Goal: Task Accomplishment & Management: Manage account settings

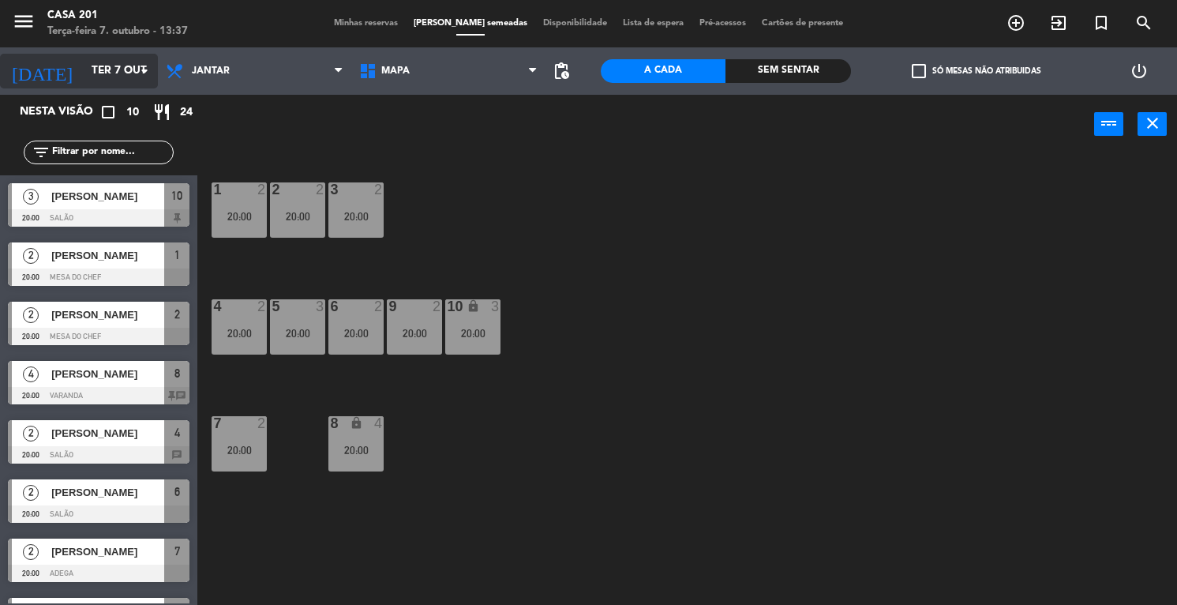
click at [84, 67] on input "Ter 7 out" at bounding box center [158, 71] width 149 height 28
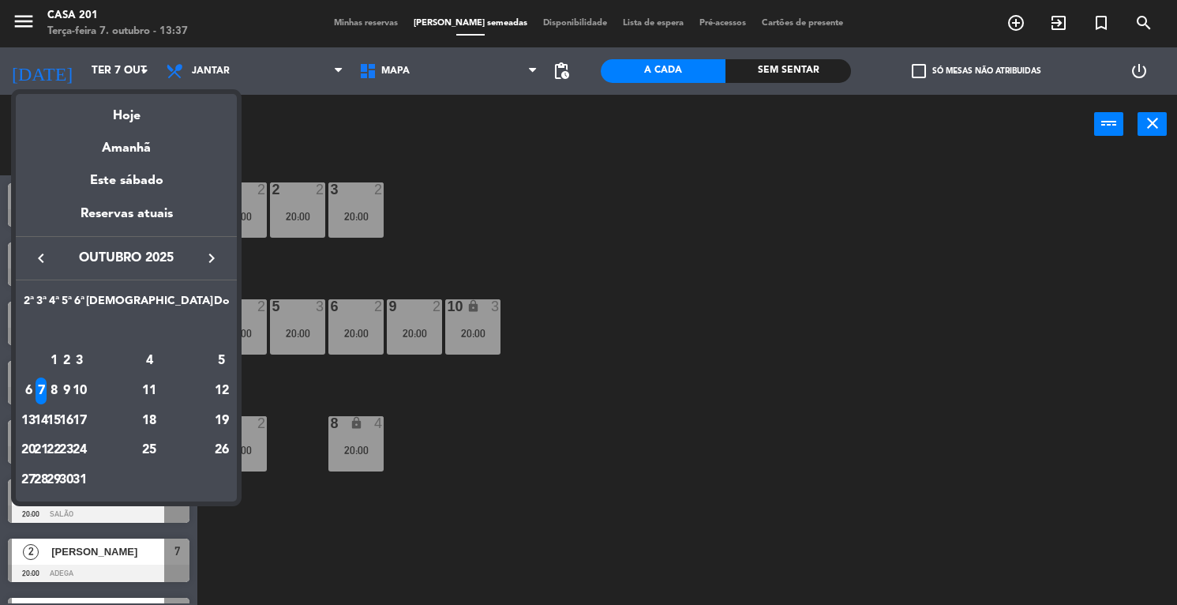
click at [380, 20] on div at bounding box center [588, 302] width 1177 height 605
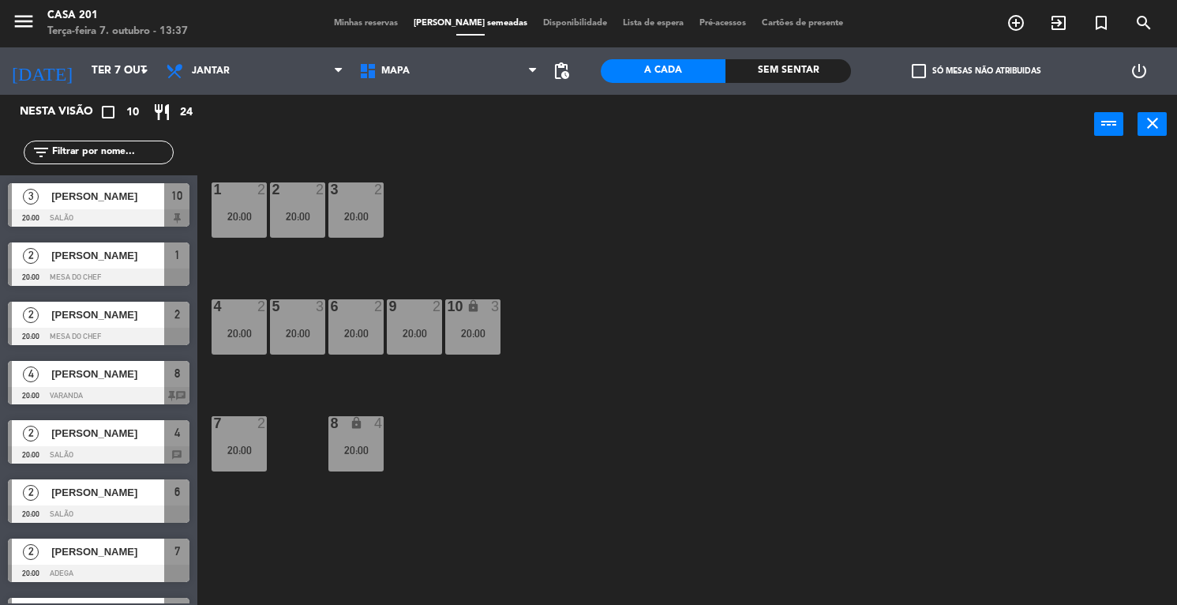
click at [377, 21] on span "Minhas reservas" at bounding box center [366, 23] width 80 height 9
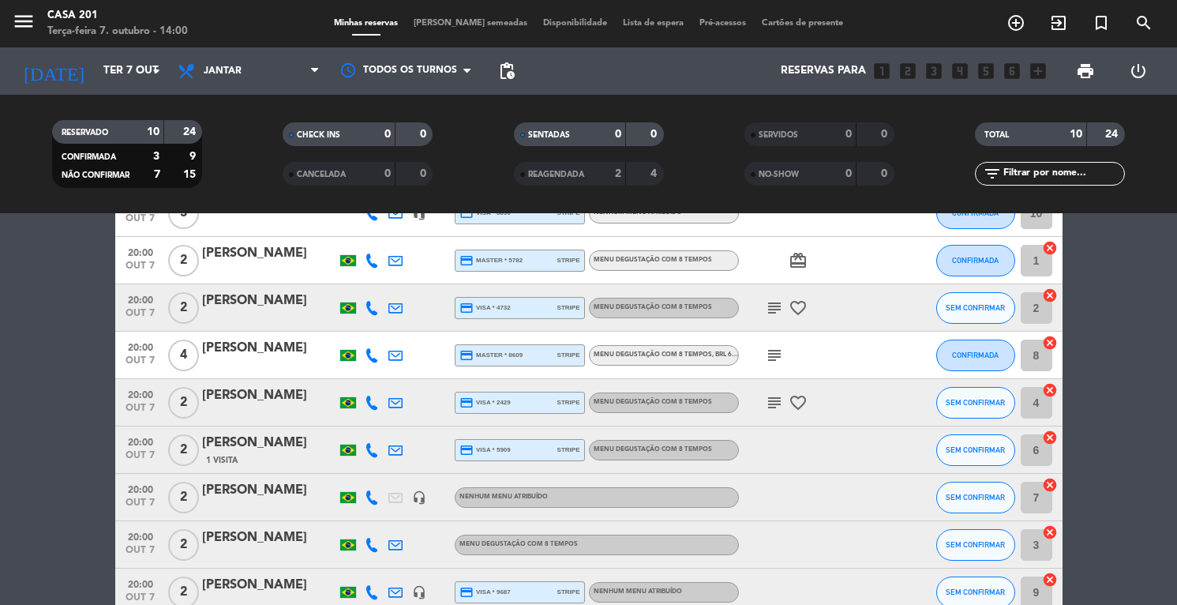
scroll to position [103, 0]
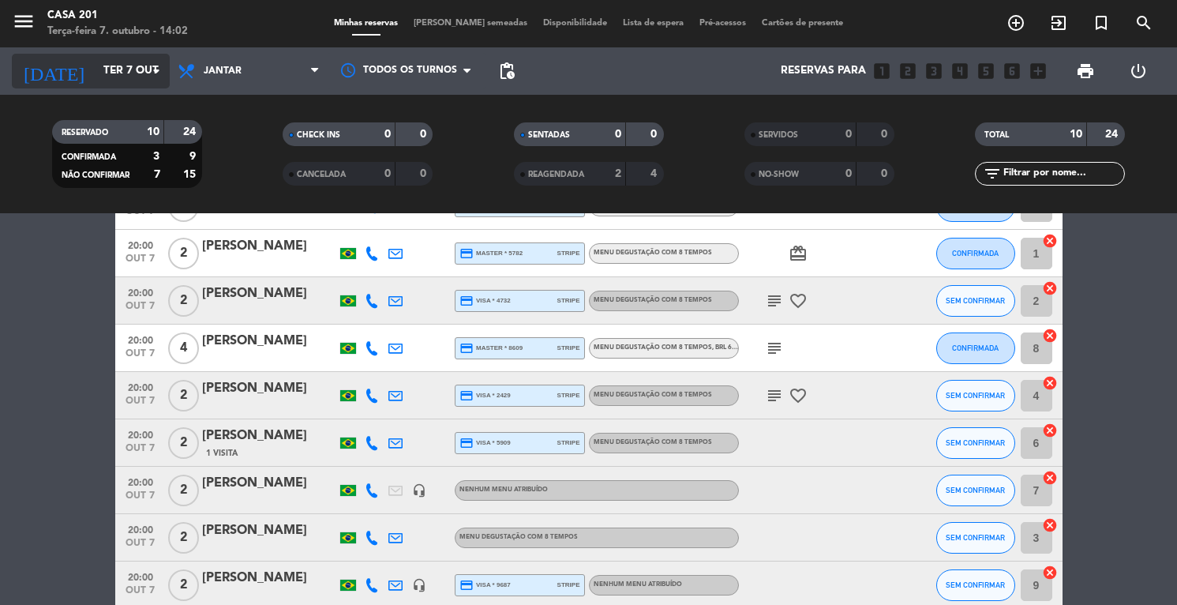
click at [96, 75] on input "Ter 7 out" at bounding box center [170, 71] width 149 height 28
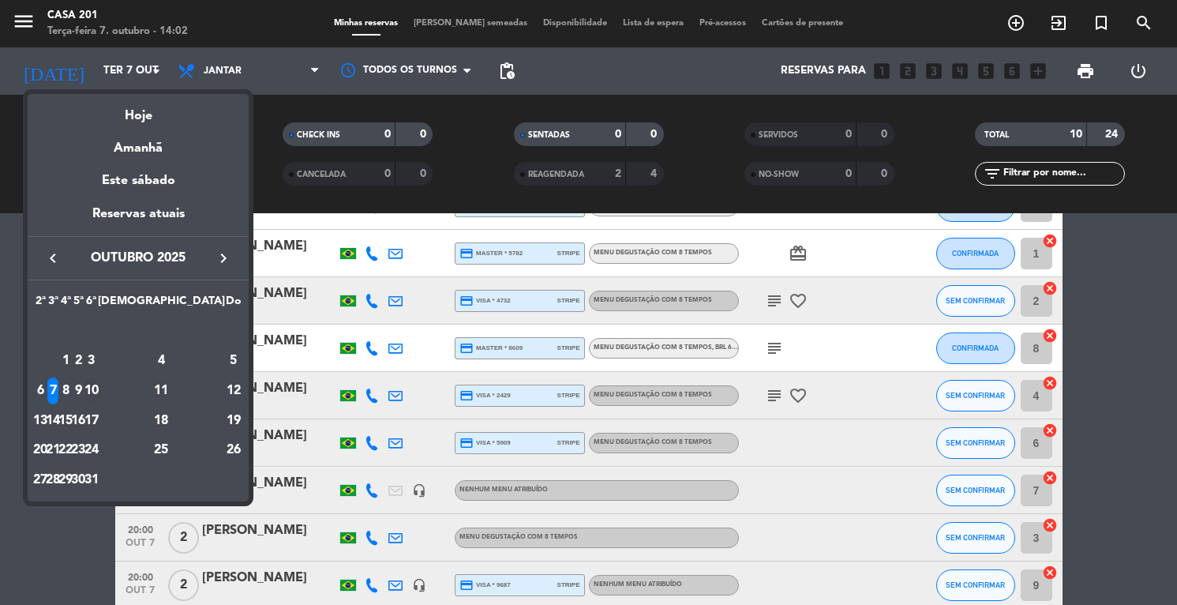
click at [97, 392] on div "10" at bounding box center [91, 390] width 12 height 27
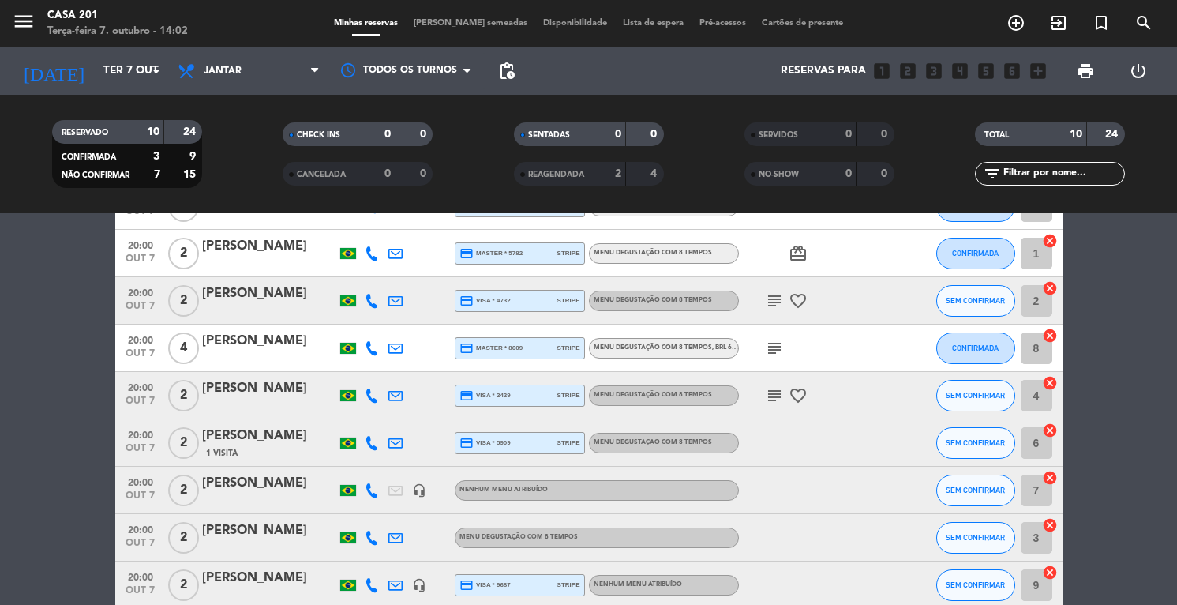
type input "Sex 10 out"
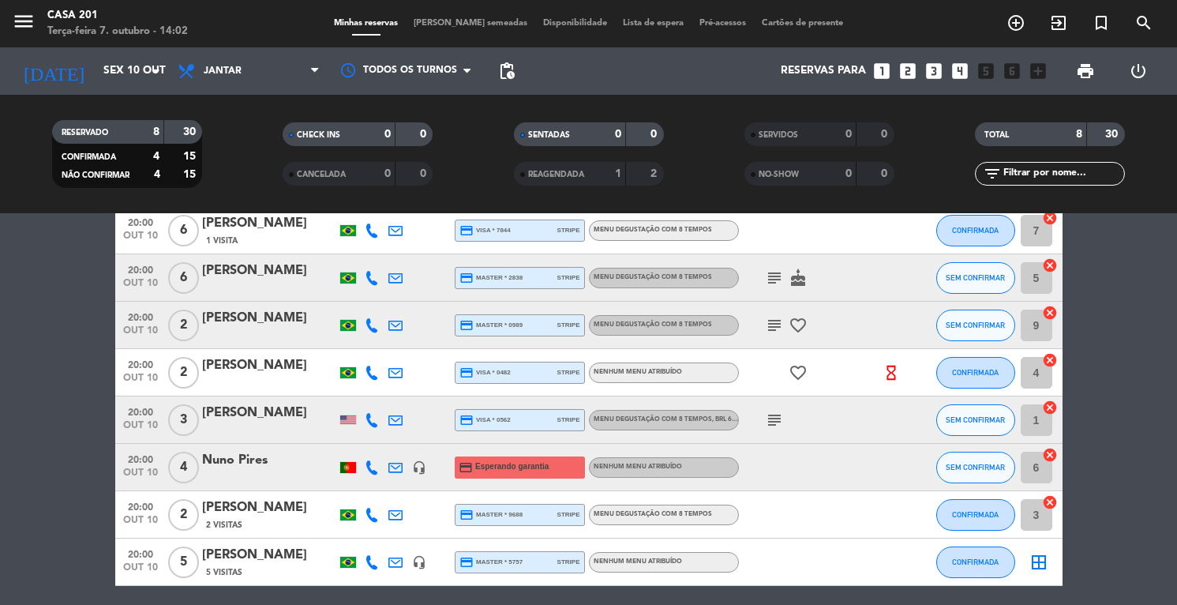
scroll to position [77, 0]
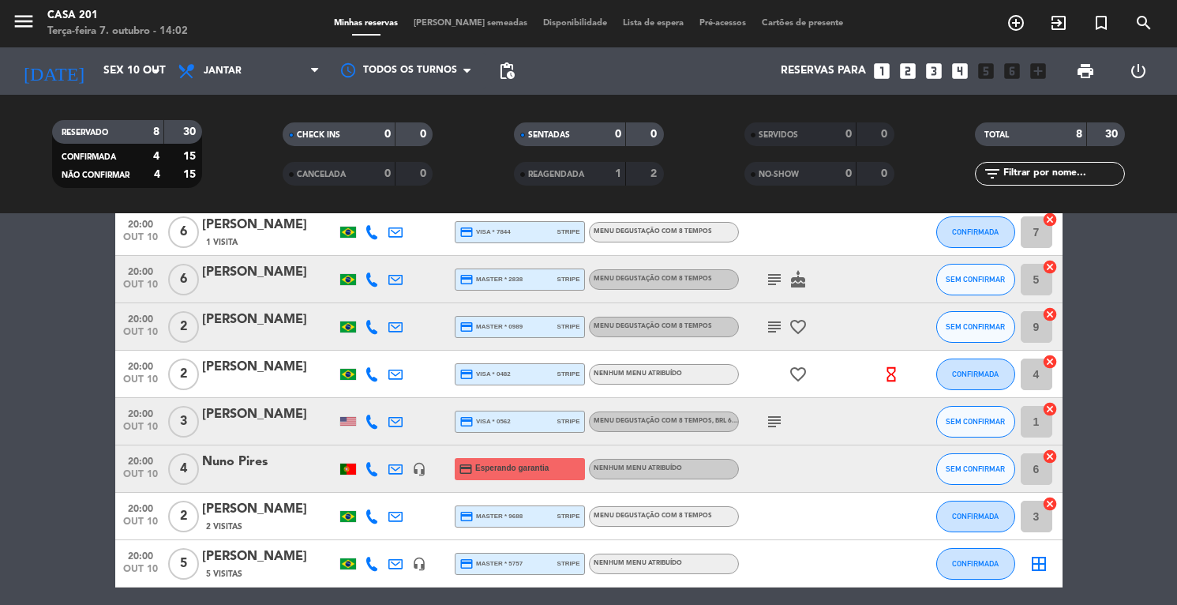
click at [228, 372] on div "[PERSON_NAME]" at bounding box center [269, 367] width 134 height 21
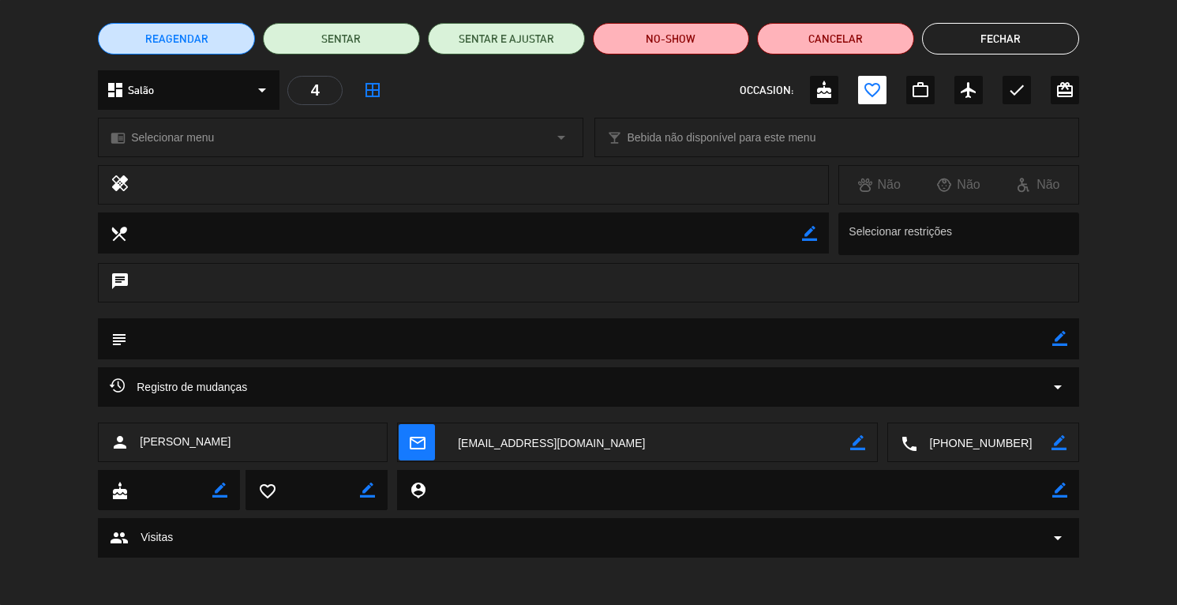
scroll to position [0, 0]
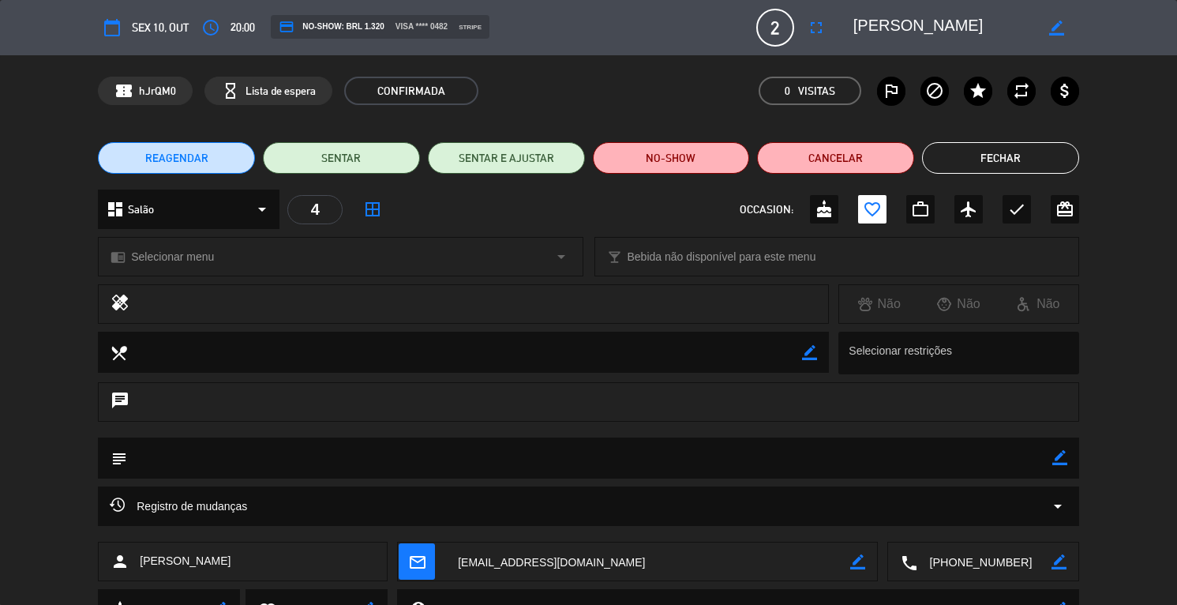
click at [1062, 456] on icon "border_color" at bounding box center [1060, 457] width 15 height 15
click at [982, 453] on textarea at bounding box center [589, 457] width 925 height 40
type textarea "aniv casamento [PERSON_NAME] e [PERSON_NAME]"
click at [1057, 459] on icon at bounding box center [1060, 457] width 15 height 15
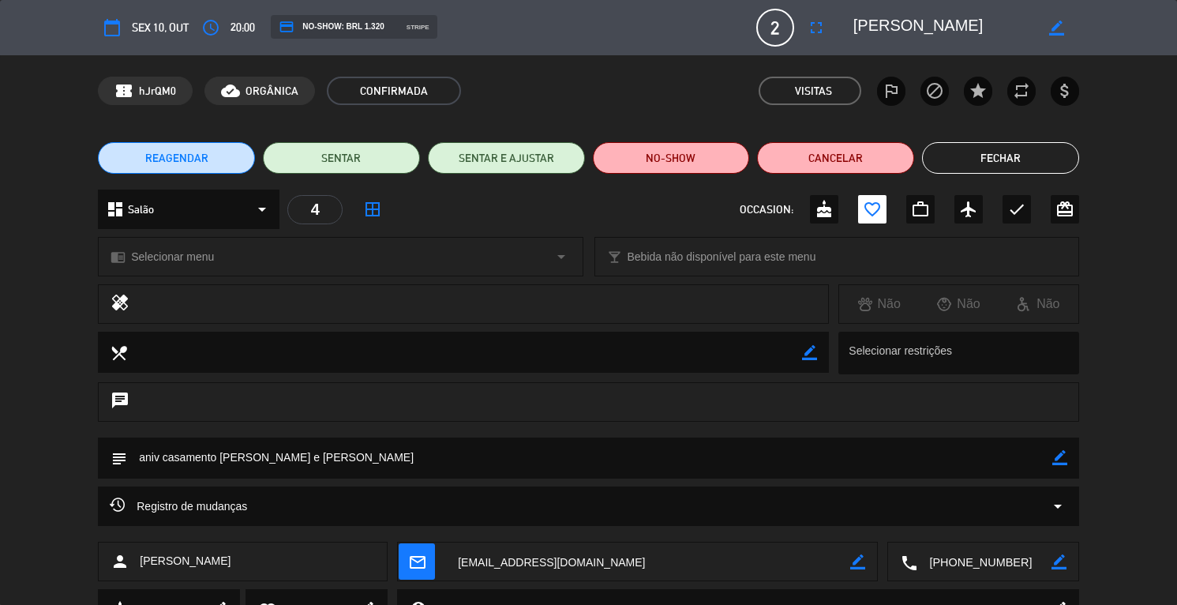
click at [974, 152] on button "Fechar" at bounding box center [1000, 158] width 157 height 32
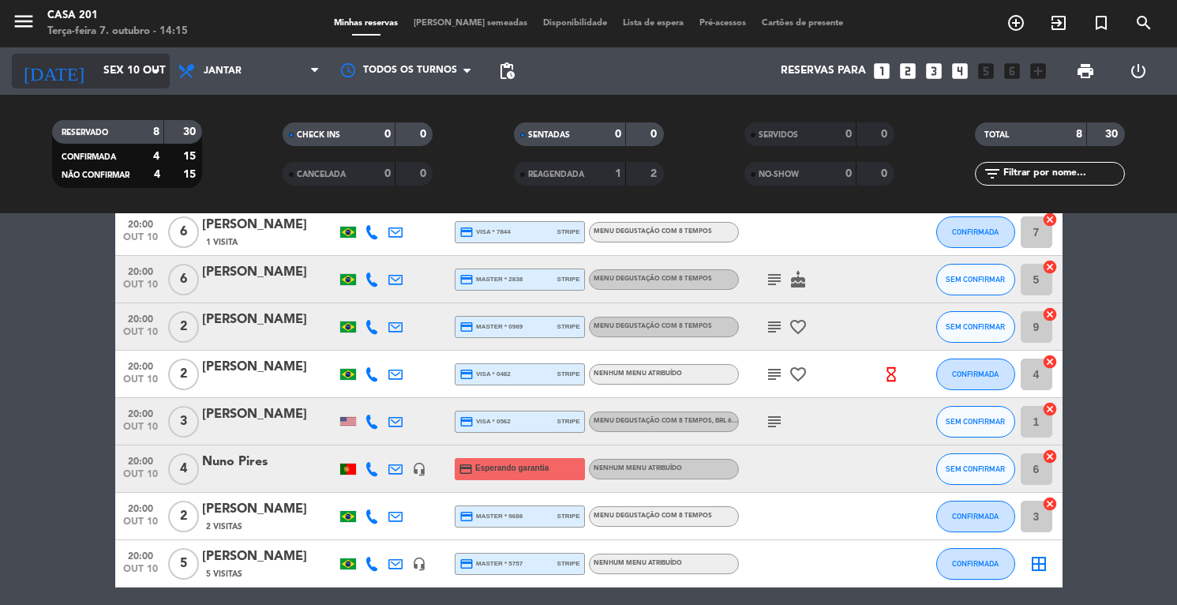
click at [96, 69] on input "Sex 10 out" at bounding box center [170, 71] width 149 height 28
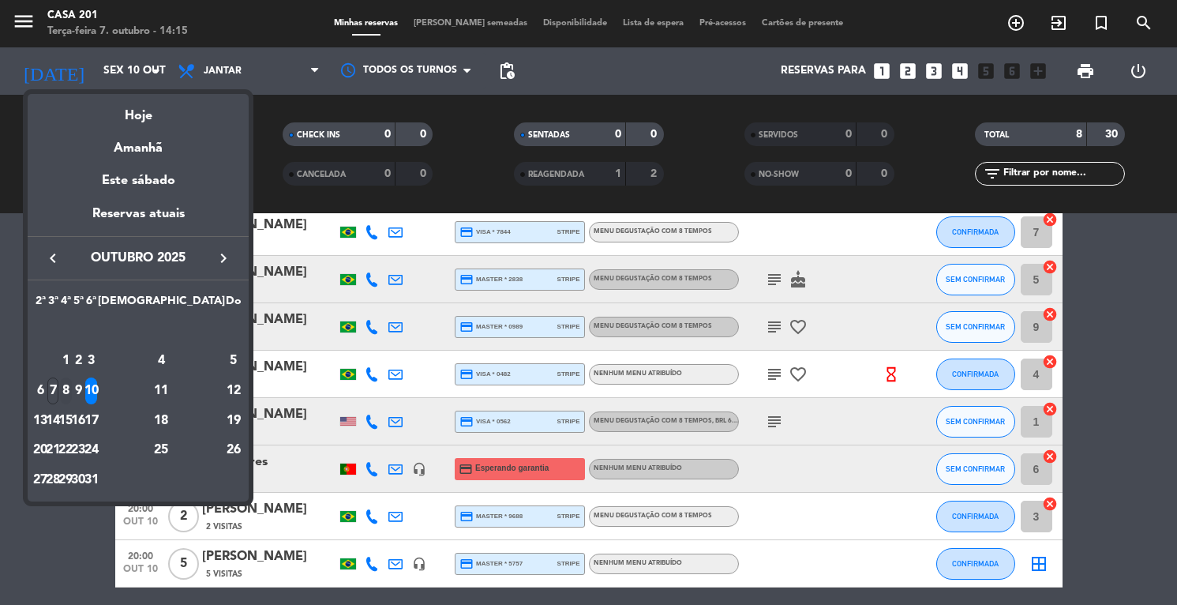
click at [72, 385] on div "8" at bounding box center [66, 390] width 12 height 27
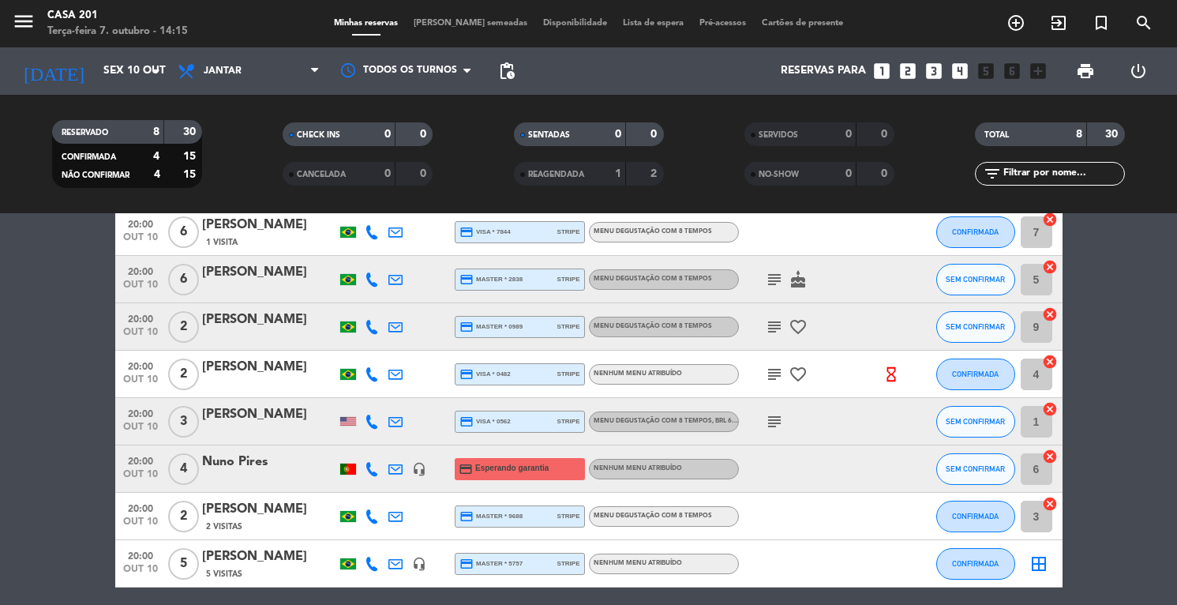
type input "Qua 8 out"
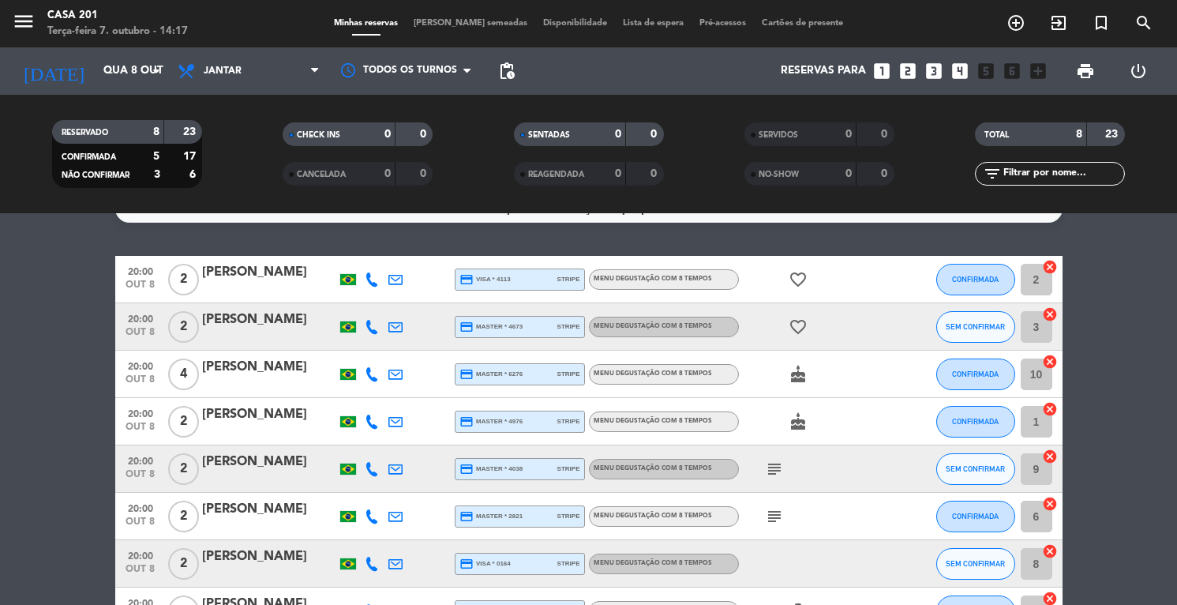
scroll to position [139, 0]
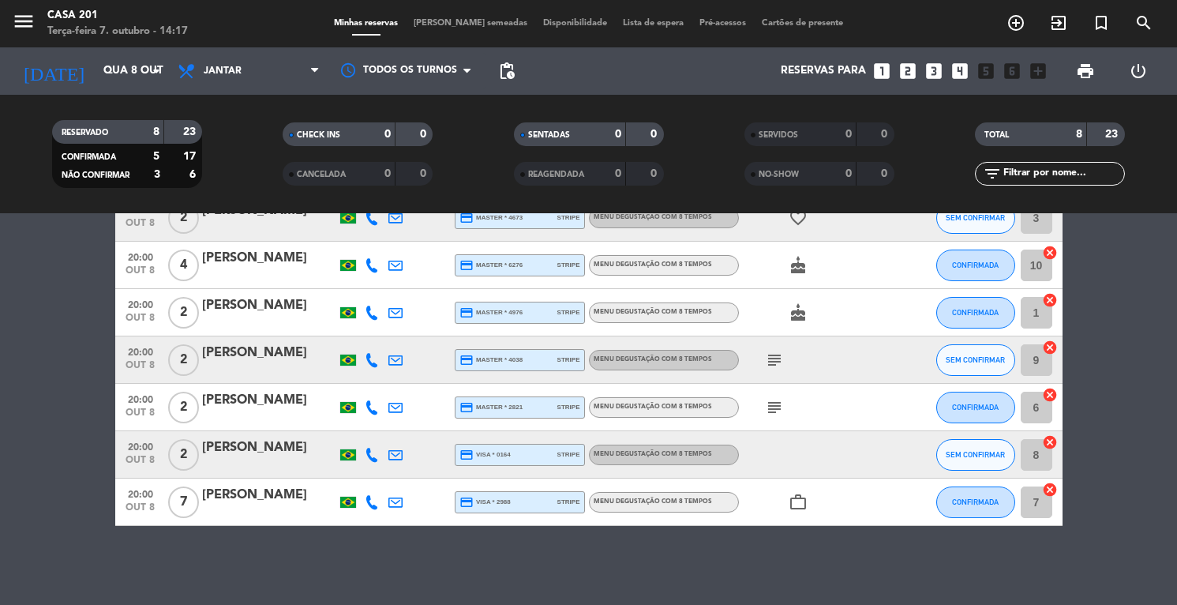
click at [464, 24] on span "[PERSON_NAME] semeadas" at bounding box center [470, 23] width 129 height 9
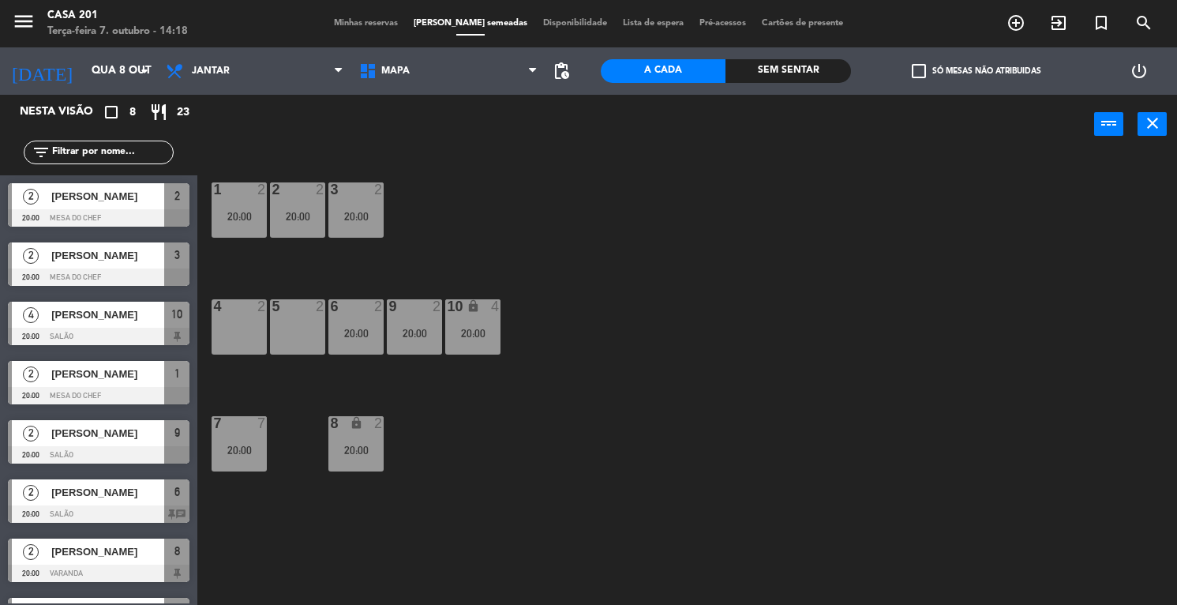
click at [100, 327] on div "[PERSON_NAME]" at bounding box center [107, 315] width 114 height 26
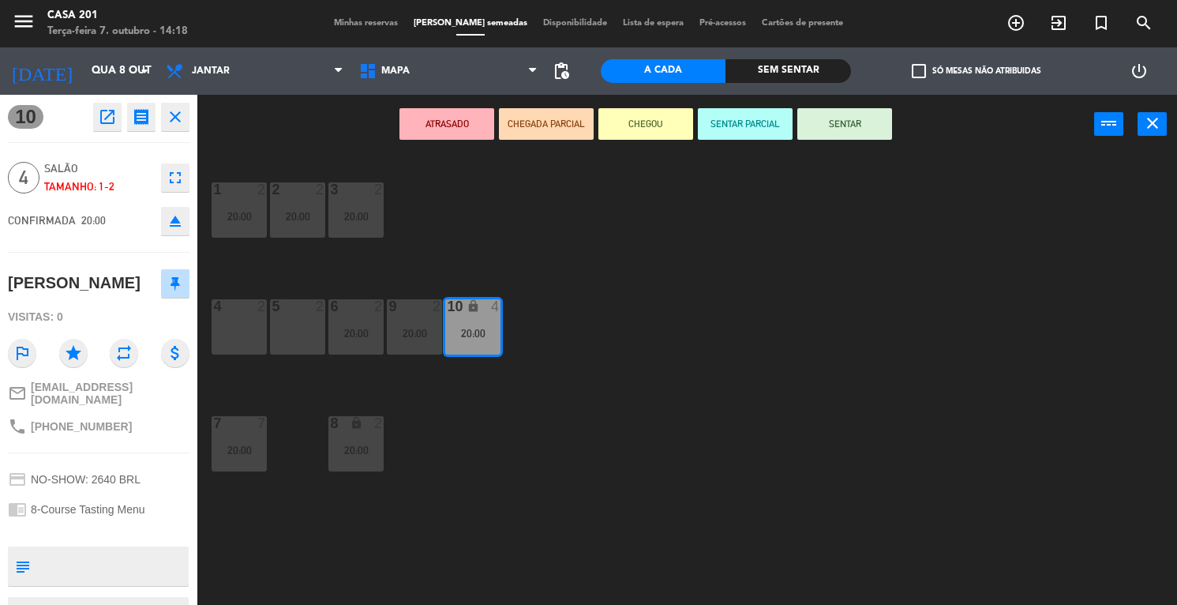
click at [582, 487] on div "1 2 20:00 2 2 20:00 3 2 20:00 4 2 5 2 6 2 20:00 9 2 20:00 10 lock 4 20:00 7 7 2…" at bounding box center [693, 380] width 968 height 451
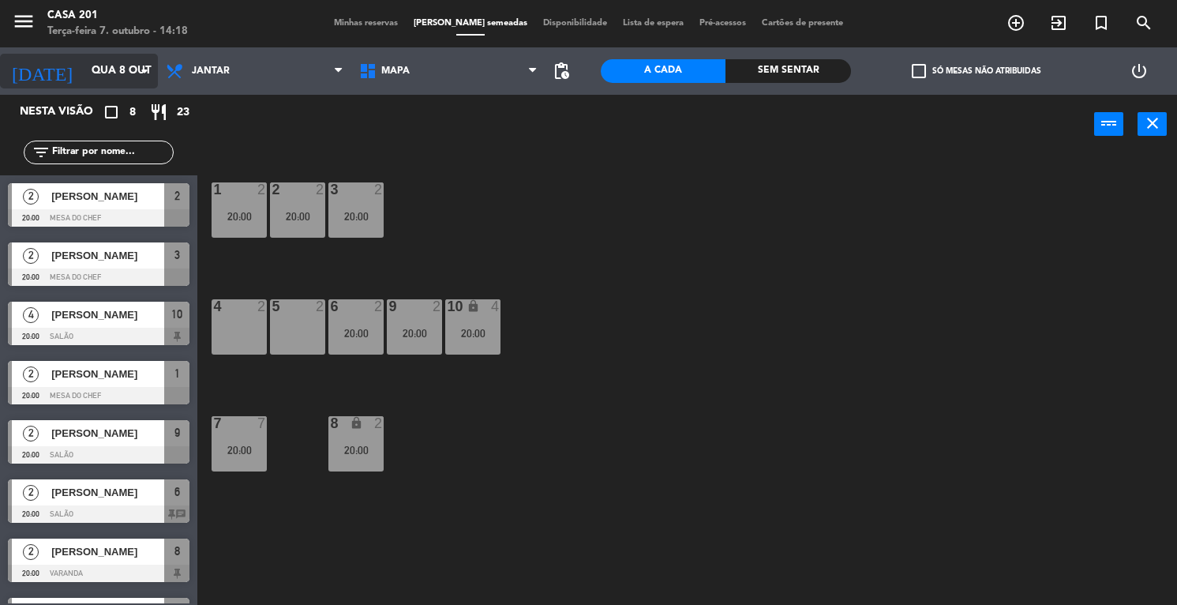
click at [84, 75] on input "Qua 8 out" at bounding box center [158, 71] width 149 height 28
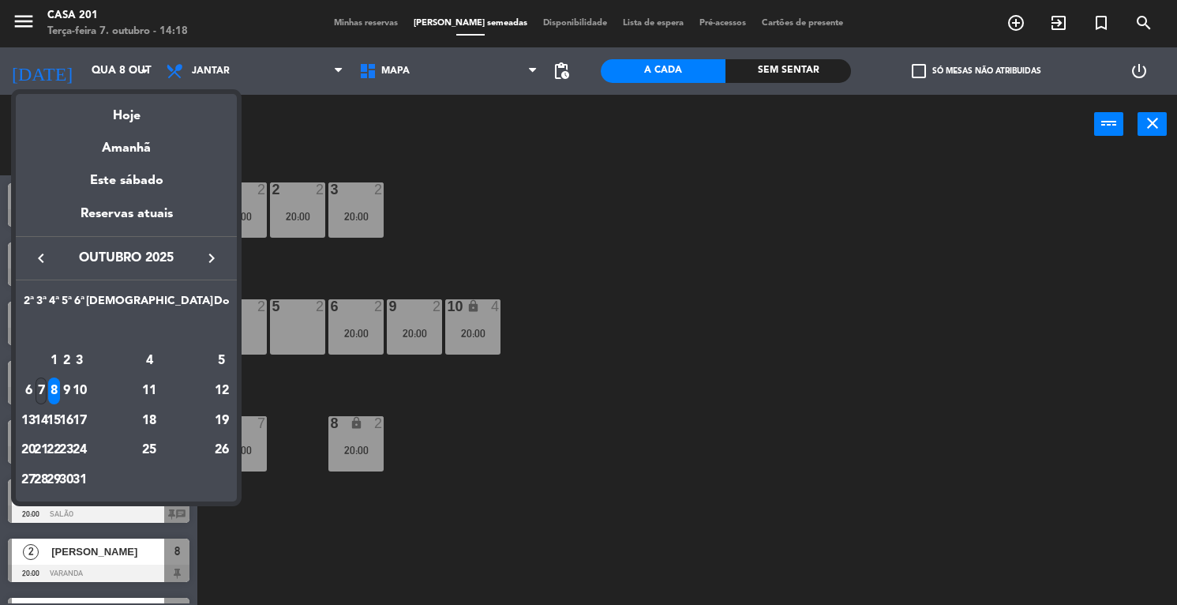
click at [47, 388] on div "7" at bounding box center [42, 390] width 12 height 27
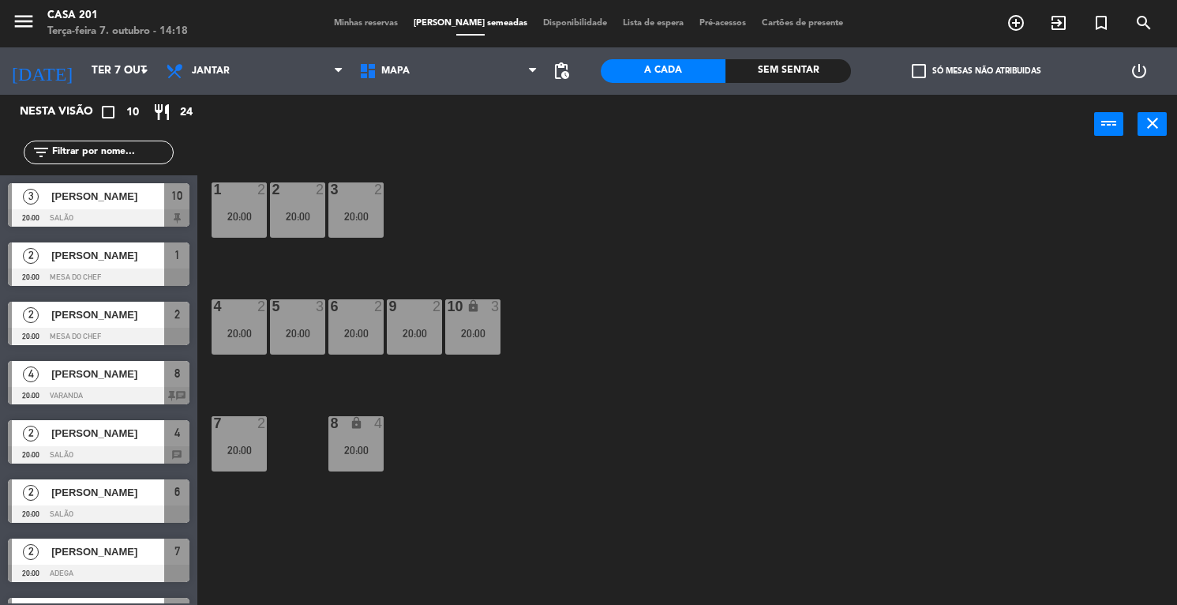
click at [121, 226] on div at bounding box center [99, 217] width 182 height 17
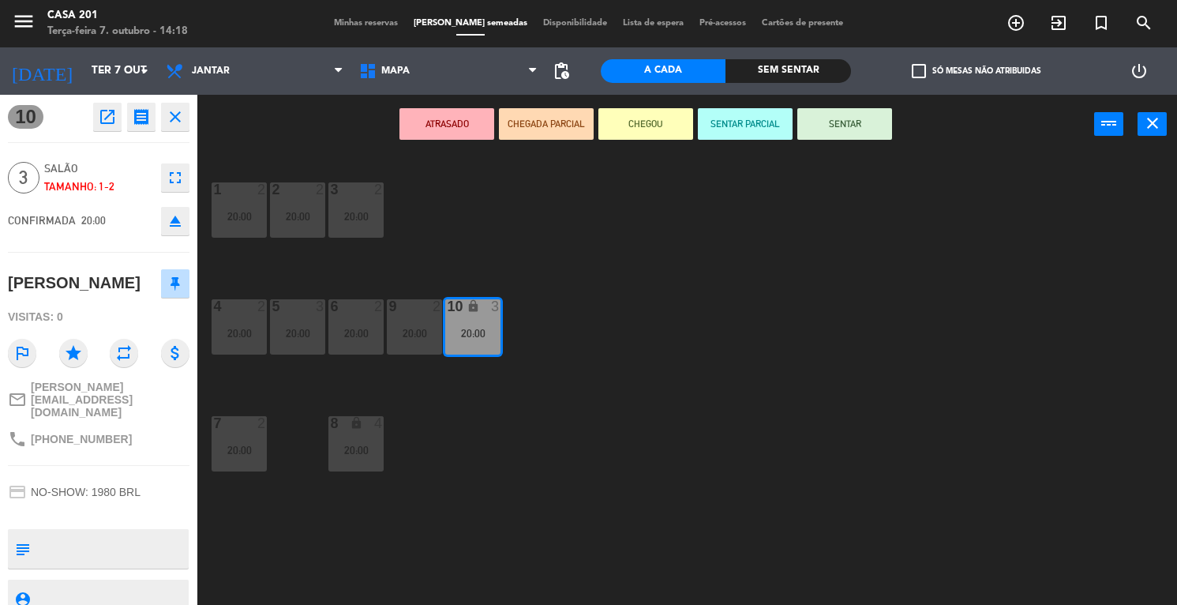
click at [174, 114] on icon "close" at bounding box center [175, 116] width 19 height 19
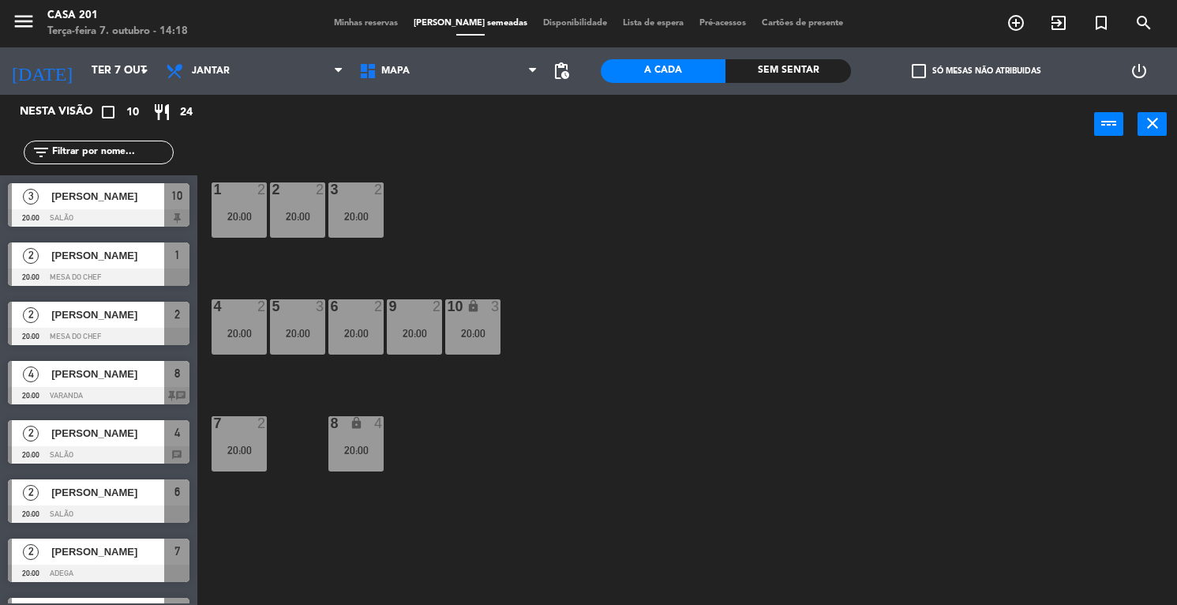
click at [64, 385] on div "[PERSON_NAME]" at bounding box center [107, 374] width 114 height 26
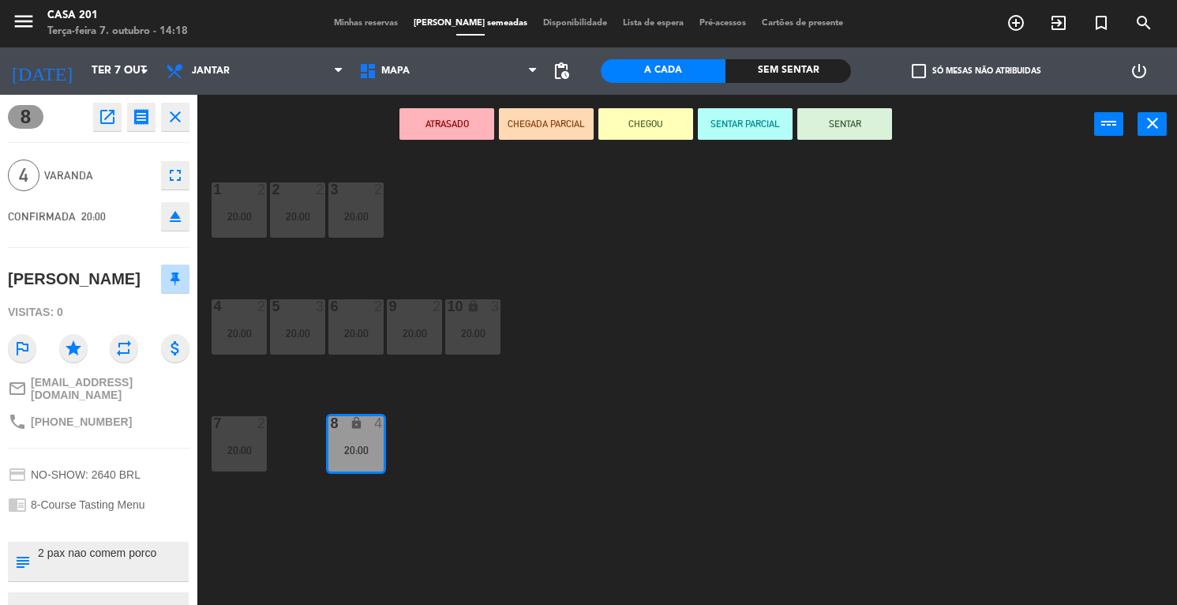
click at [473, 453] on div "1 2 20:00 2 2 20:00 3 2 20:00 4 2 20:00 5 3 20:00 6 2 20:00 9 2 20:00 10 lock 3…" at bounding box center [693, 380] width 968 height 451
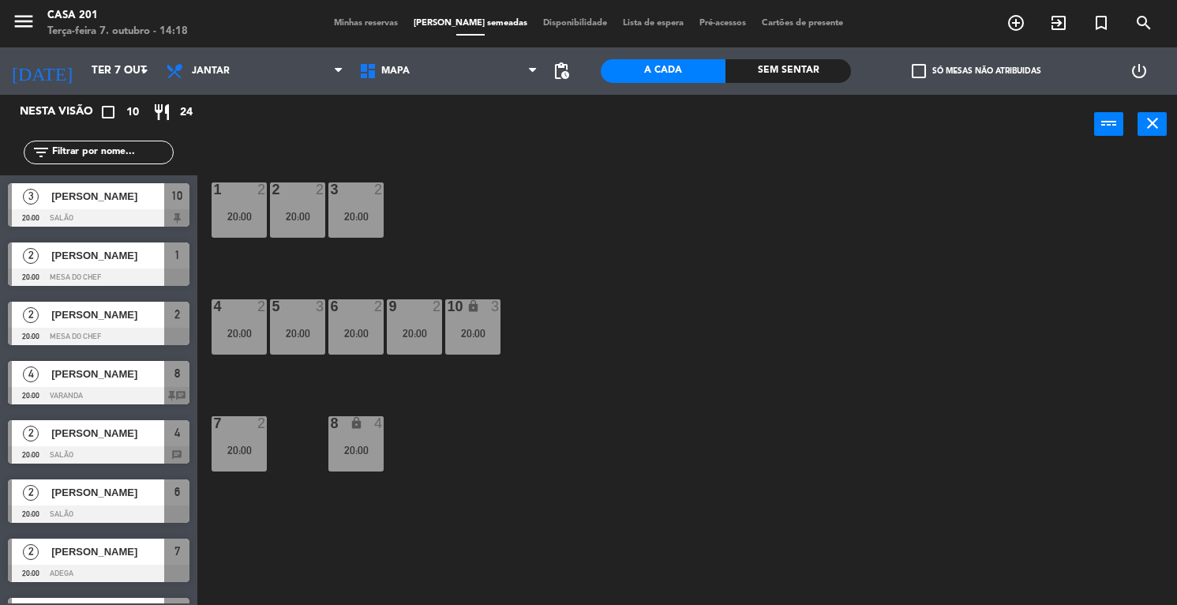
click at [81, 194] on span "[PERSON_NAME]" at bounding box center [107, 196] width 113 height 17
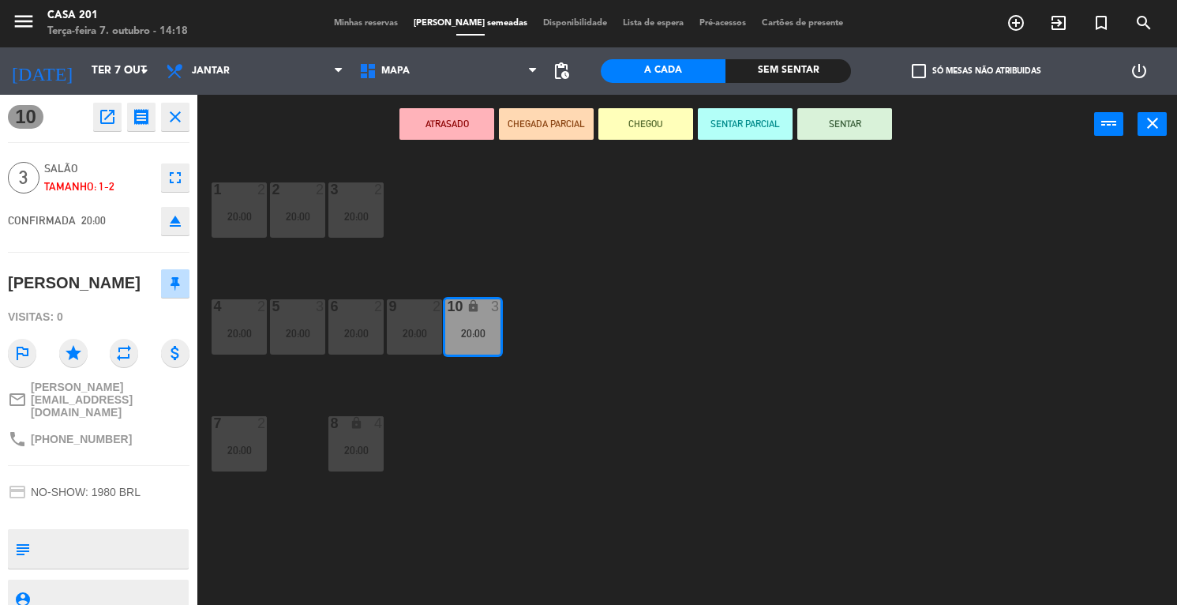
click at [496, 477] on div "1 2 20:00 2 2 20:00 3 2 20:00 4 2 20:00 5 3 20:00 6 2 20:00 9 2 20:00 10 lock 3…" at bounding box center [693, 380] width 968 height 451
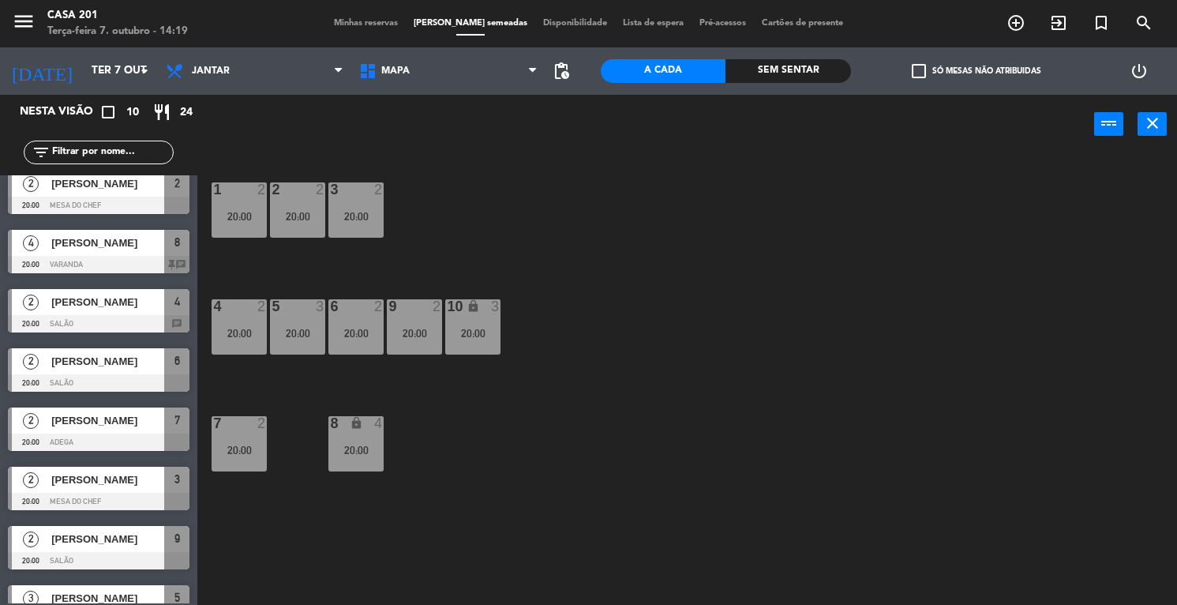
scroll to position [164, 0]
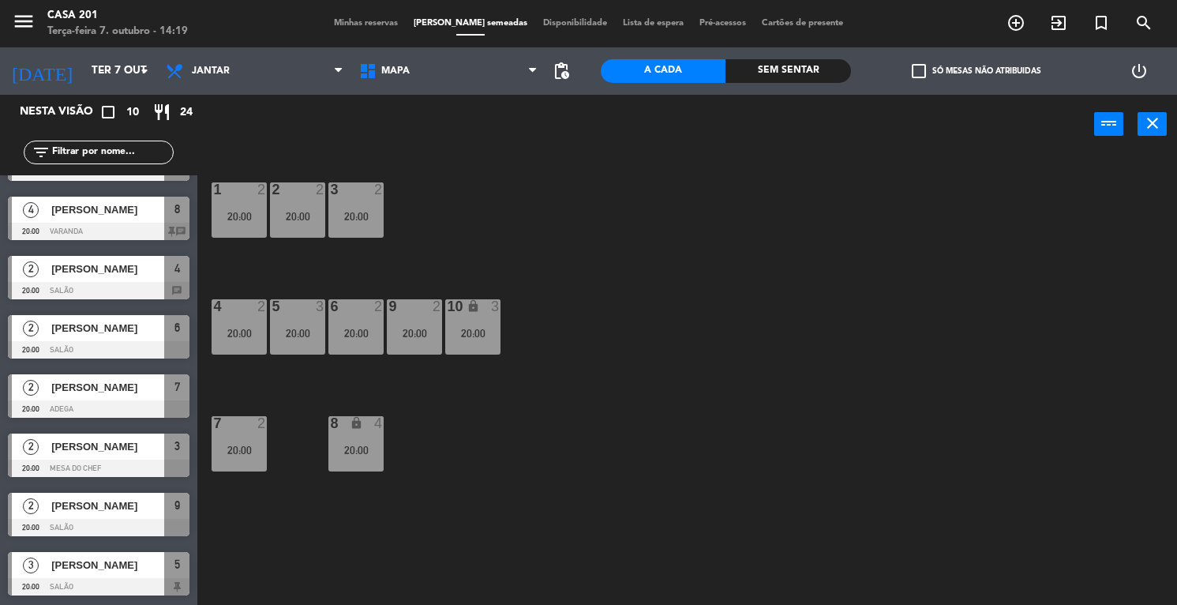
click at [45, 572] on div "3" at bounding box center [31, 565] width 38 height 26
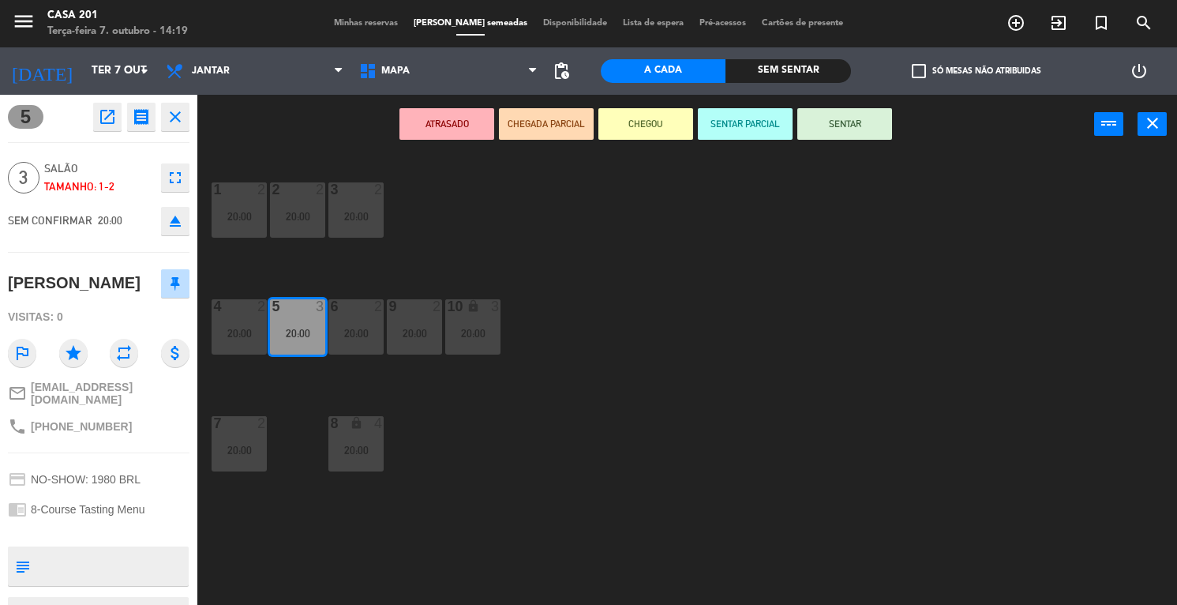
click at [519, 504] on div "1 2 20:00 2 2 20:00 3 2 20:00 4 2 20:00 5 3 20:00 6 2 20:00 9 2 20:00 10 lock 3…" at bounding box center [693, 380] width 968 height 451
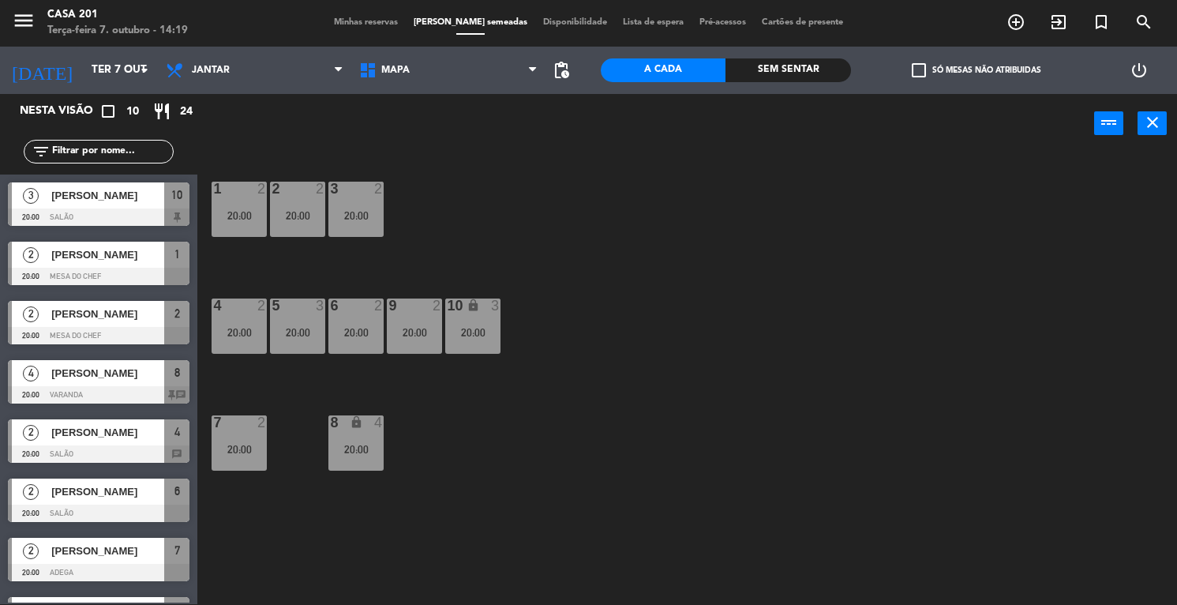
scroll to position [155, 0]
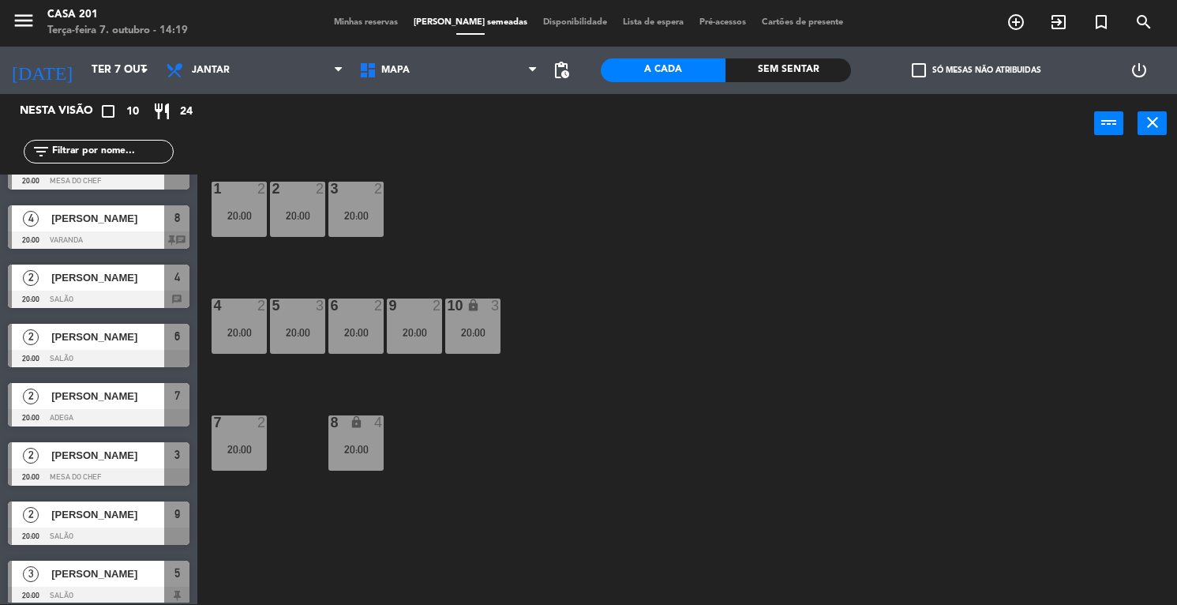
click at [487, 326] on div "20:00" at bounding box center [472, 332] width 55 height 12
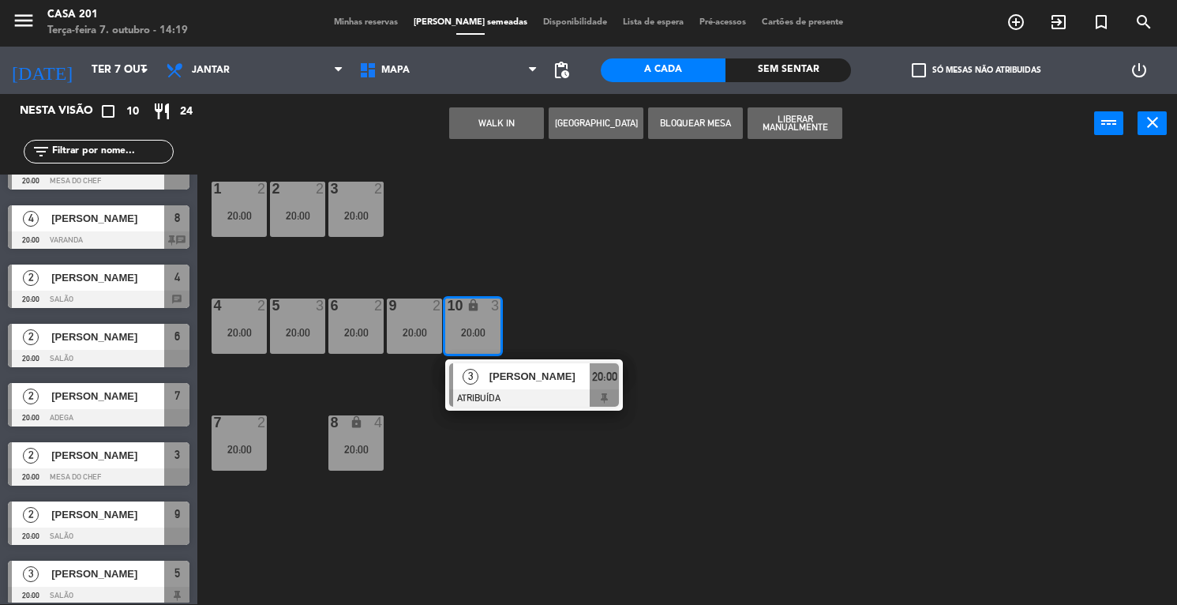
click at [311, 549] on div "1 2 20:00 2 2 20:00 3 2 20:00 4 2 20:00 5 3 20:00 6 2 20:00 9 2 20:00 10 lock 3…" at bounding box center [693, 379] width 968 height 451
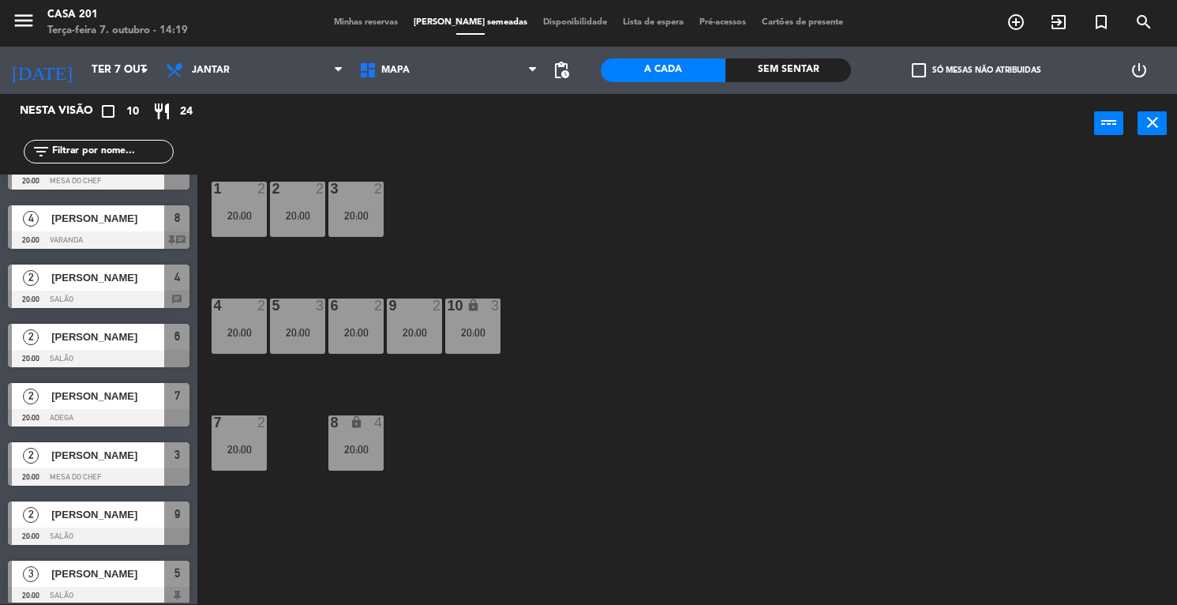
scroll to position [0, 0]
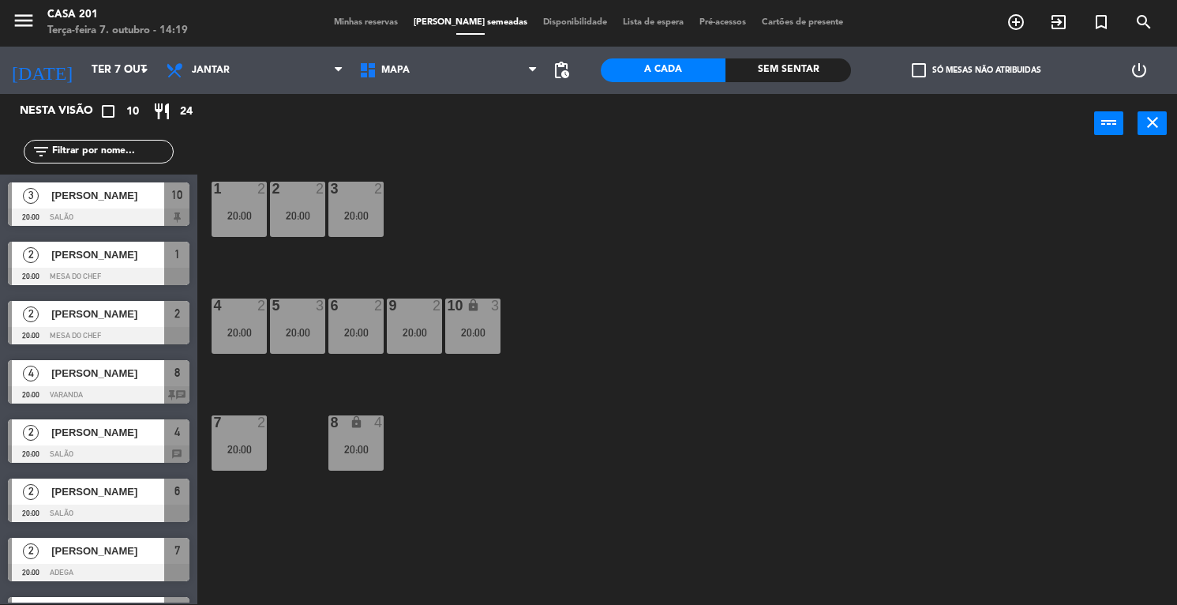
click at [103, 197] on span "[PERSON_NAME]" at bounding box center [107, 195] width 113 height 17
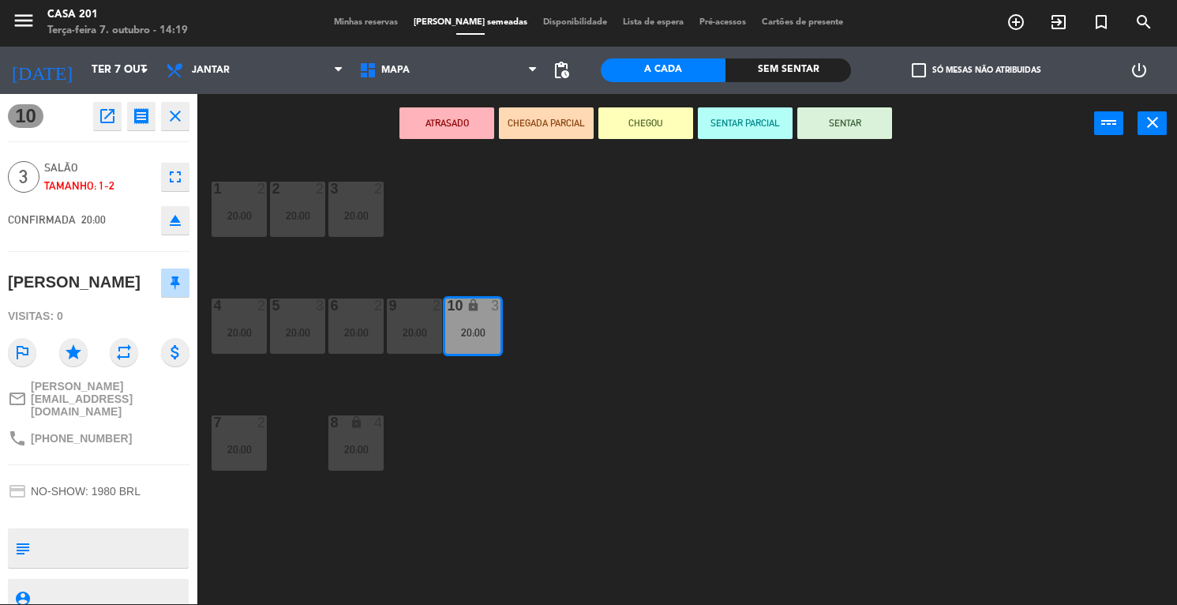
click at [175, 223] on icon "eject" at bounding box center [175, 220] width 19 height 19
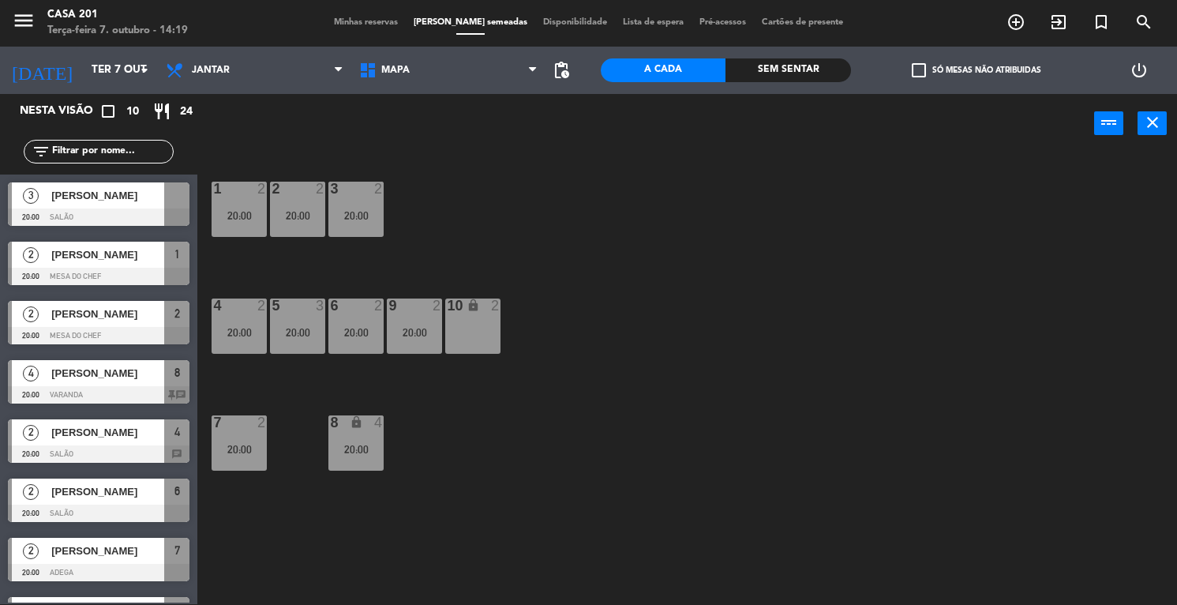
drag, startPoint x: 250, startPoint y: 336, endPoint x: 443, endPoint y: 337, distance: 193.5
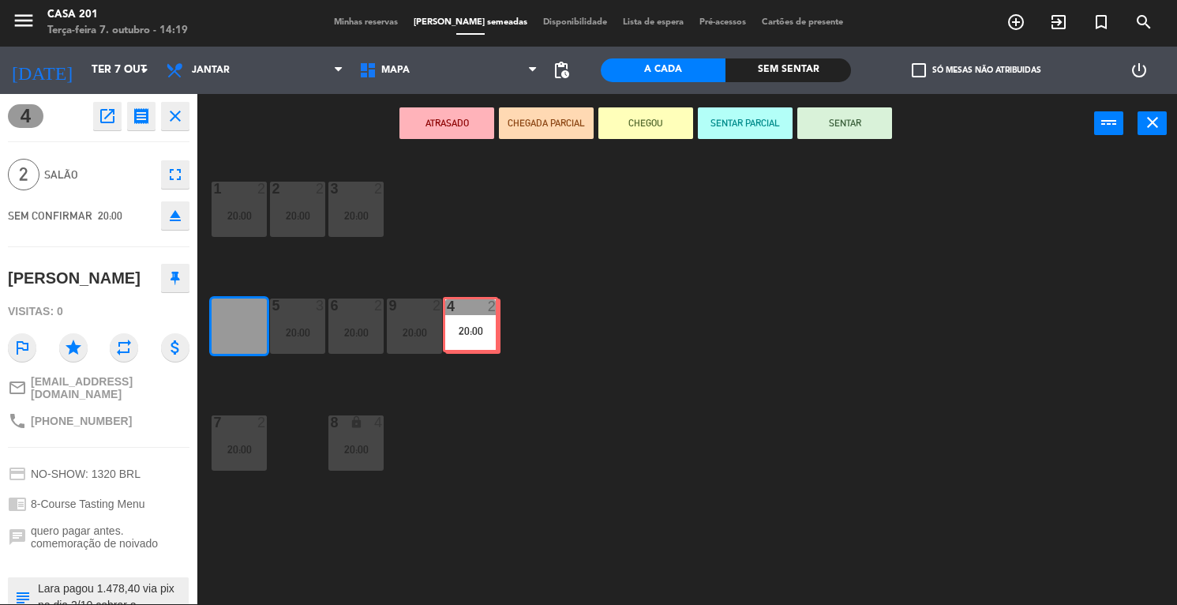
drag, startPoint x: 238, startPoint y: 333, endPoint x: 470, endPoint y: 332, distance: 231.4
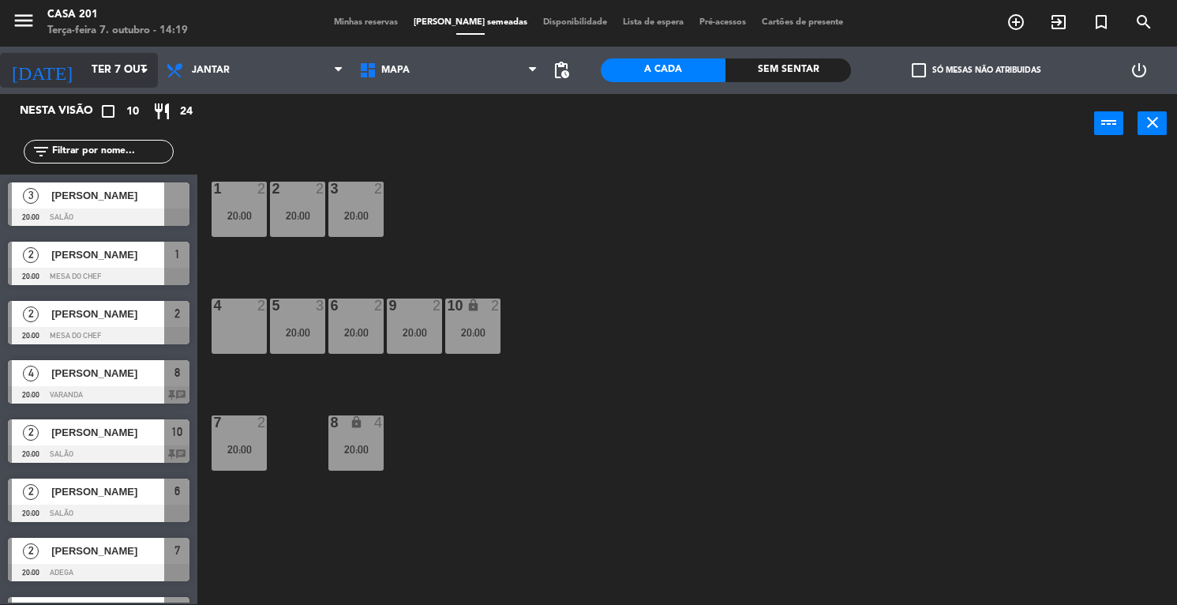
click at [84, 80] on input "Ter 7 out" at bounding box center [158, 70] width 149 height 28
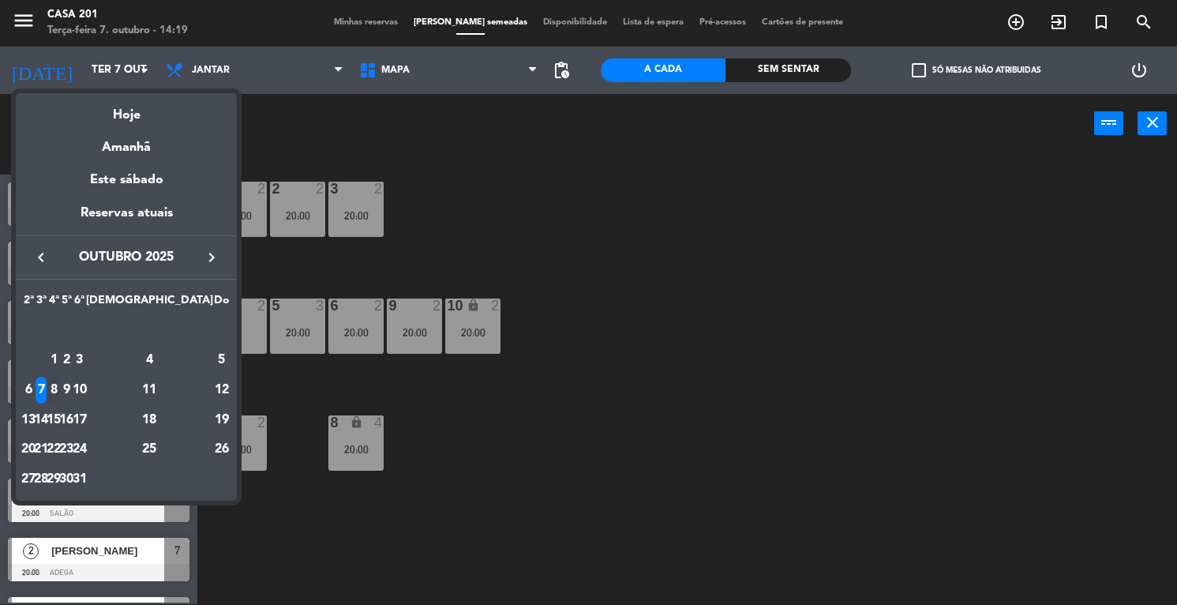
click at [60, 390] on div "8" at bounding box center [54, 390] width 12 height 27
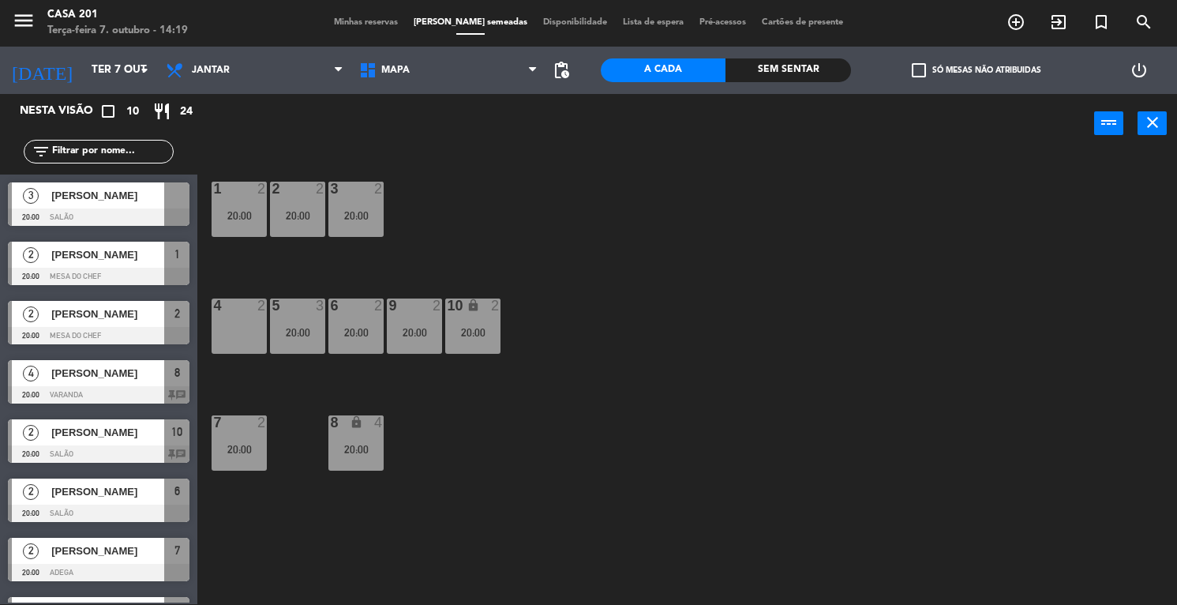
type input "Qua 8 out"
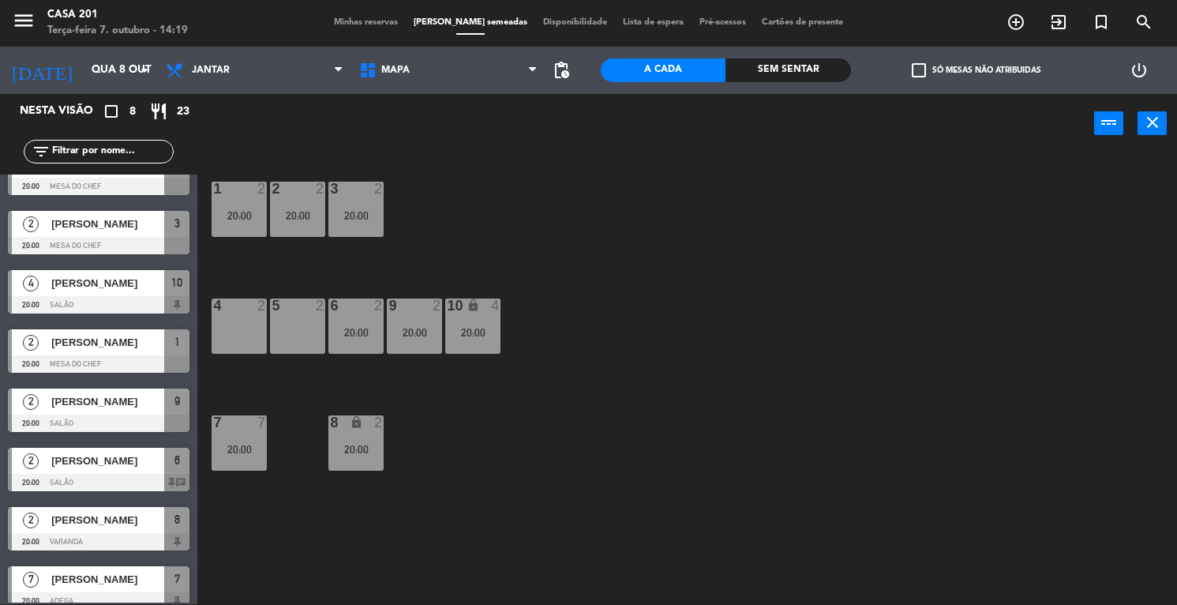
scroll to position [46, 0]
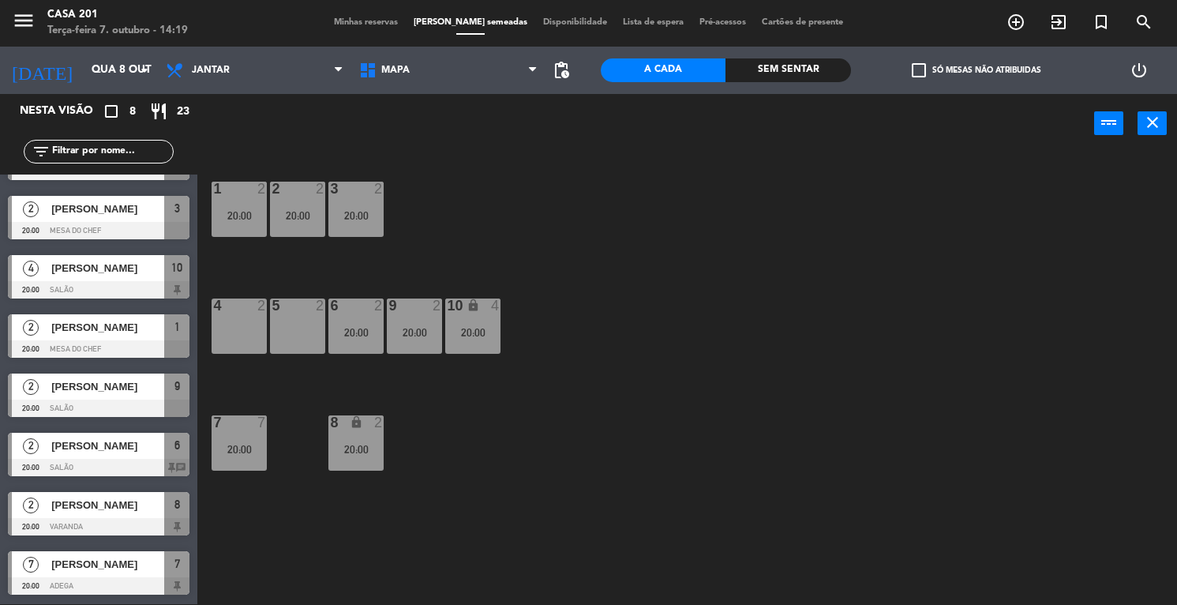
click at [382, 22] on span "Minhas reservas" at bounding box center [366, 22] width 80 height 9
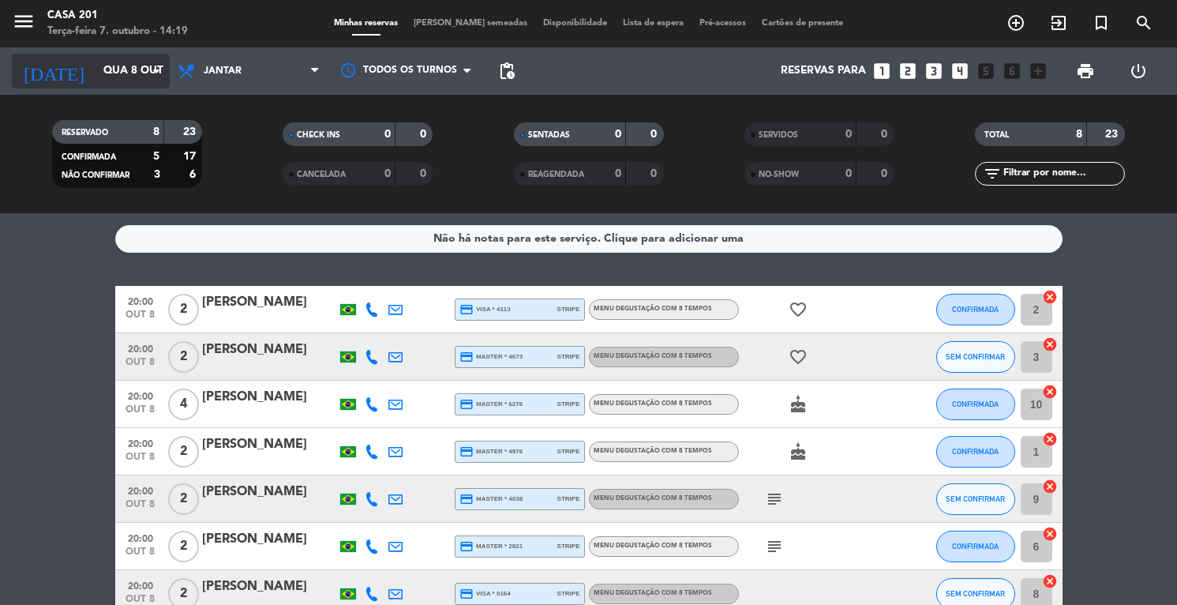
click at [96, 69] on input "Qua 8 out" at bounding box center [170, 71] width 149 height 28
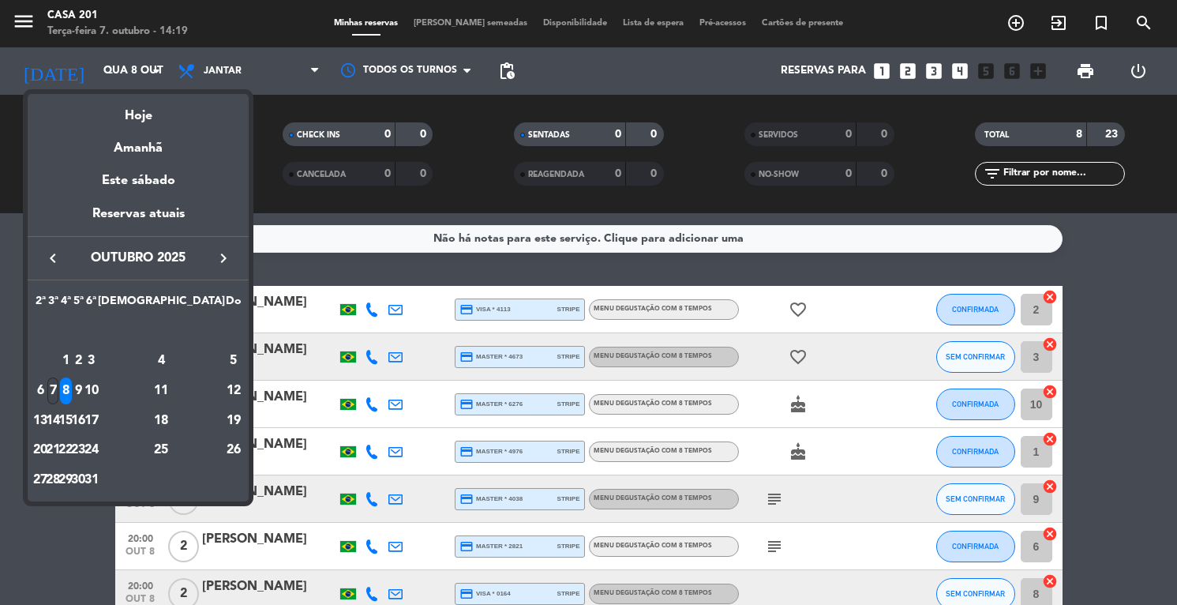
click at [59, 391] on div "7" at bounding box center [53, 390] width 12 height 27
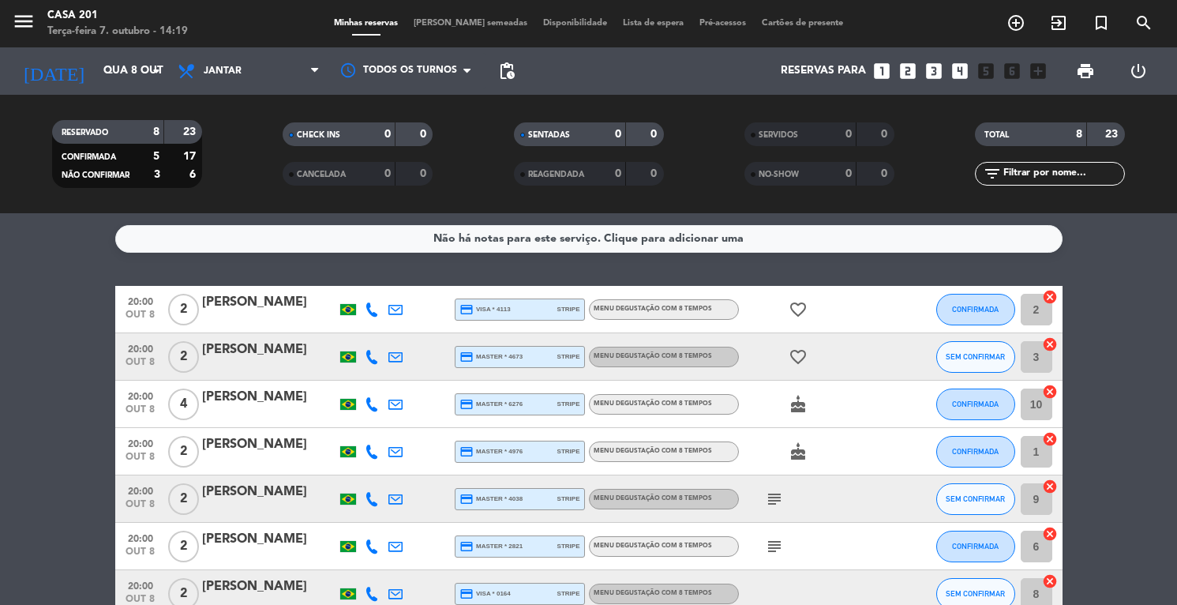
type input "Ter 7 out"
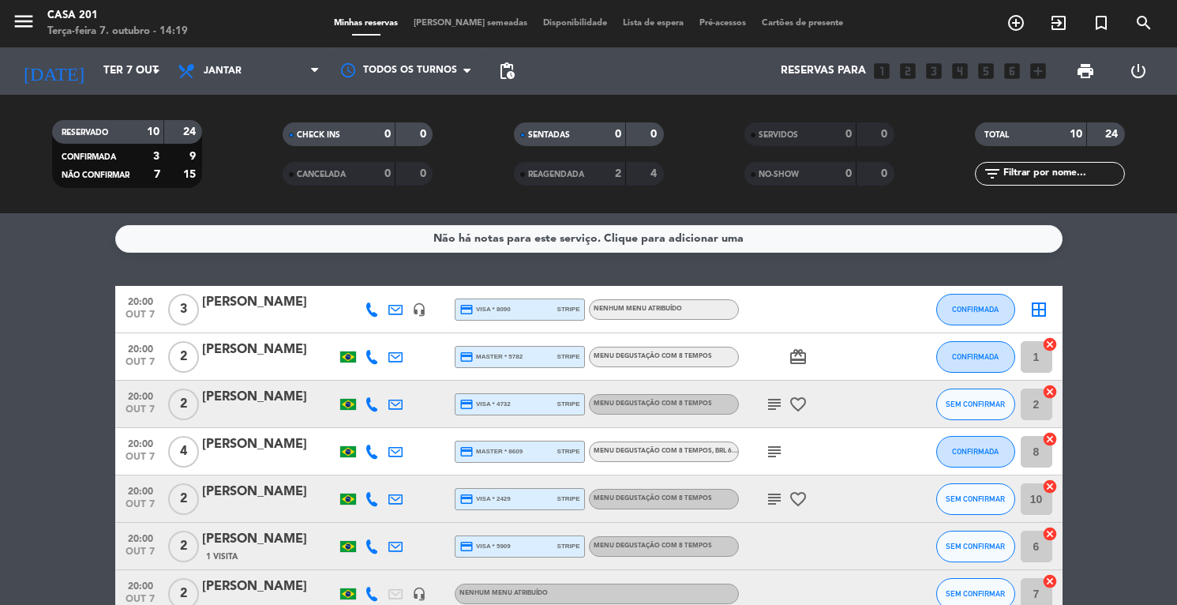
click at [449, 23] on span "[PERSON_NAME] semeadas" at bounding box center [470, 23] width 129 height 9
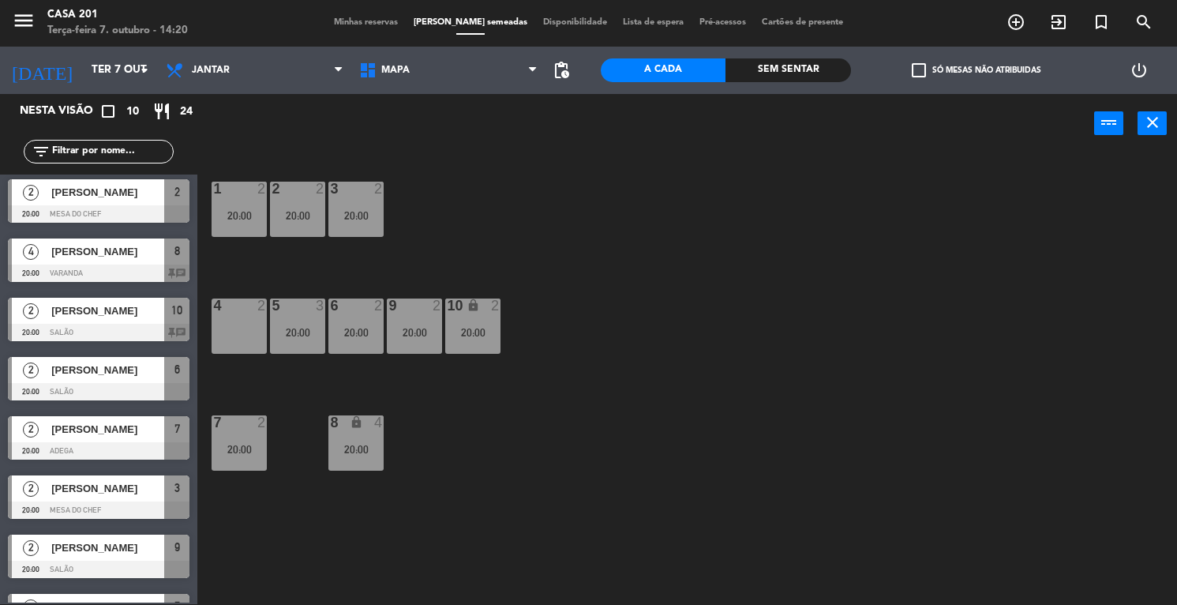
scroll to position [164, 0]
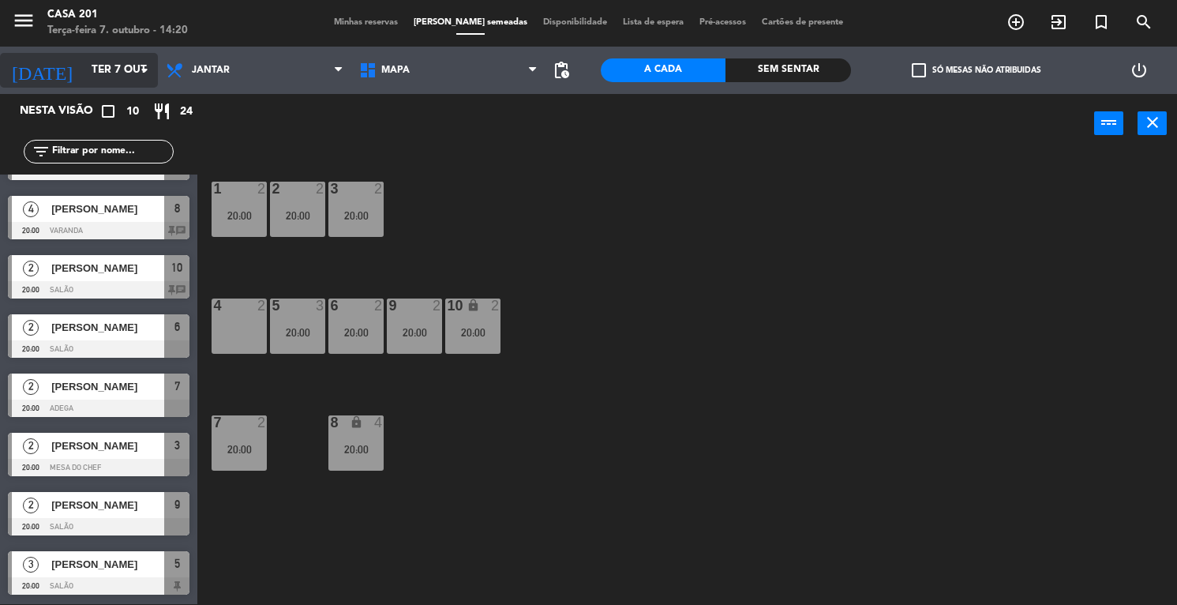
click at [84, 65] on input "Ter 7 out" at bounding box center [158, 70] width 149 height 28
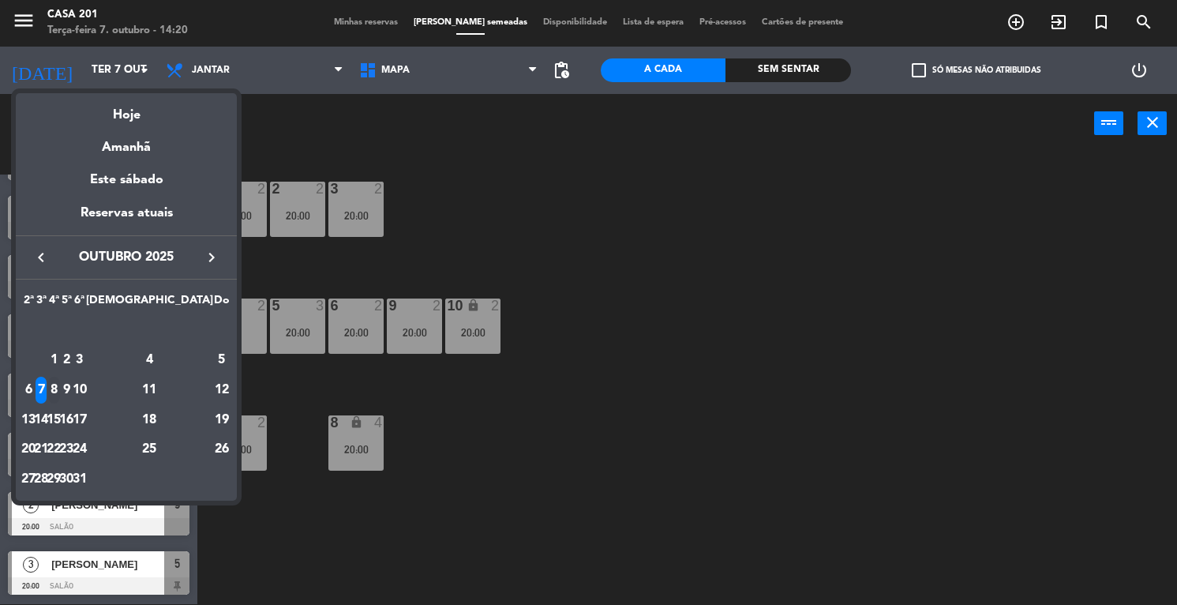
click at [60, 390] on div "8" at bounding box center [54, 390] width 12 height 27
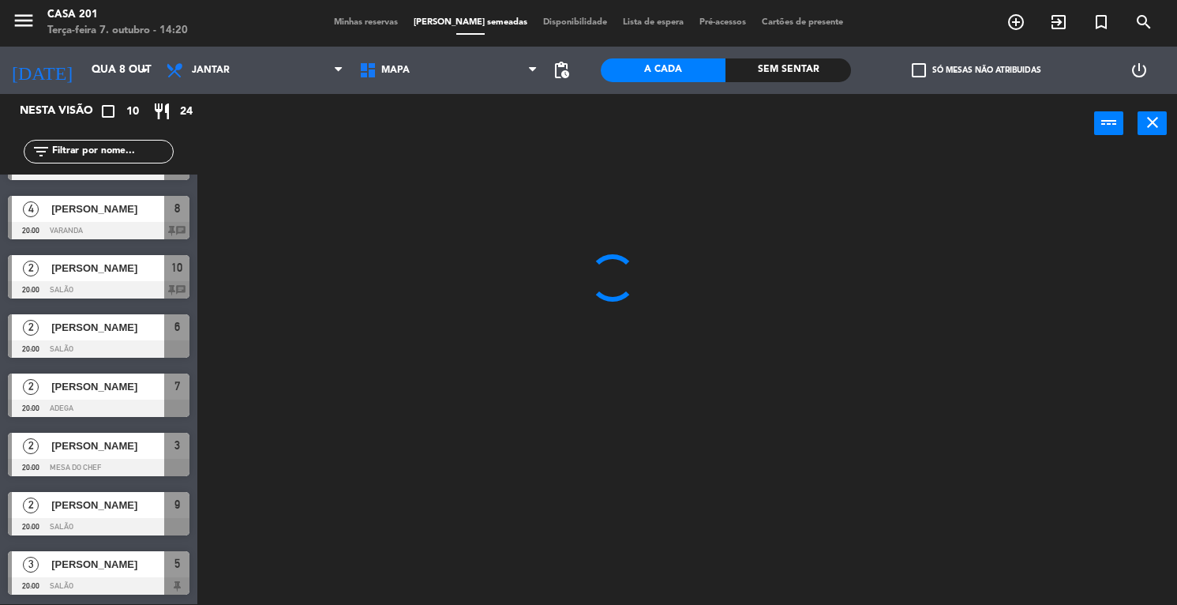
scroll to position [46, 0]
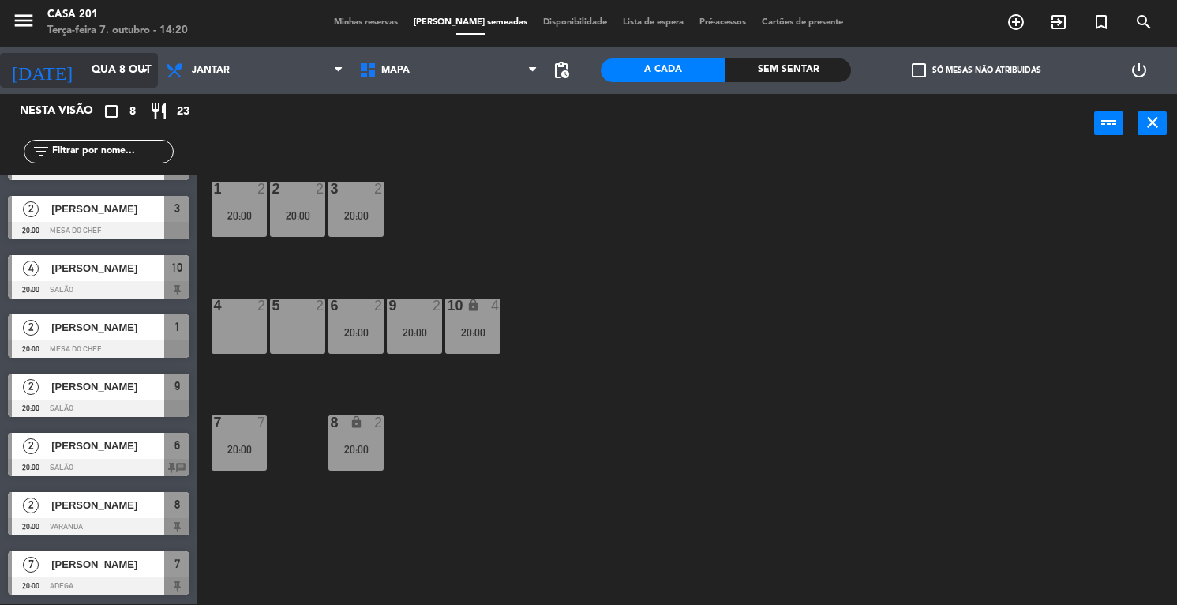
click at [84, 68] on input "Qua 8 out" at bounding box center [158, 70] width 149 height 28
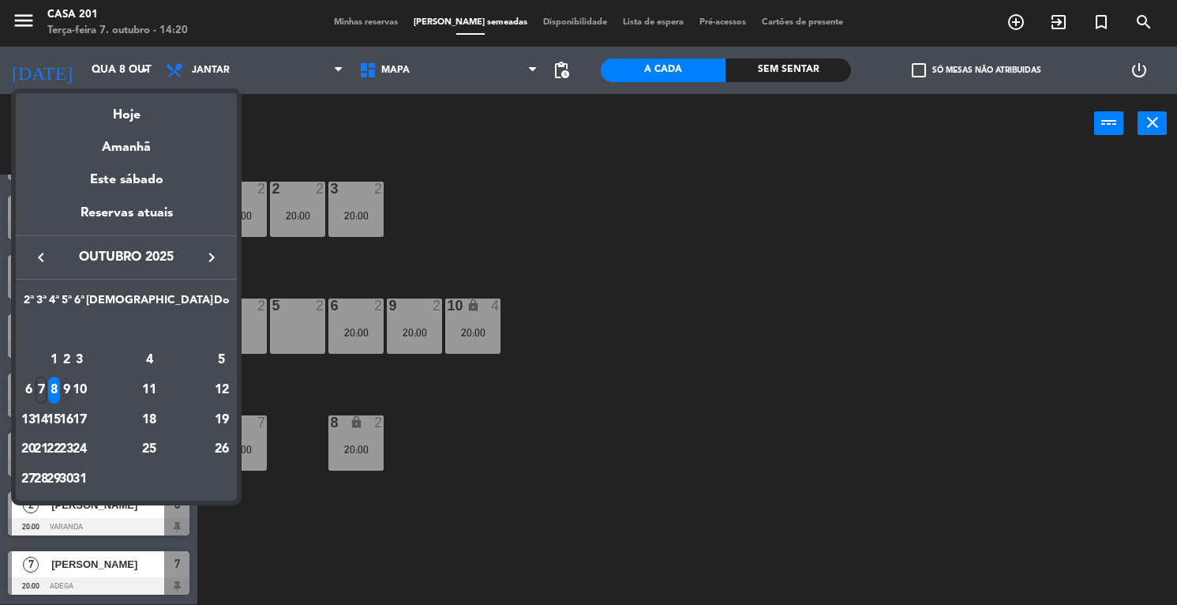
click at [73, 389] on div "9" at bounding box center [67, 390] width 12 height 27
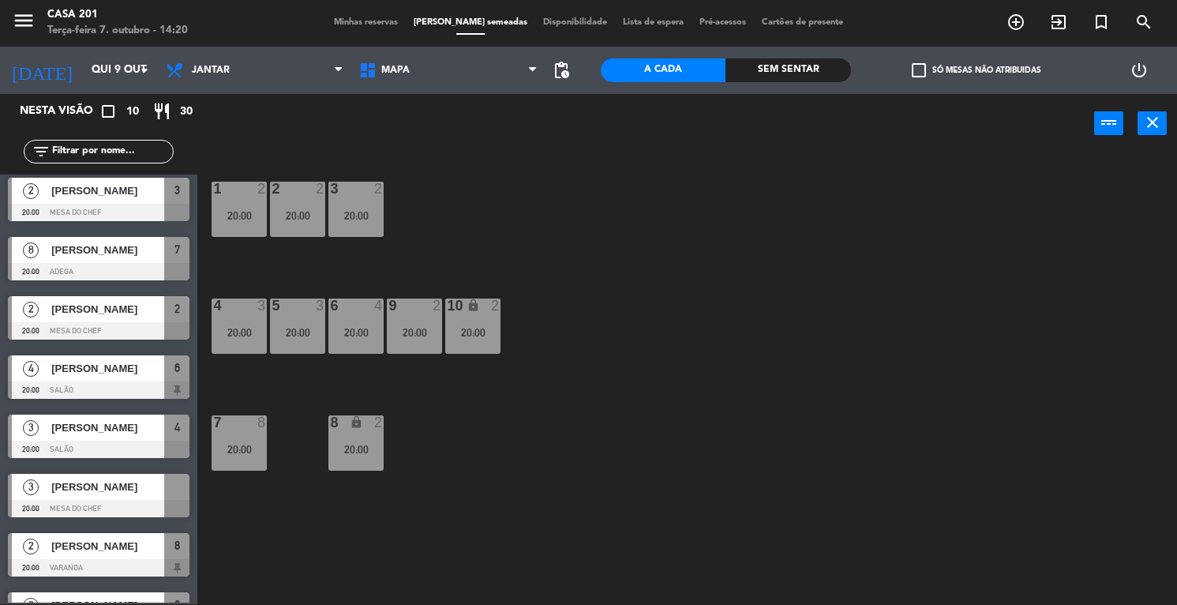
scroll to position [0, 0]
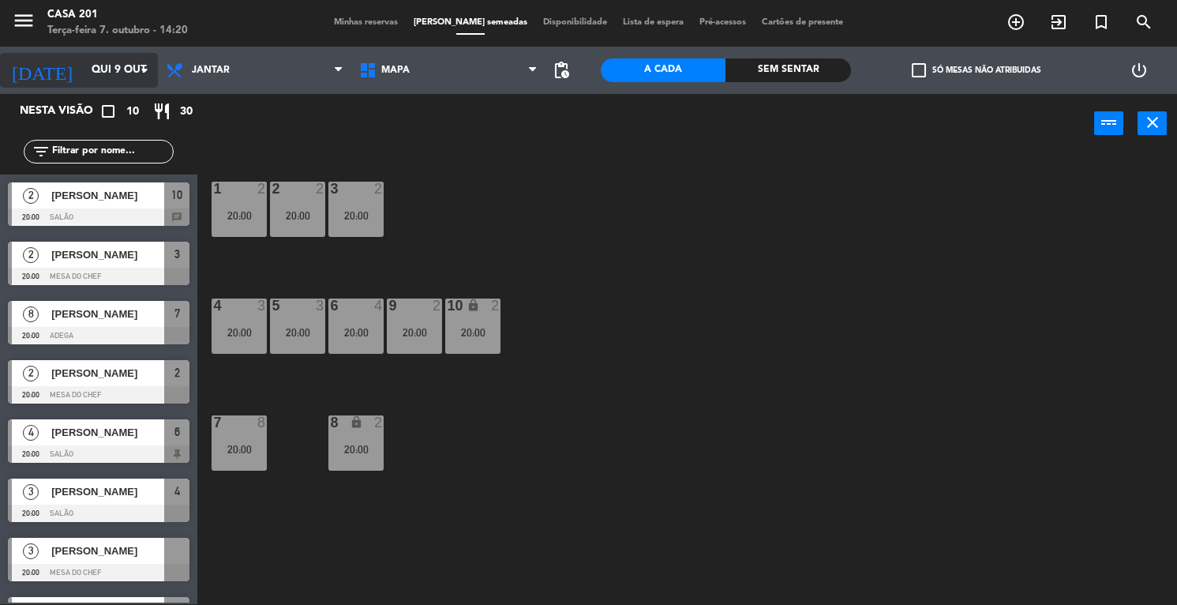
click at [84, 73] on input "Qui 9 out" at bounding box center [158, 70] width 149 height 28
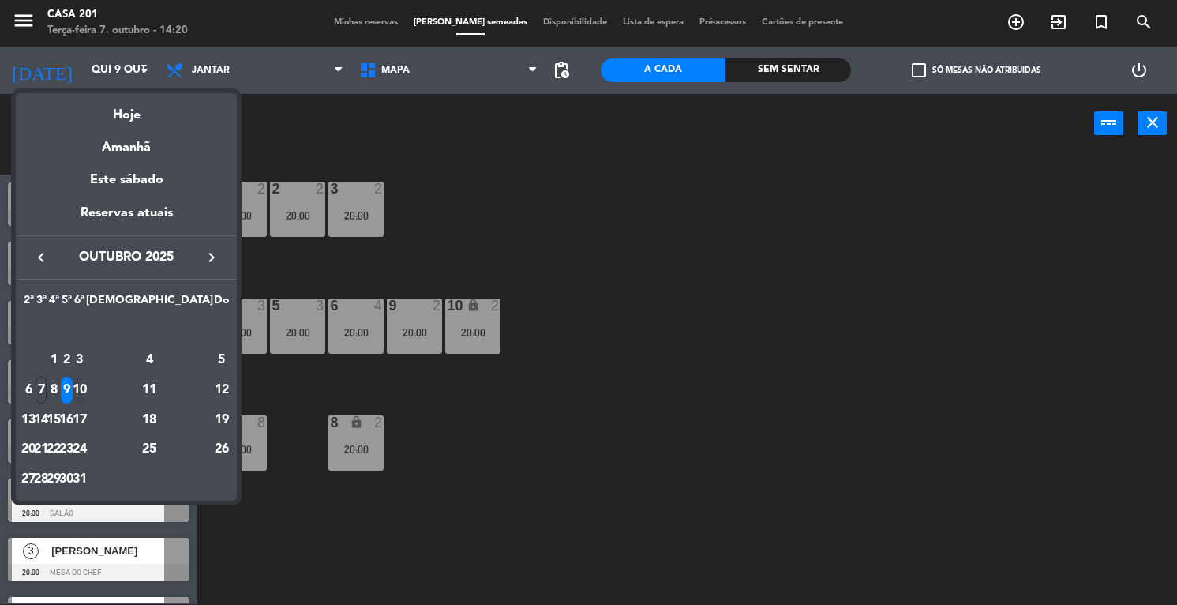
click at [85, 389] on div "10" at bounding box center [79, 390] width 12 height 27
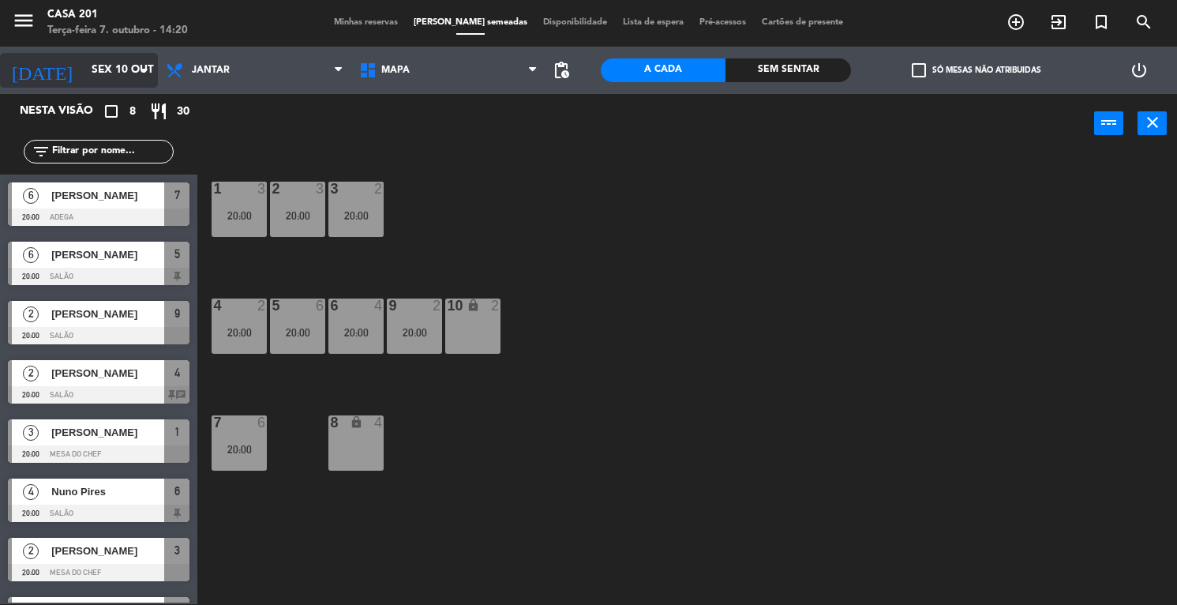
click at [86, 73] on input "Sex 10 out" at bounding box center [158, 70] width 149 height 28
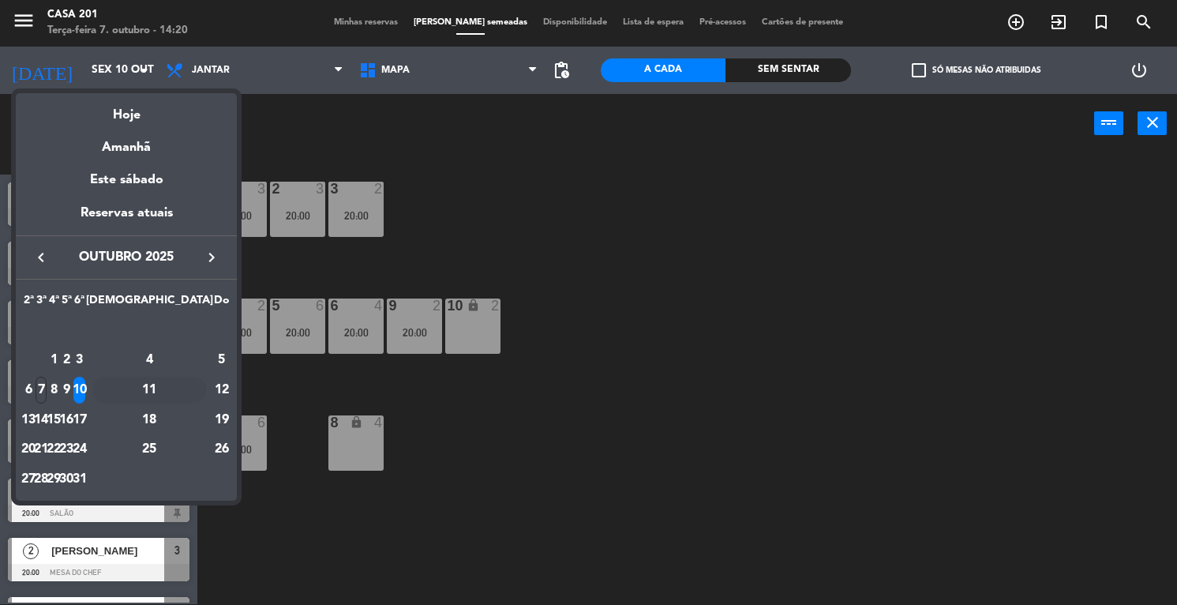
click at [187, 392] on div "11" at bounding box center [149, 390] width 114 height 27
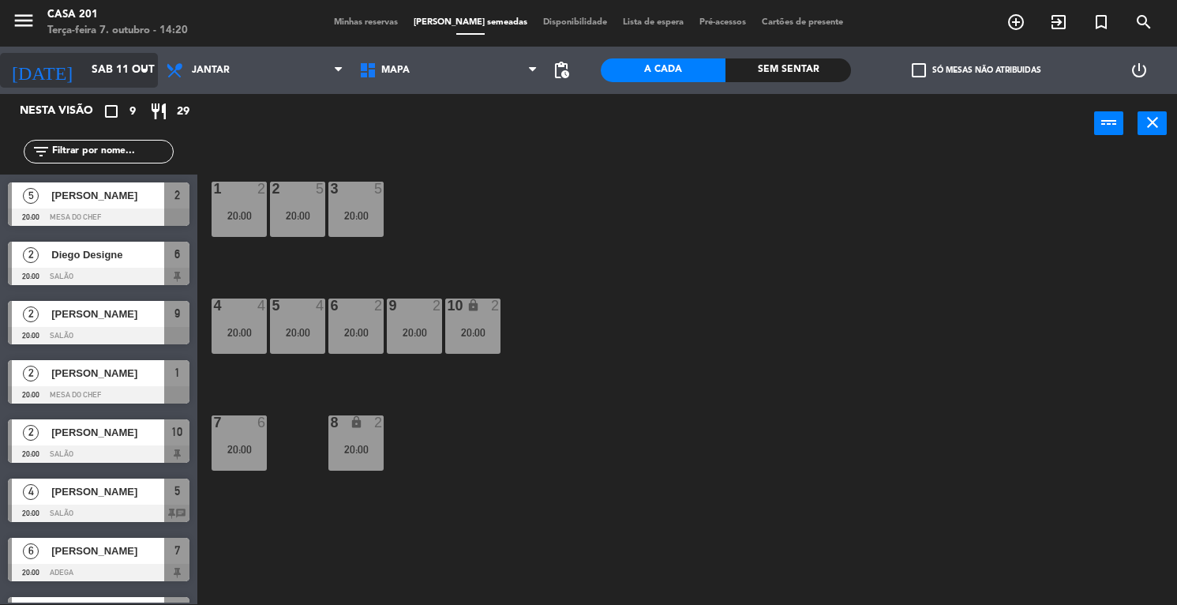
click at [92, 77] on input "Sáb 11 out" at bounding box center [158, 70] width 149 height 28
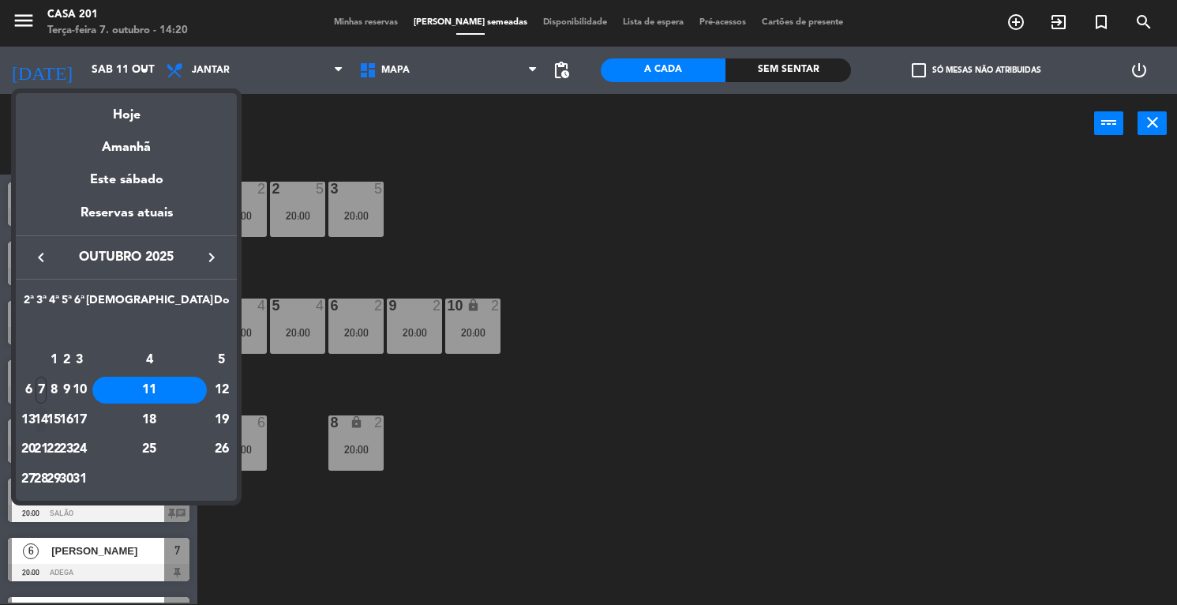
click at [47, 419] on div "14" at bounding box center [42, 420] width 12 height 27
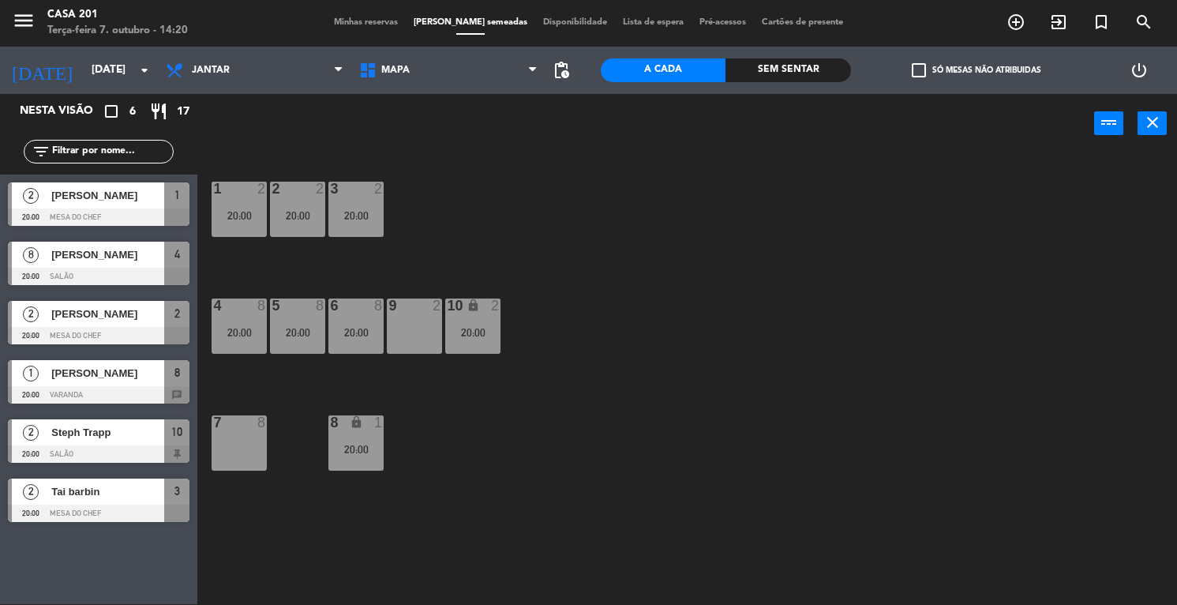
click at [58, 273] on div at bounding box center [99, 276] width 182 height 17
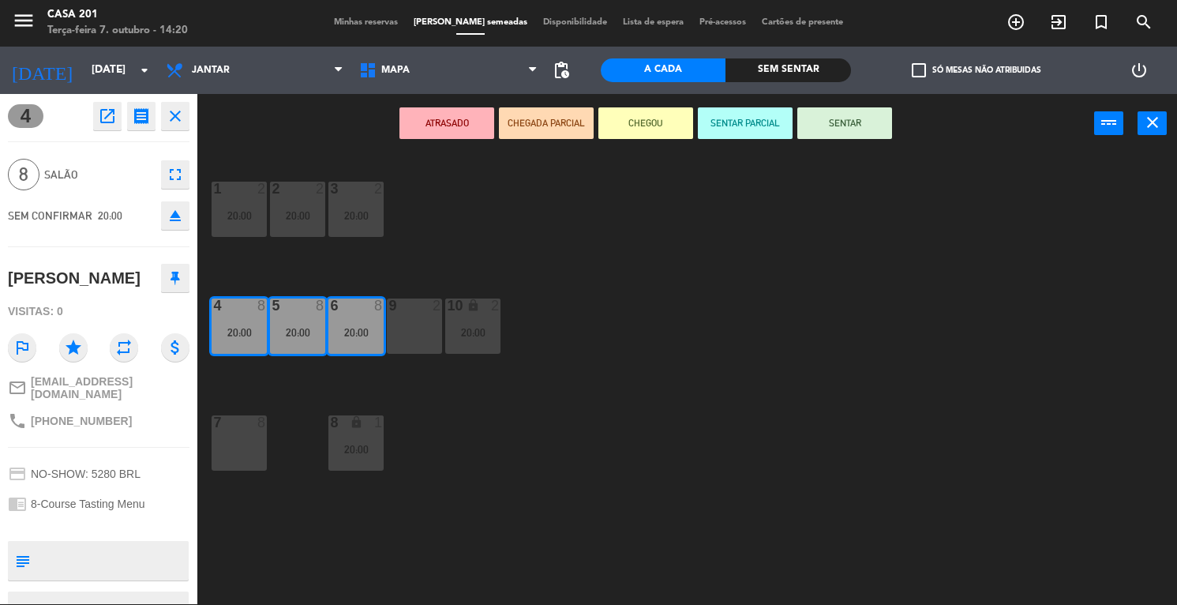
click at [242, 438] on div "7 8" at bounding box center [239, 442] width 55 height 55
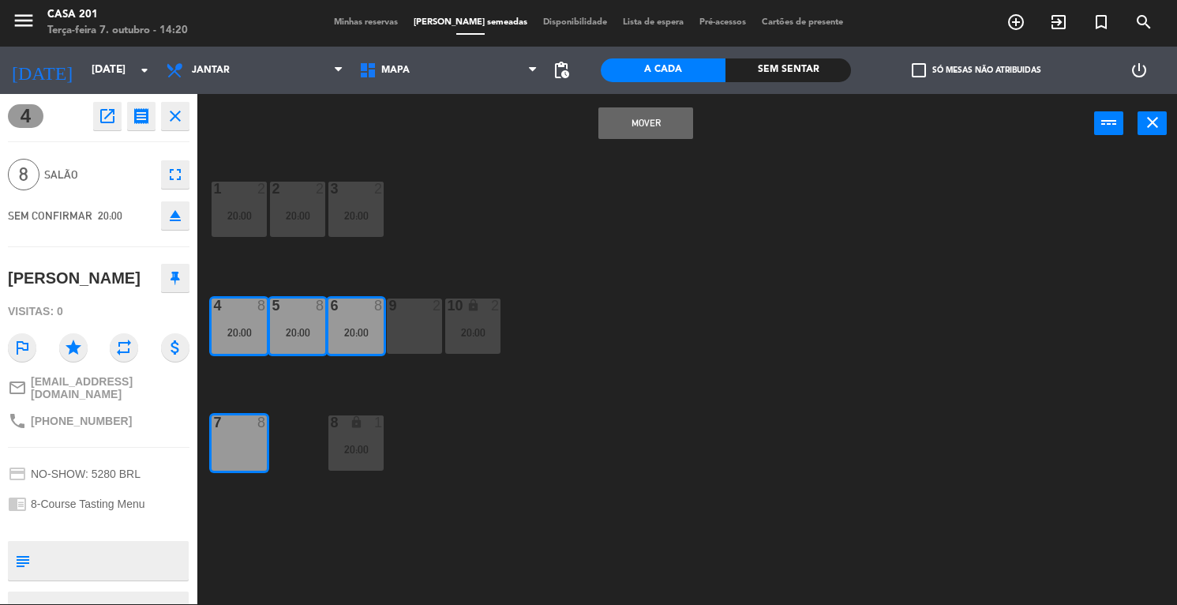
click at [654, 118] on button "MOVER" at bounding box center [646, 123] width 95 height 32
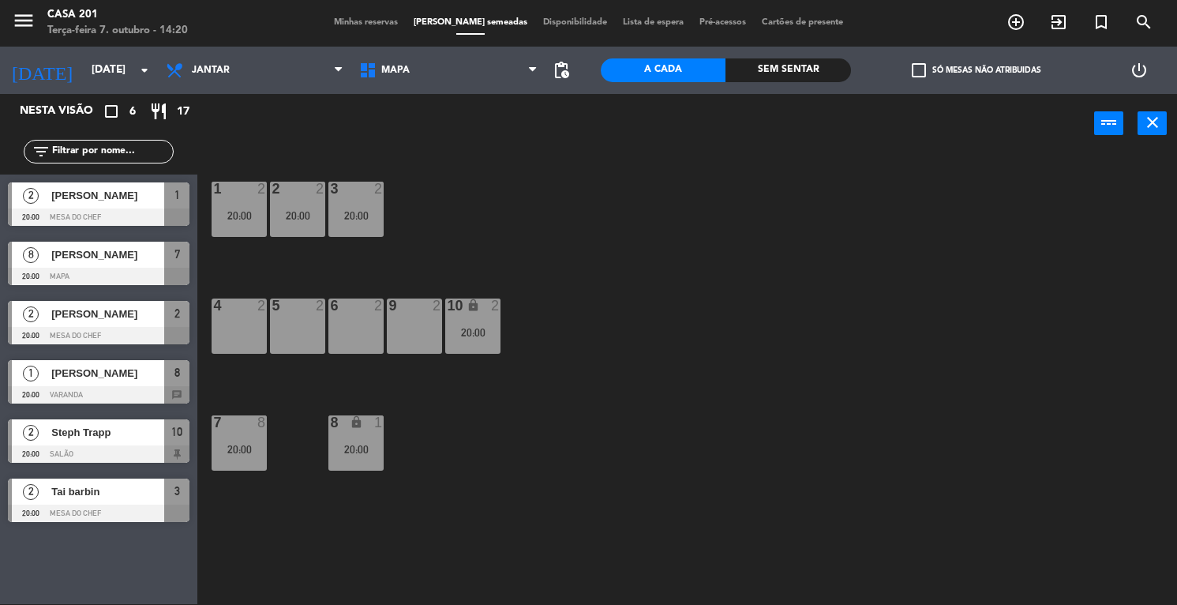
click at [469, 327] on div "20:00" at bounding box center [472, 332] width 55 height 11
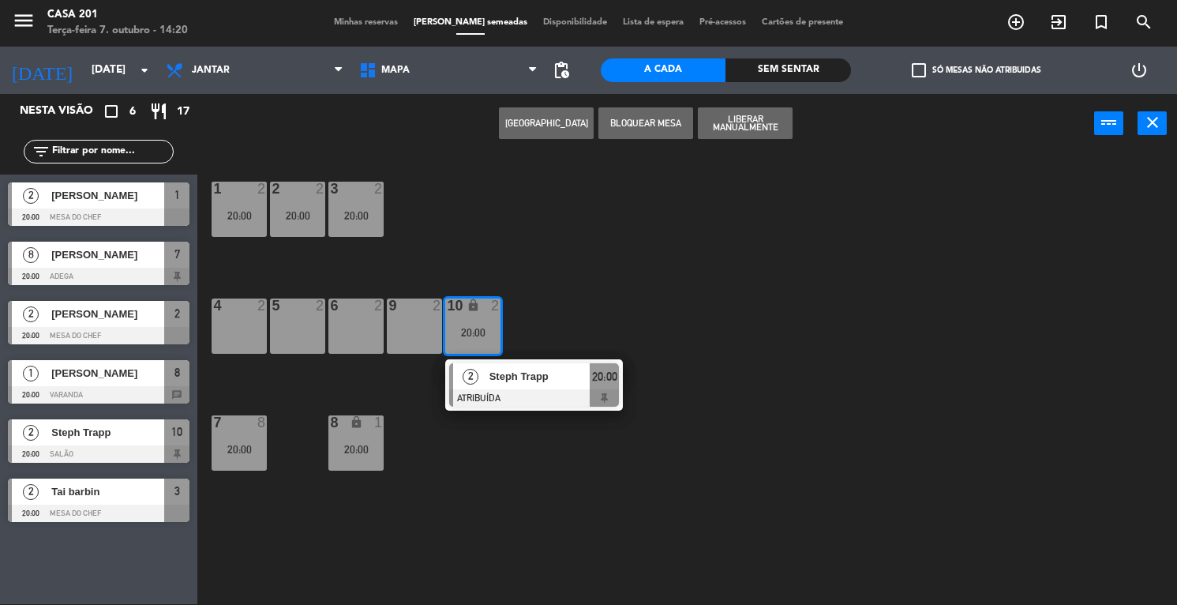
click at [355, 329] on div "6 2" at bounding box center [355, 325] width 55 height 55
click at [545, 124] on button "MOVER" at bounding box center [546, 123] width 95 height 32
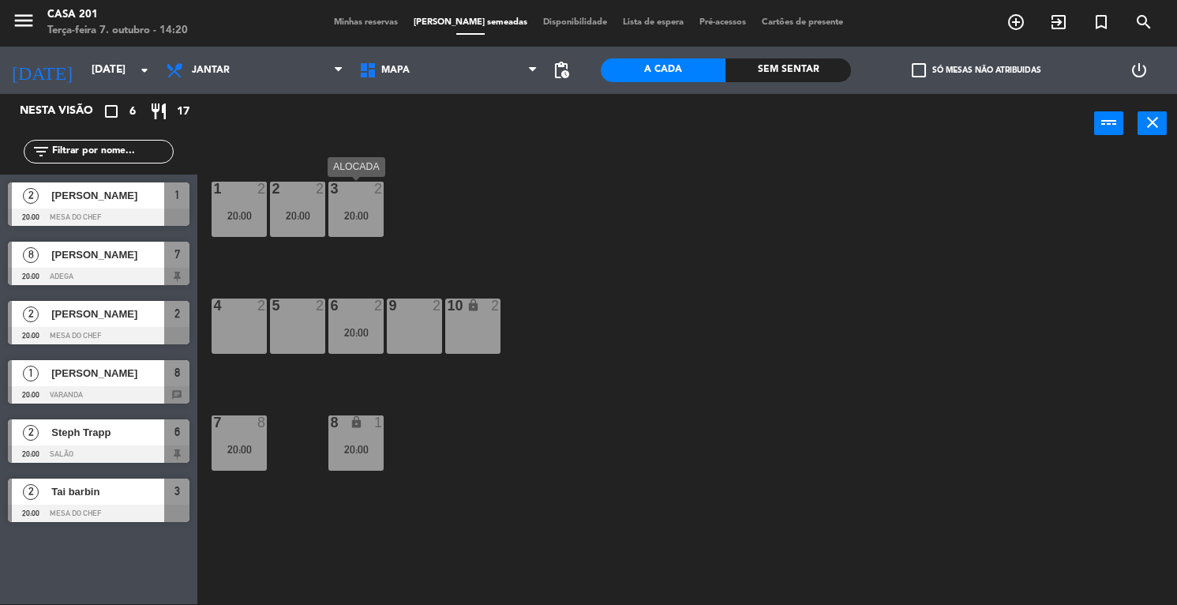
click at [351, 212] on div "20:00" at bounding box center [355, 215] width 55 height 11
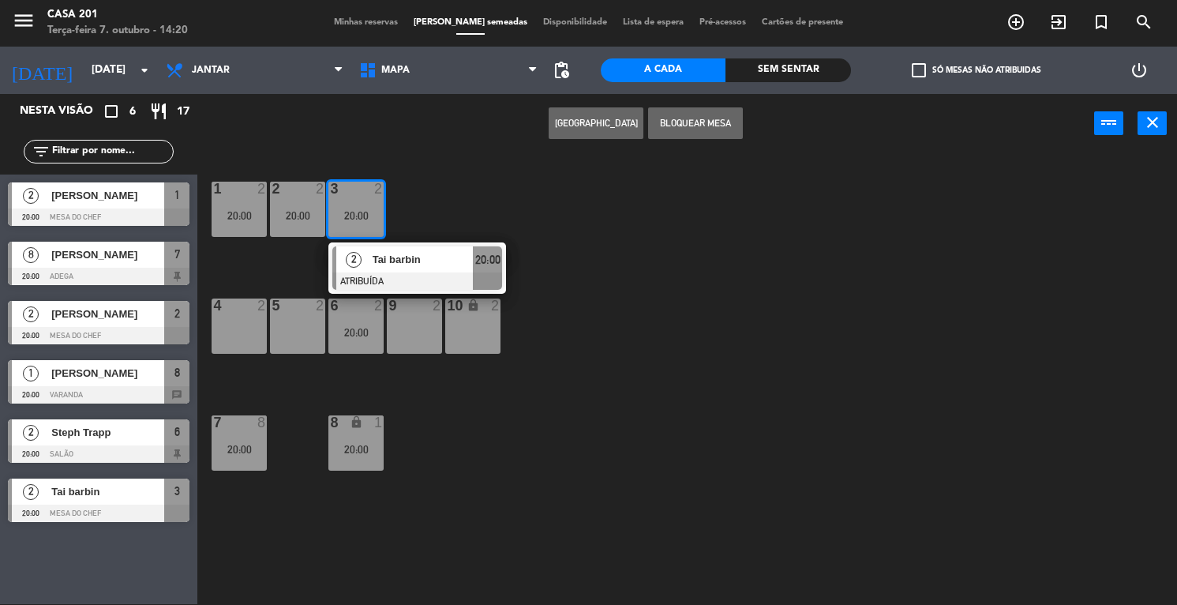
click at [476, 309] on icon "lock" at bounding box center [473, 304] width 13 height 13
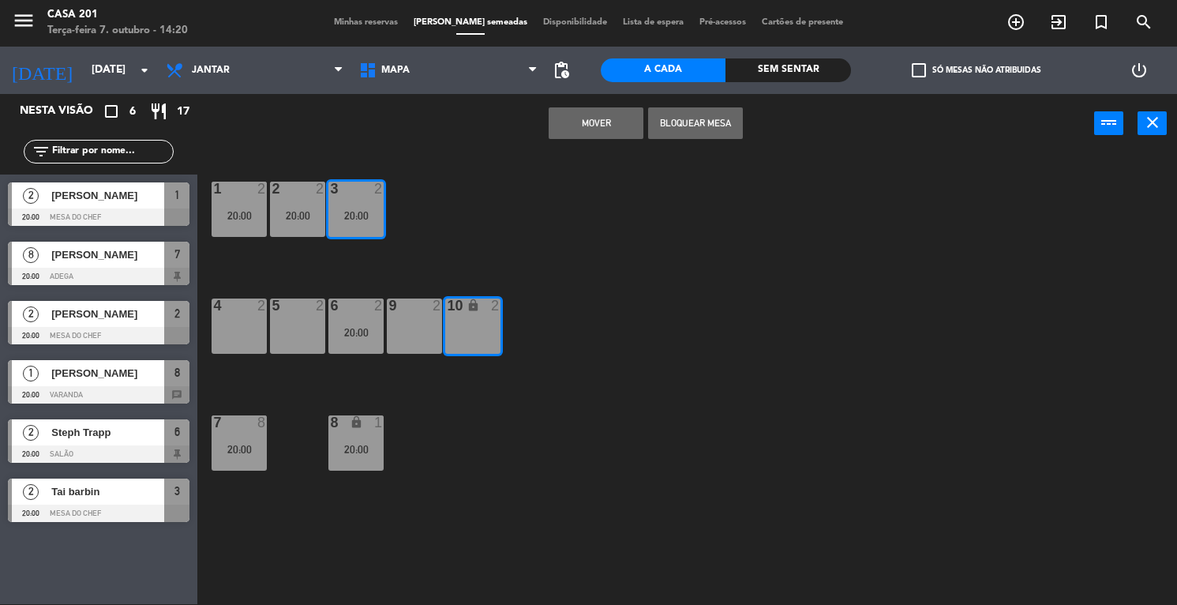
click at [616, 121] on button "MOVER" at bounding box center [596, 123] width 95 height 32
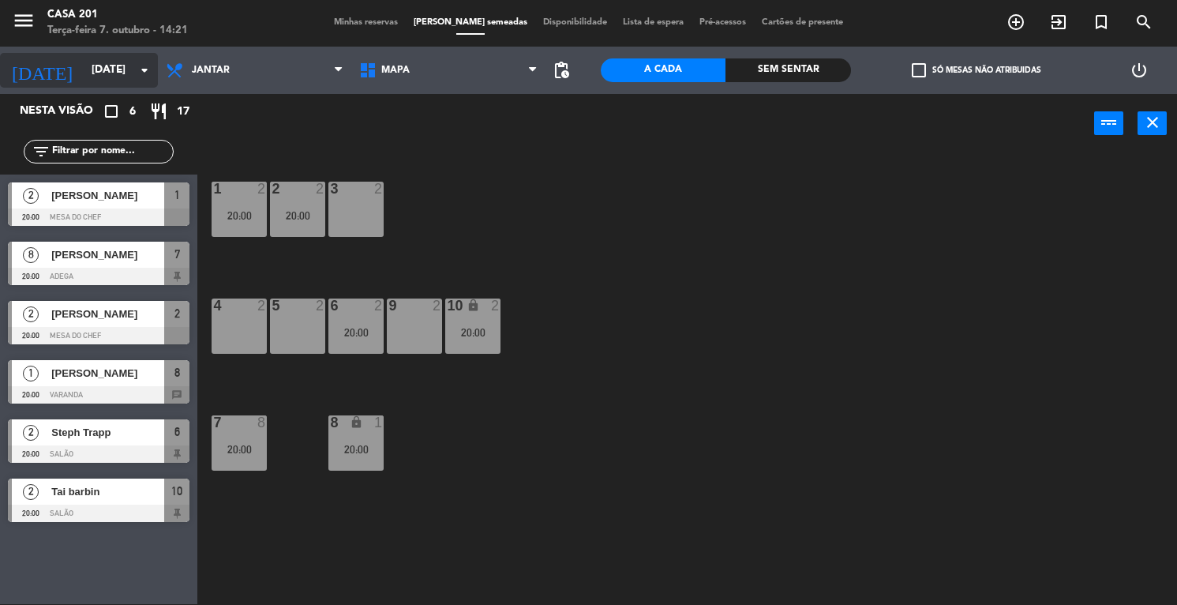
click at [84, 78] on input "[DATE]" at bounding box center [158, 70] width 149 height 28
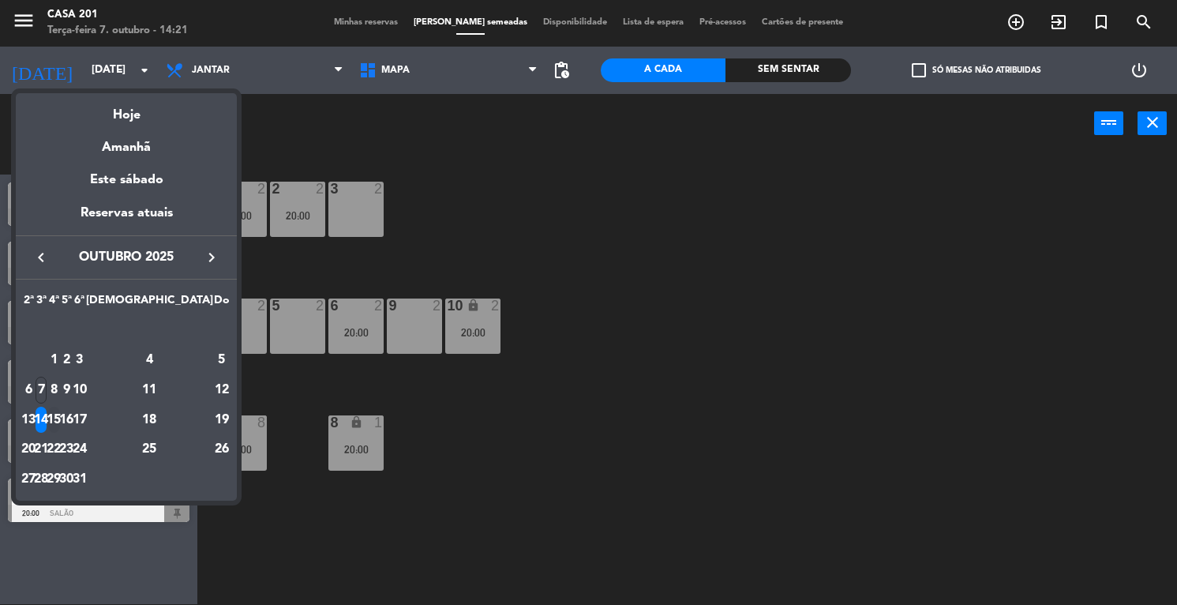
click at [60, 415] on div "15" at bounding box center [54, 420] width 12 height 27
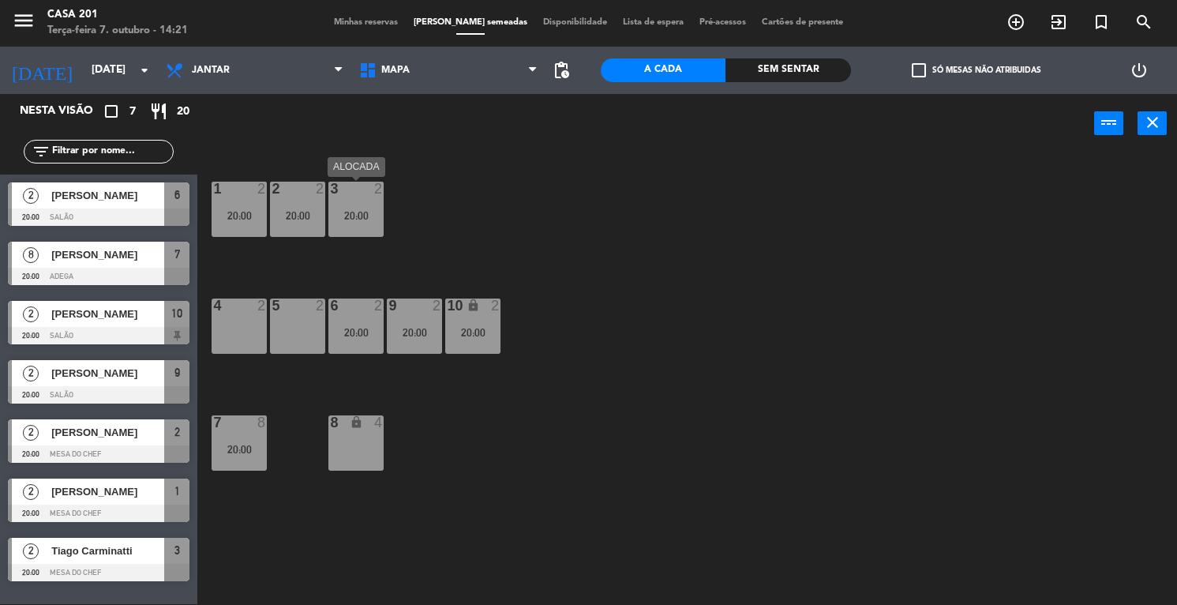
click at [357, 211] on div "20:00" at bounding box center [355, 215] width 55 height 11
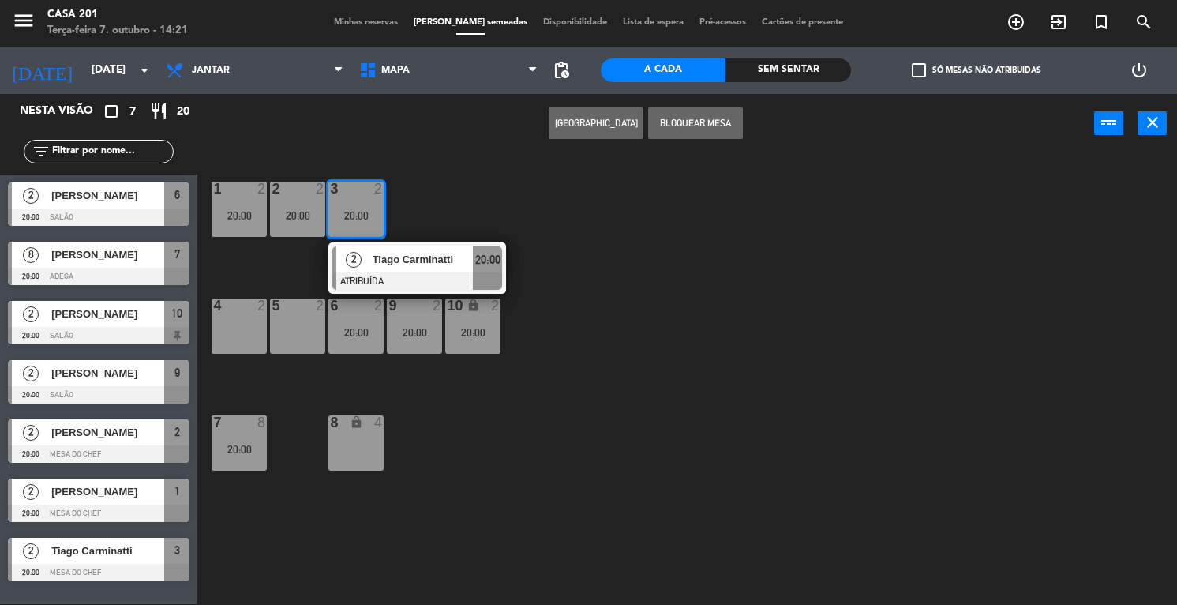
click at [355, 445] on div "8 lock 4" at bounding box center [355, 442] width 55 height 55
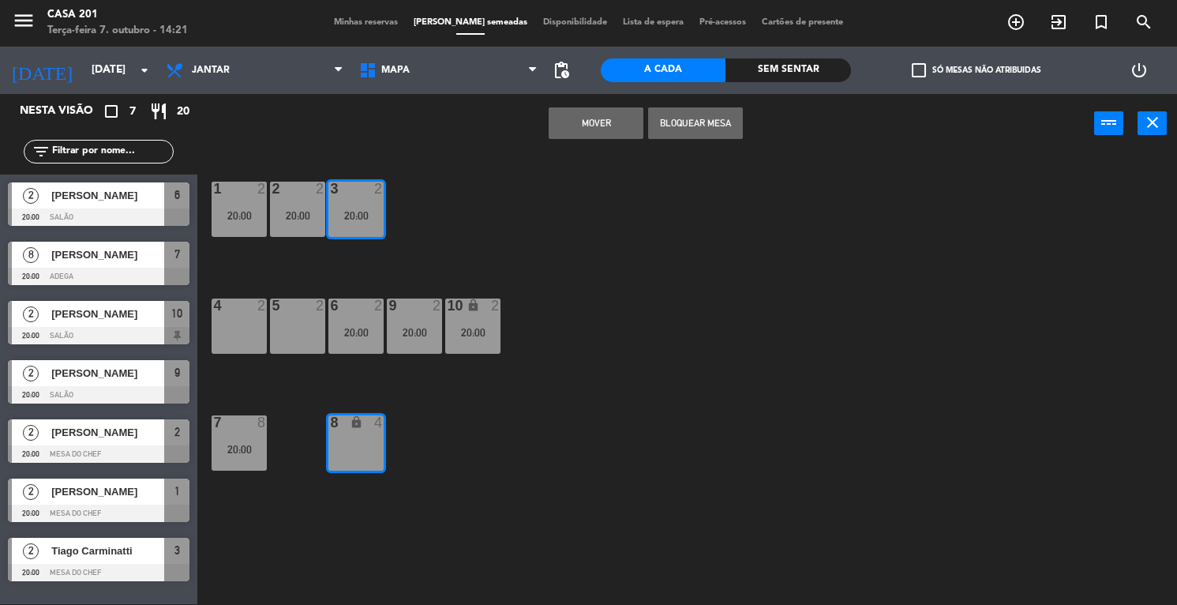
click at [588, 128] on button "MOVER" at bounding box center [596, 123] width 95 height 32
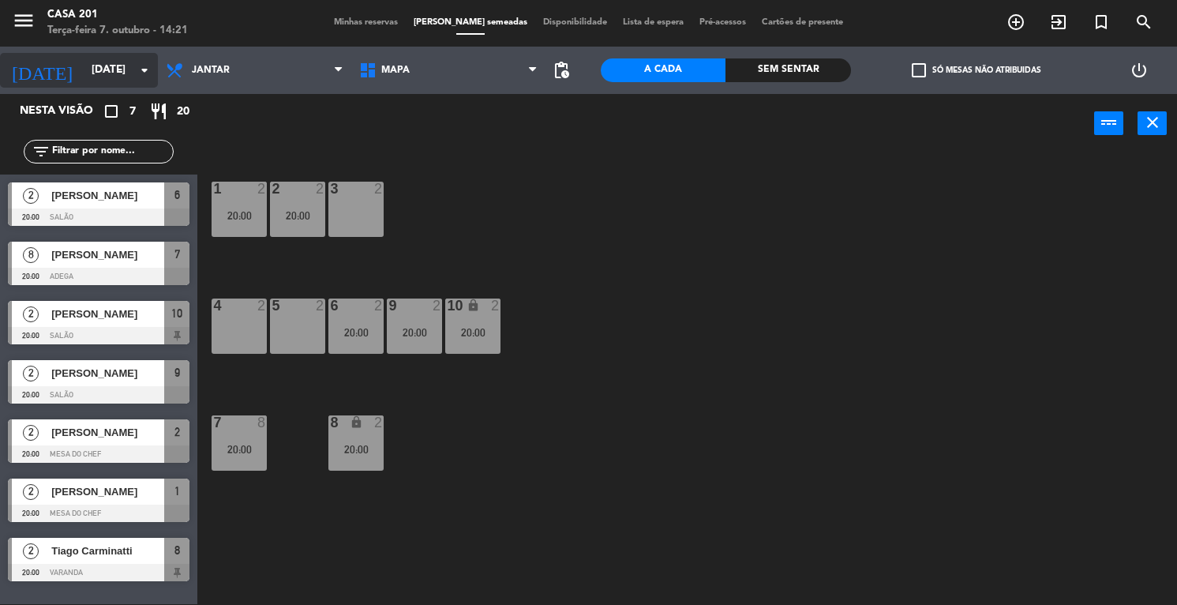
click at [84, 77] on input "[DATE]" at bounding box center [158, 70] width 149 height 28
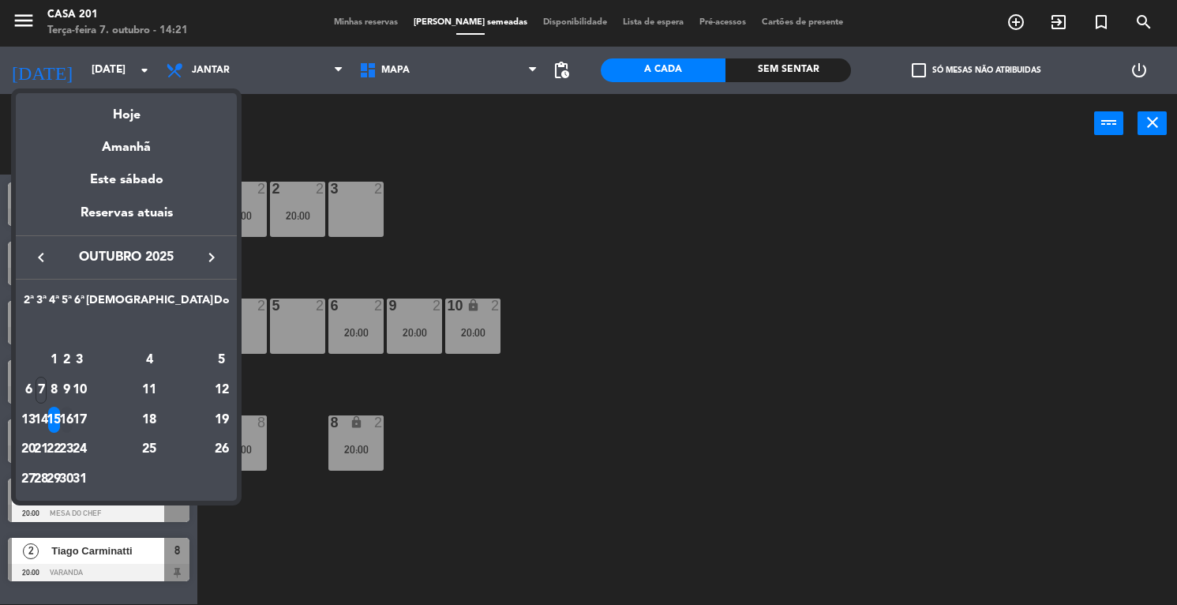
click at [73, 420] on div "16" at bounding box center [67, 420] width 12 height 27
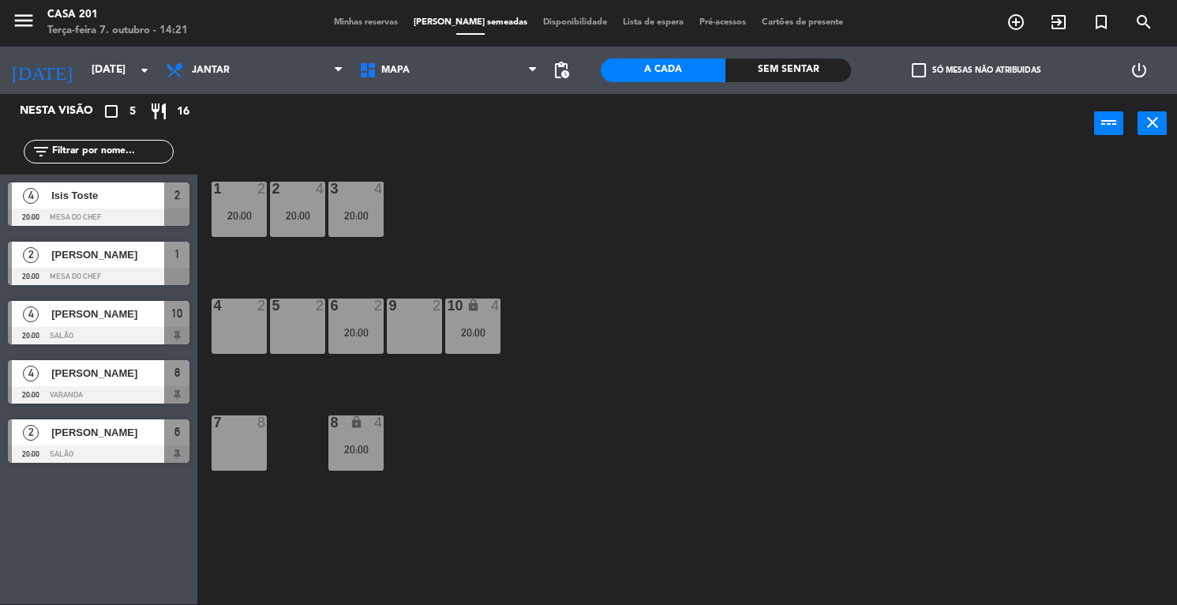
click at [107, 199] on span "Isis Toste" at bounding box center [107, 195] width 113 height 17
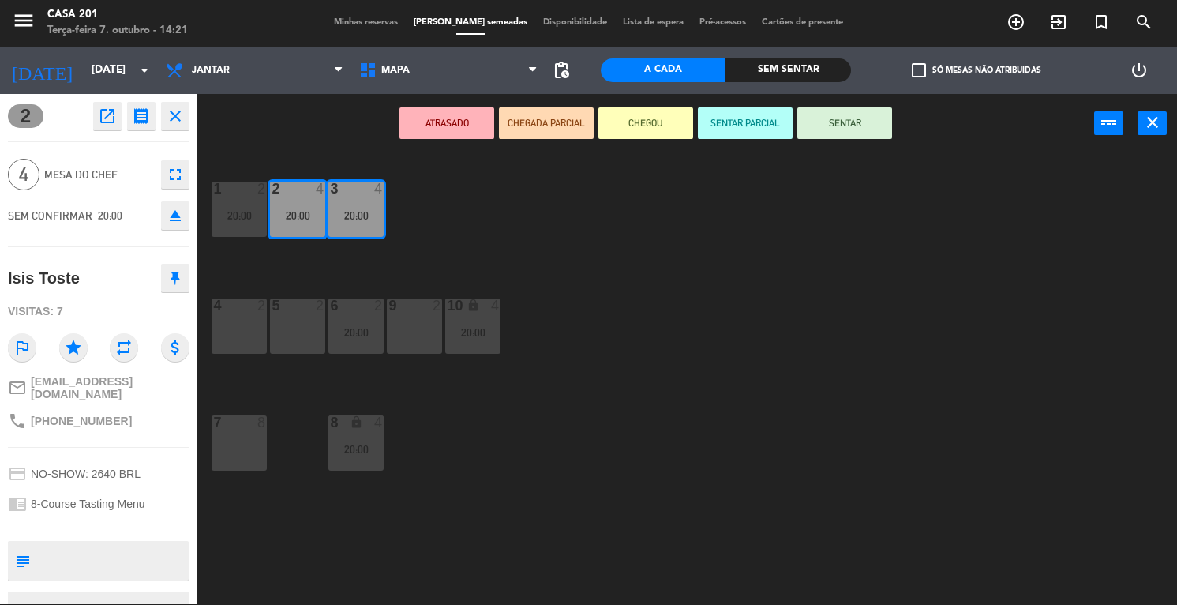
click at [182, 212] on icon "eject" at bounding box center [175, 215] width 19 height 19
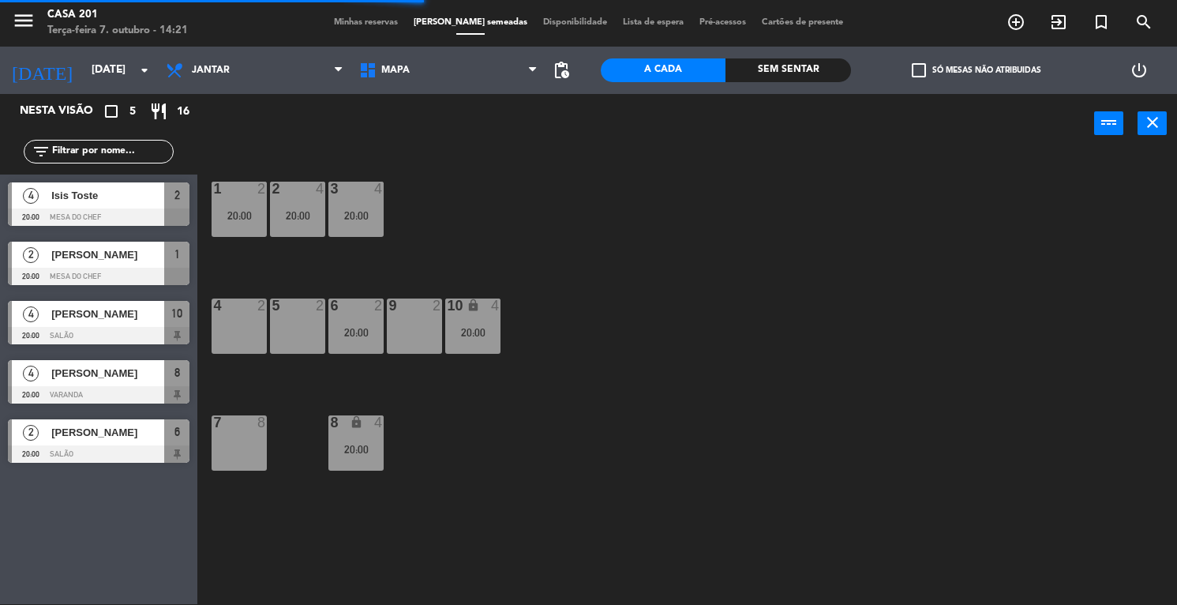
click at [78, 207] on div "Isis Toste" at bounding box center [107, 195] width 114 height 26
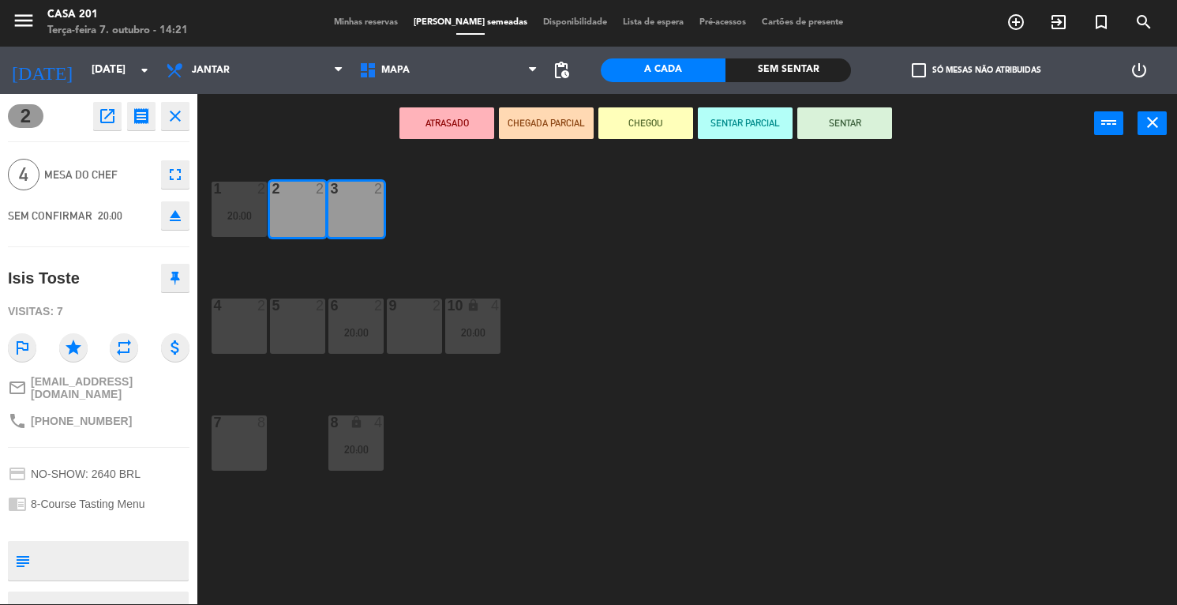
click at [370, 208] on div "3 2" at bounding box center [355, 209] width 55 height 55
click at [528, 267] on div "1 2 20:00 2 2 3 2 4 2 5 2 6 2 20:00 9 2 10 lock 4 20:00 7 8 8 lock 4 20:00" at bounding box center [693, 379] width 968 height 451
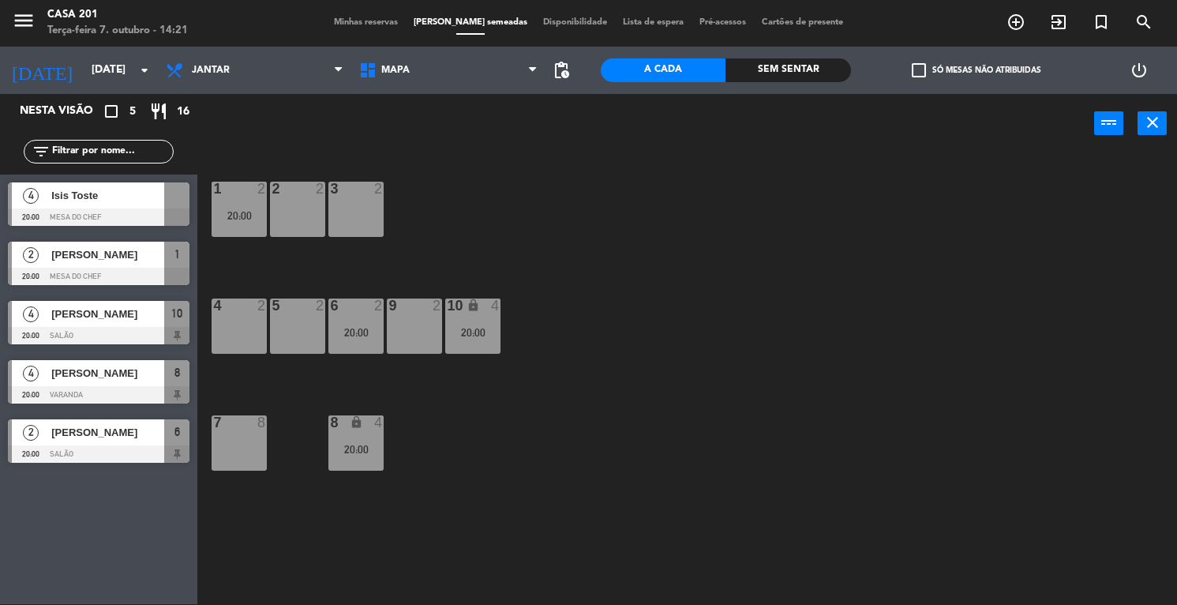
click at [95, 197] on span "Isis Toste" at bounding box center [107, 195] width 113 height 17
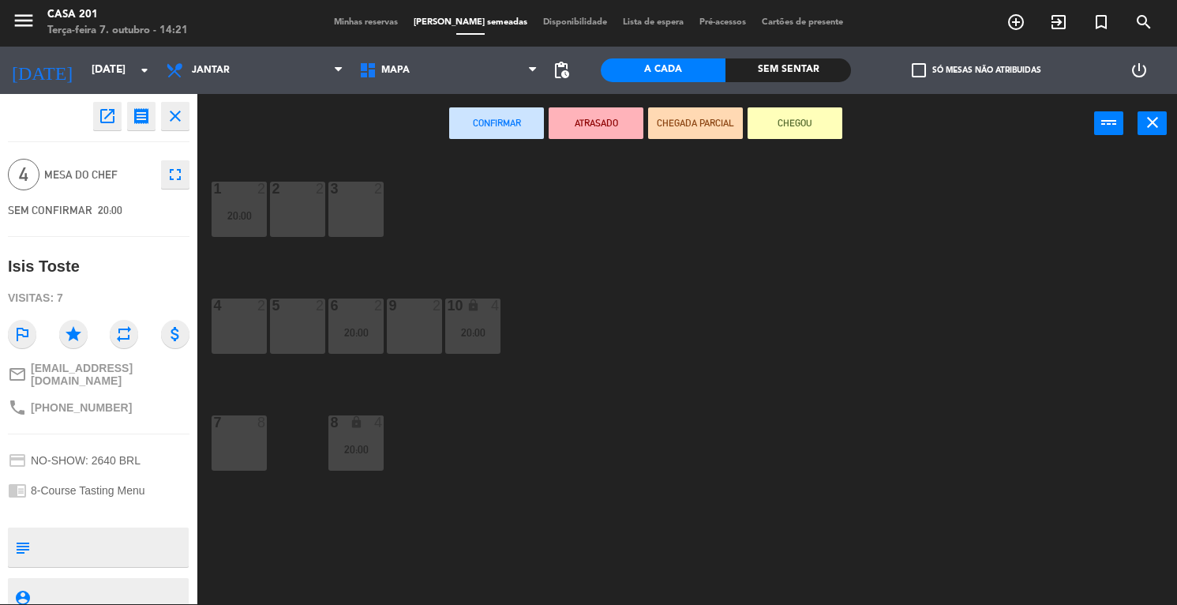
click at [313, 197] on div "2 2" at bounding box center [297, 209] width 55 height 55
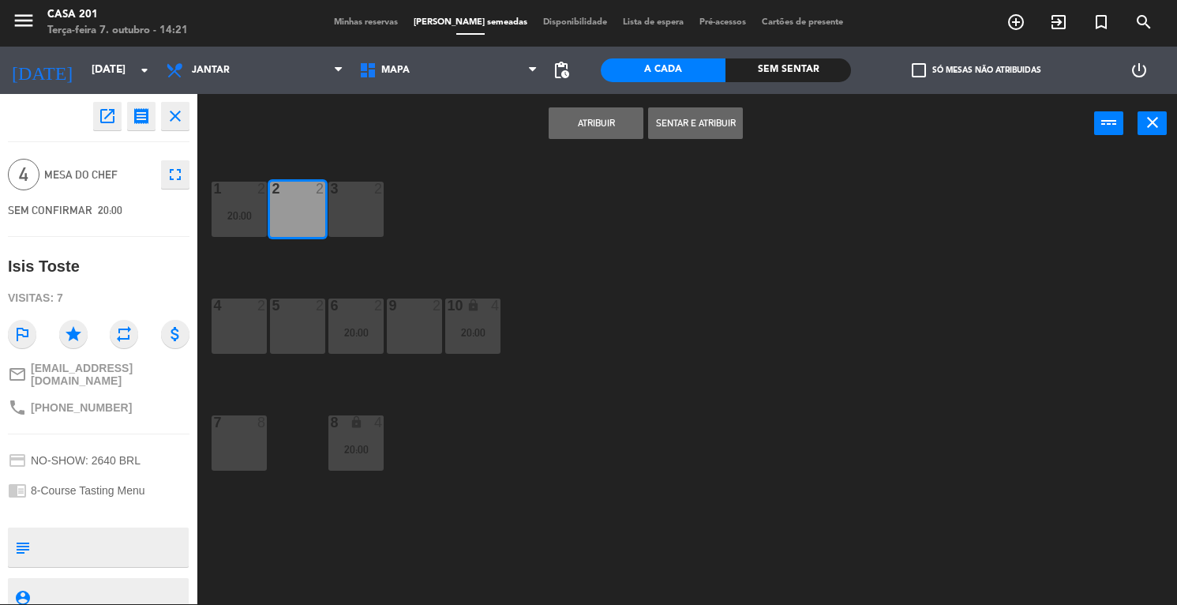
click at [608, 121] on button "Atribuir" at bounding box center [596, 123] width 95 height 32
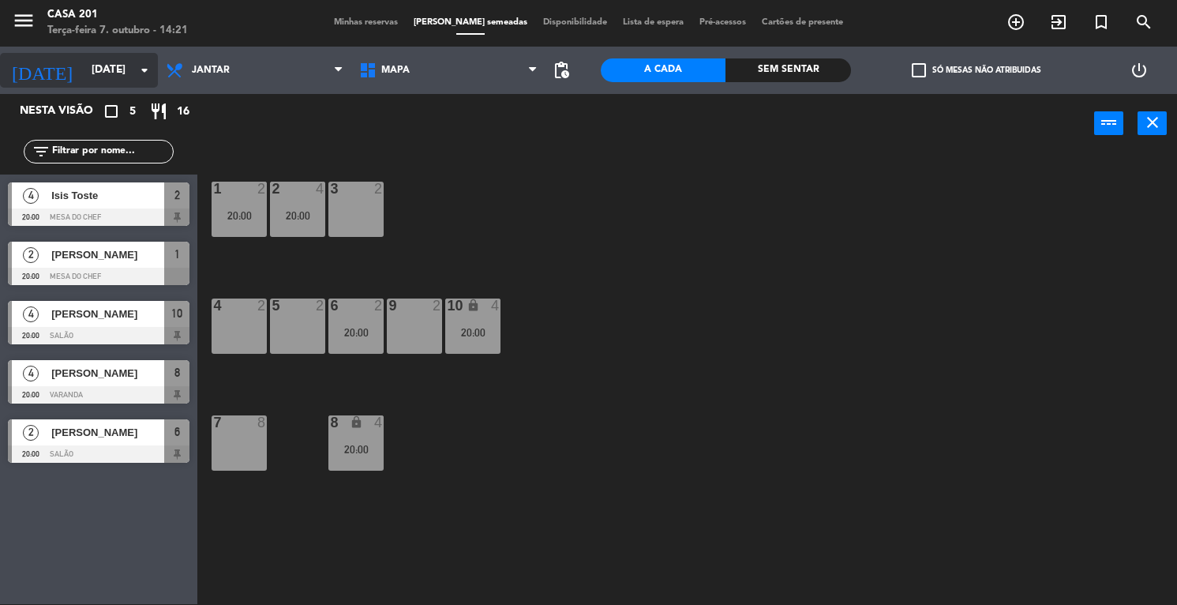
click at [84, 73] on input "[DATE]" at bounding box center [158, 70] width 149 height 28
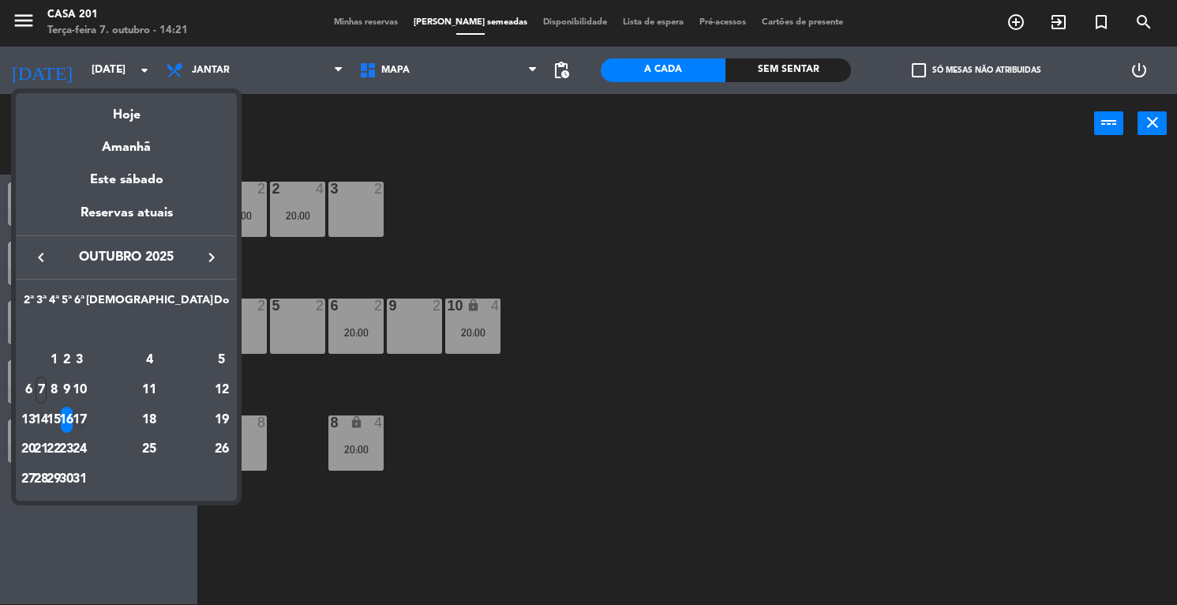
click at [85, 411] on div "17" at bounding box center [79, 420] width 12 height 27
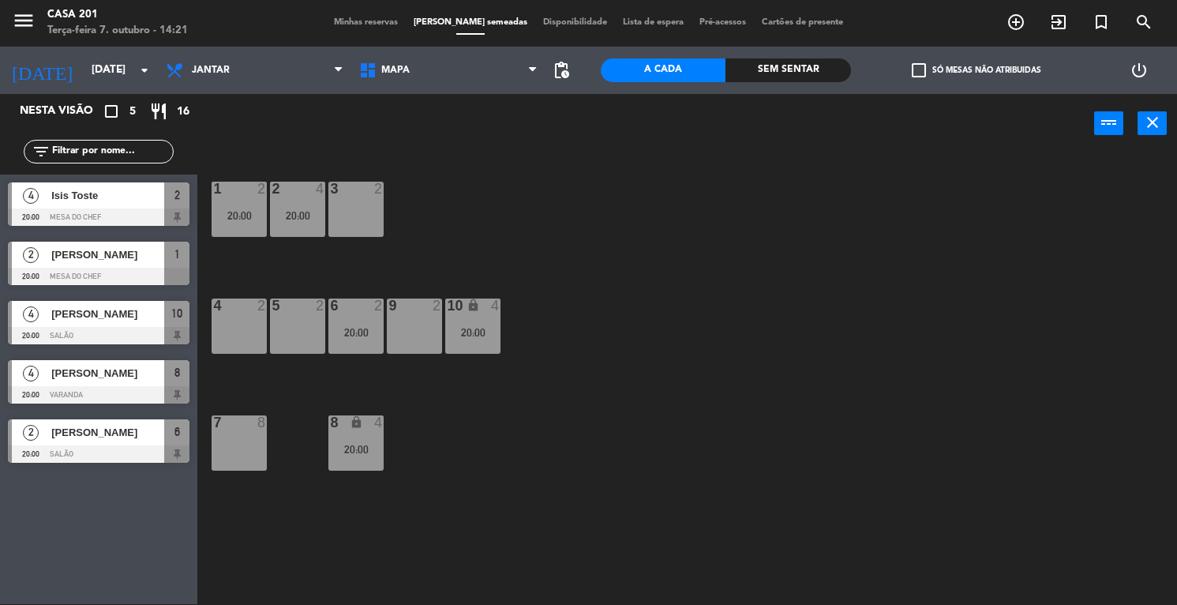
type input "Sex 17 out"
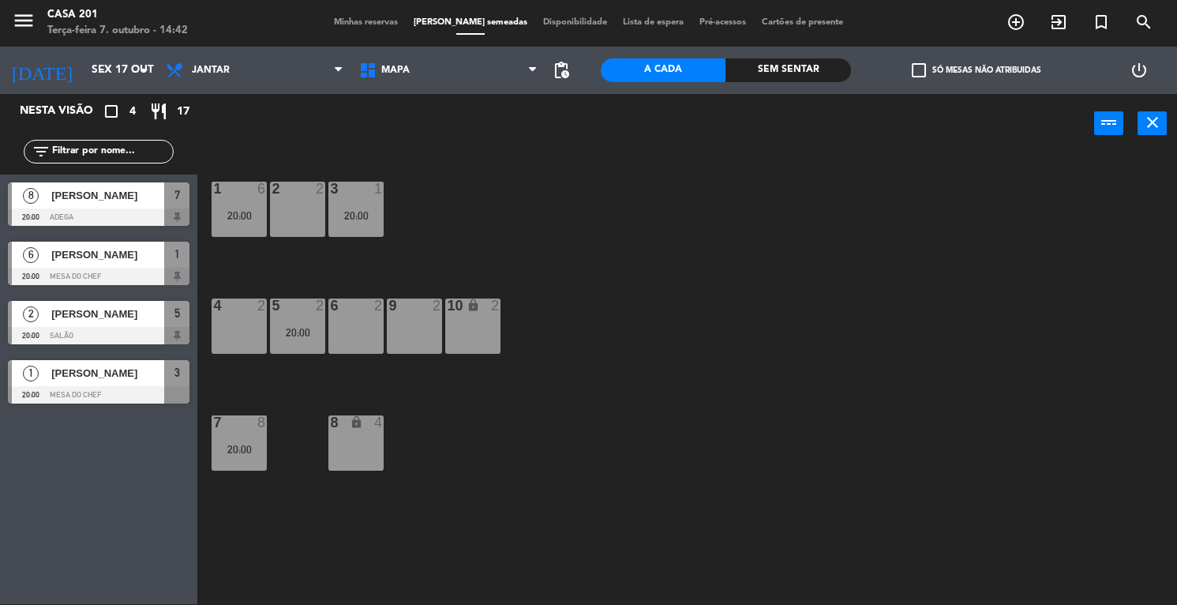
click at [363, 26] on span "Minhas reservas" at bounding box center [366, 22] width 80 height 9
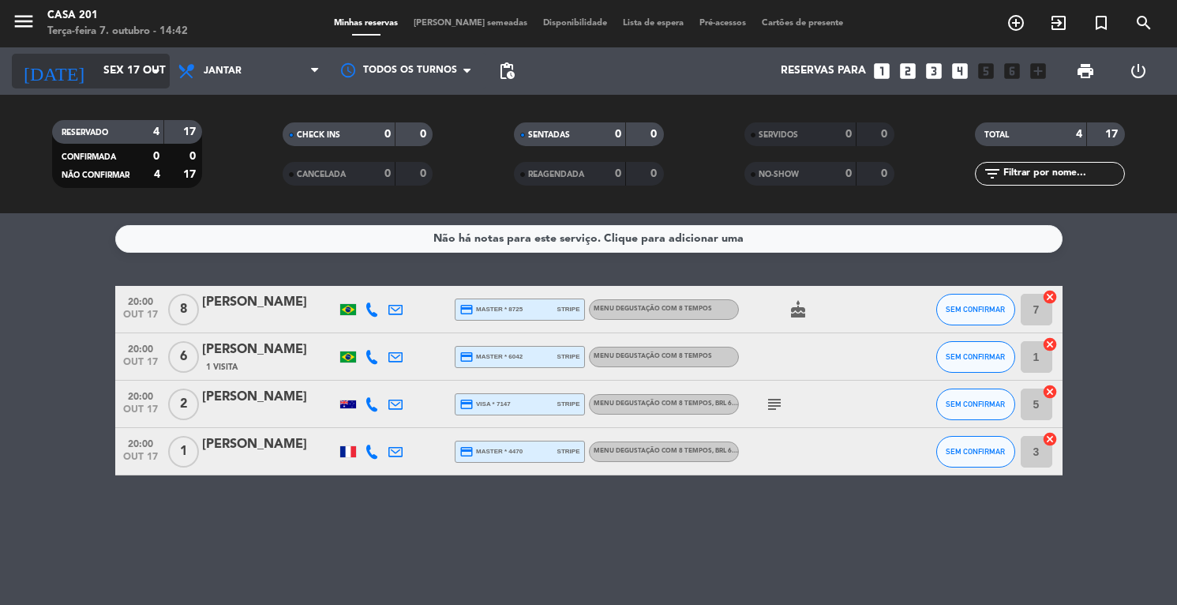
click at [109, 66] on input "Sex 17 out" at bounding box center [170, 71] width 149 height 28
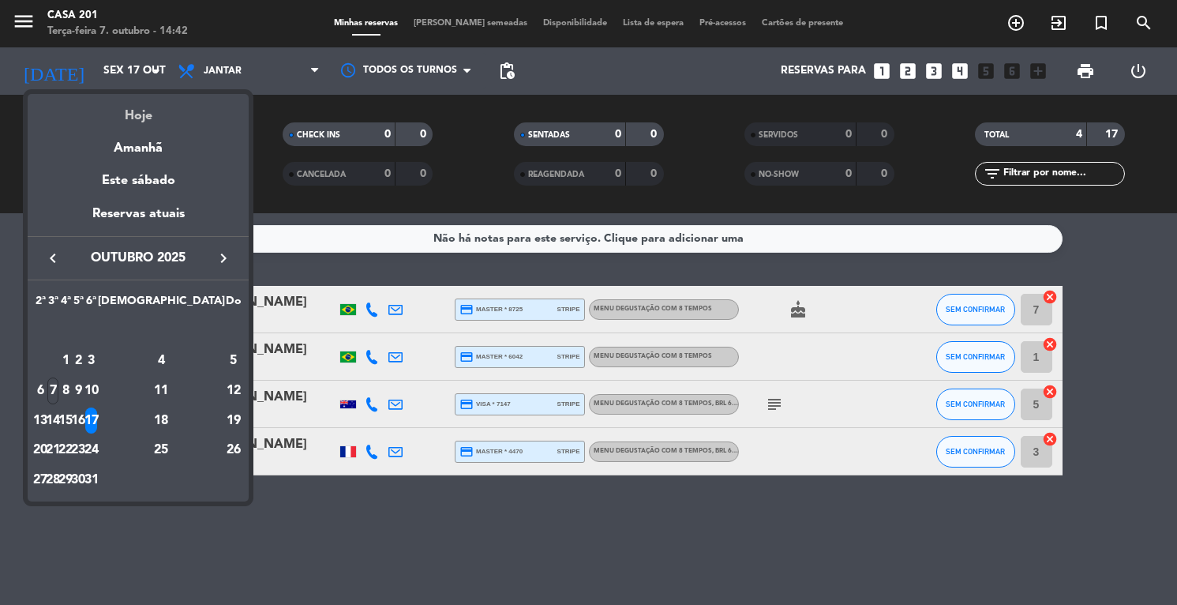
click at [135, 116] on div "Hoje" at bounding box center [138, 110] width 221 height 32
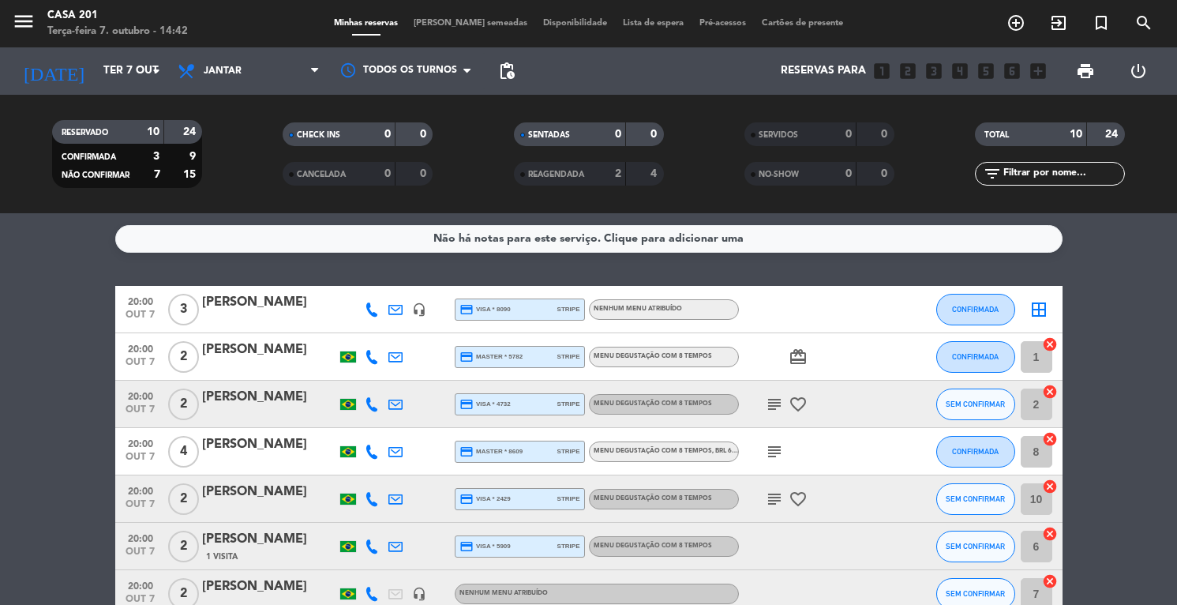
click at [776, 404] on icon "subject" at bounding box center [774, 404] width 19 height 19
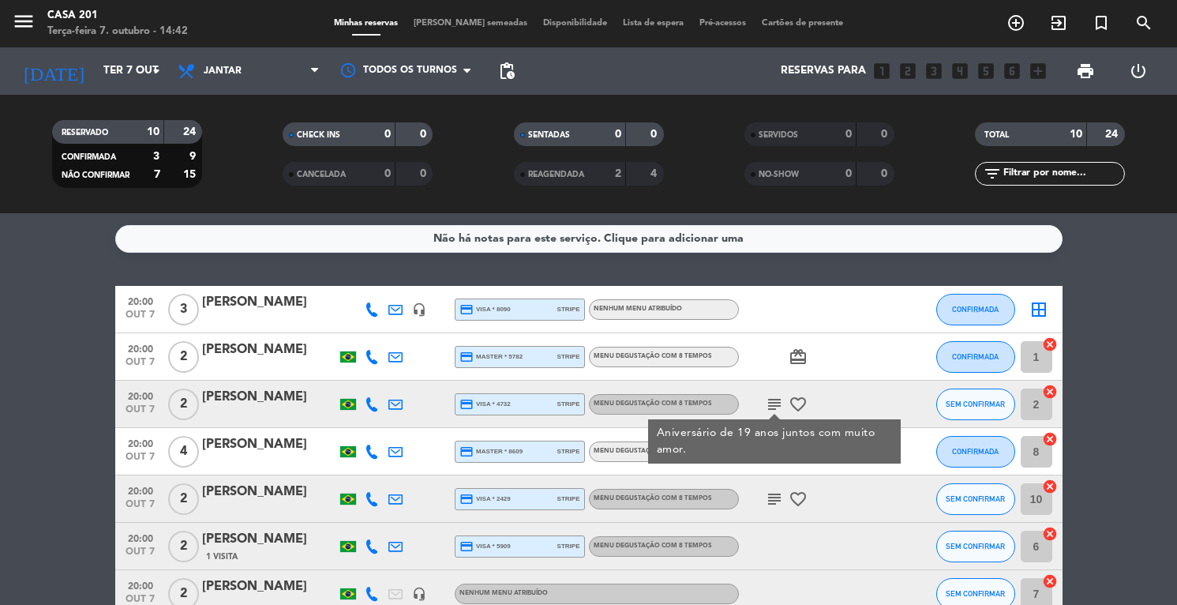
click at [776, 404] on icon "subject" at bounding box center [774, 404] width 19 height 19
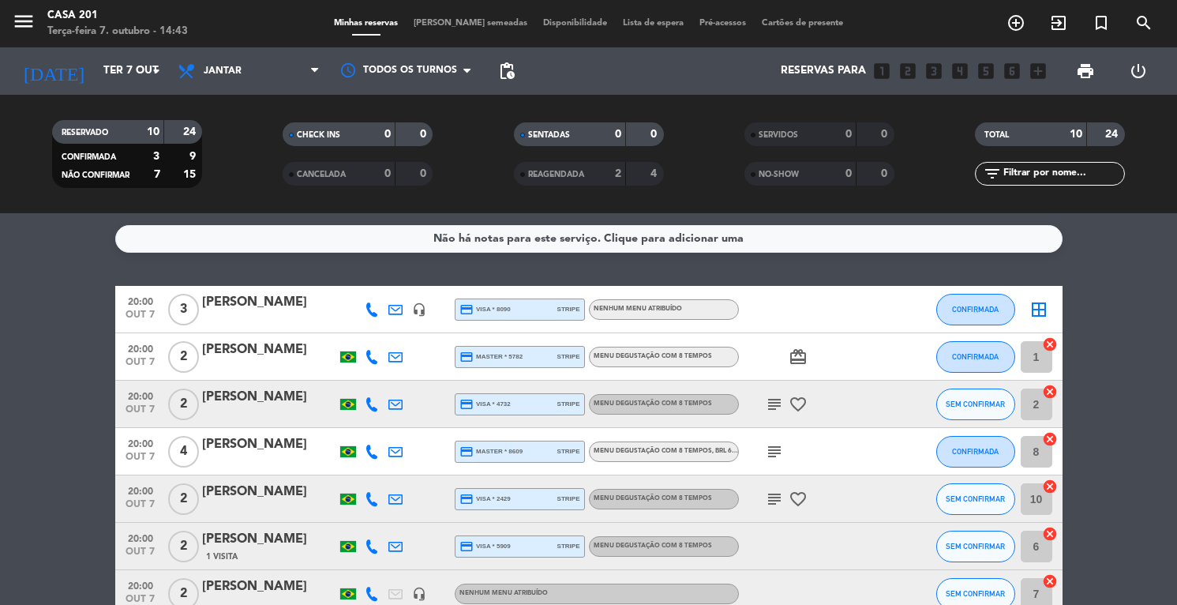
click at [772, 452] on icon "subject" at bounding box center [774, 451] width 19 height 19
click at [774, 501] on icon "subject" at bounding box center [774, 499] width 19 height 19
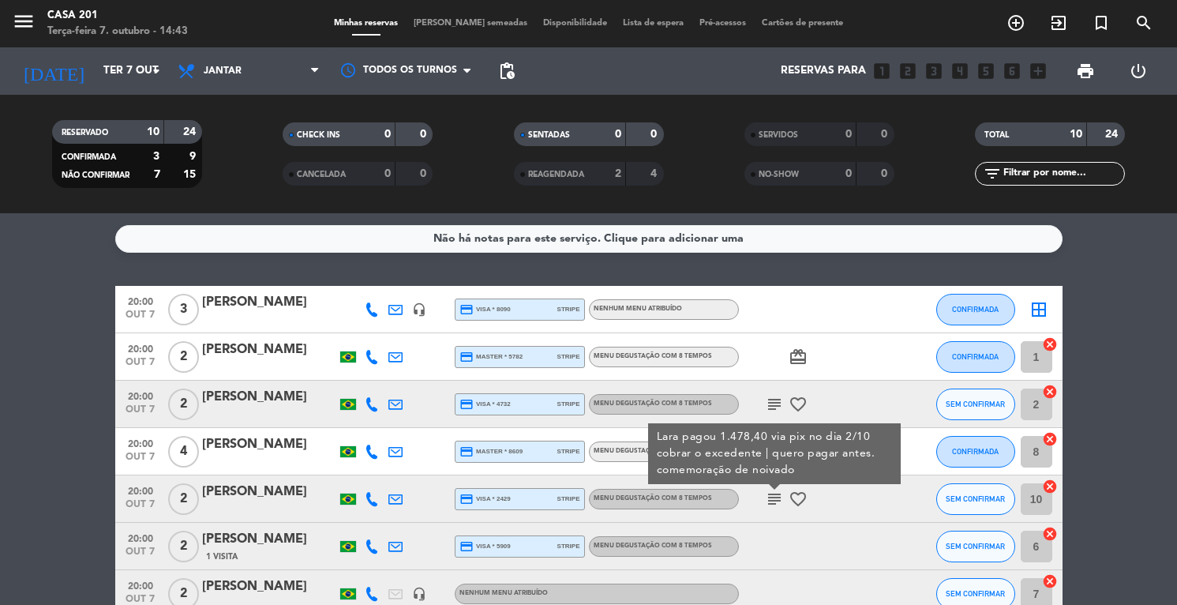
click at [774, 501] on icon "subject" at bounding box center [774, 499] width 19 height 19
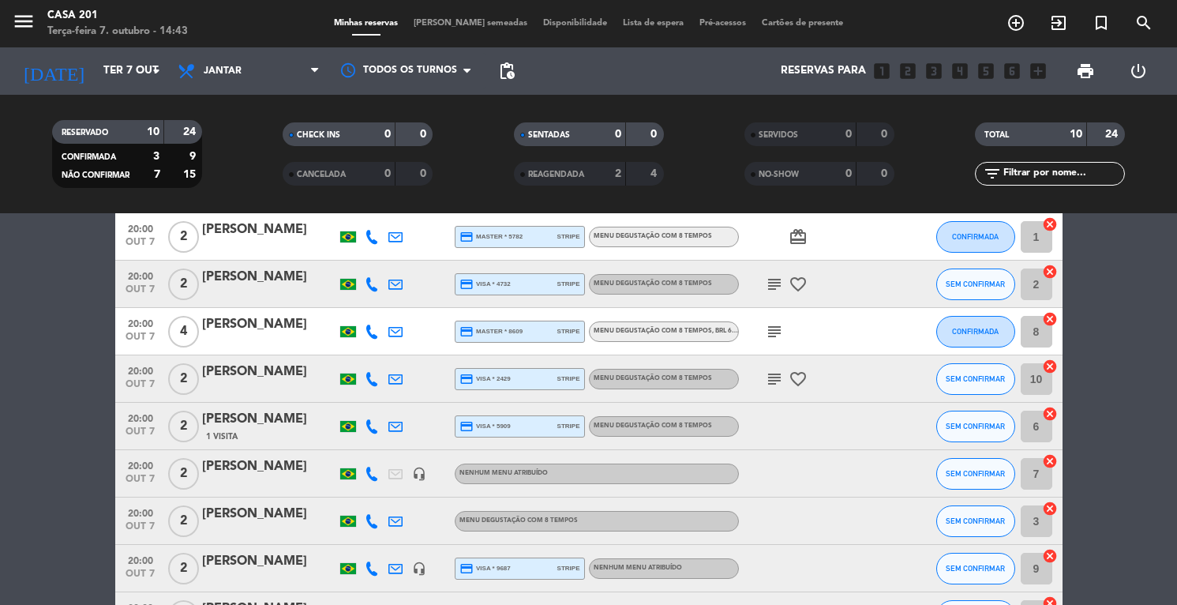
scroll to position [110, 0]
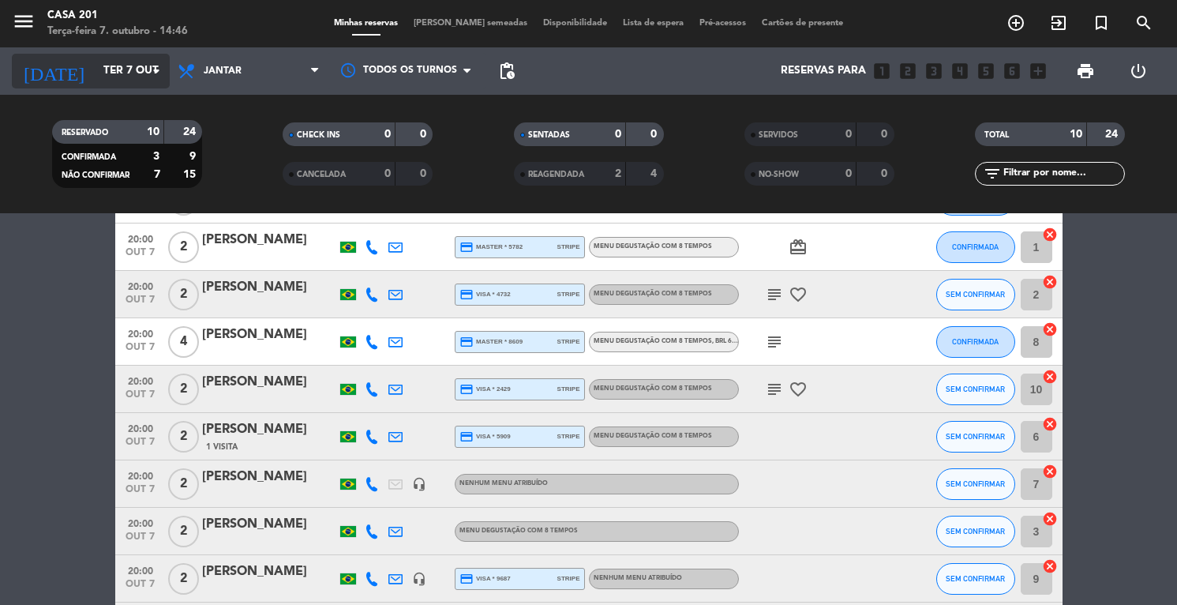
click at [96, 63] on input "Ter 7 out" at bounding box center [170, 71] width 149 height 28
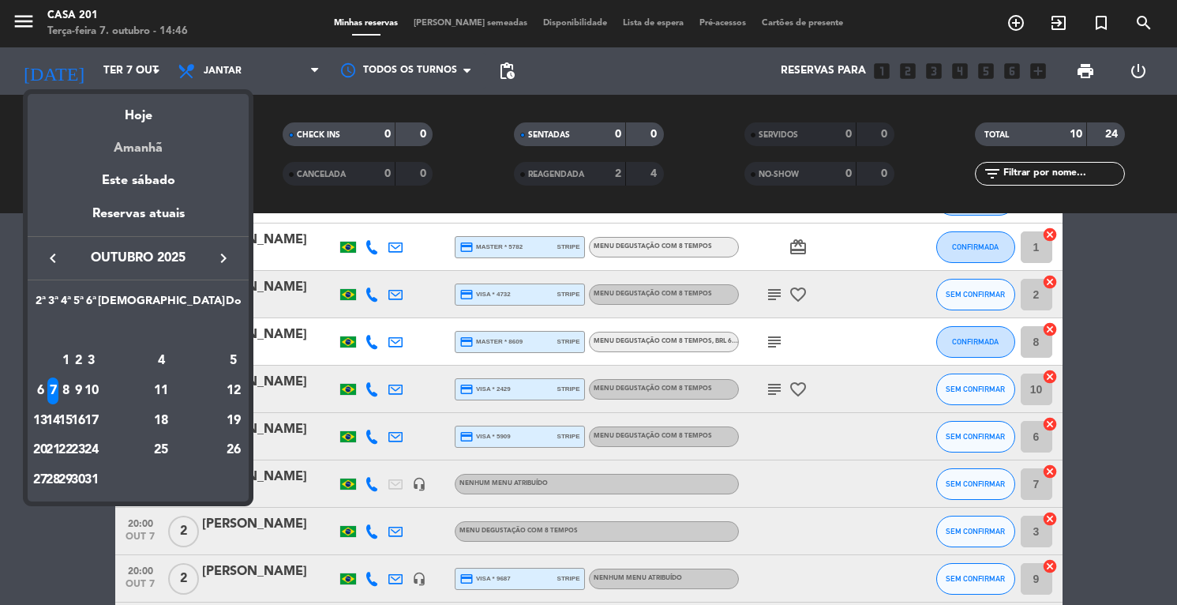
click at [142, 146] on div "Amanhã" at bounding box center [138, 142] width 221 height 32
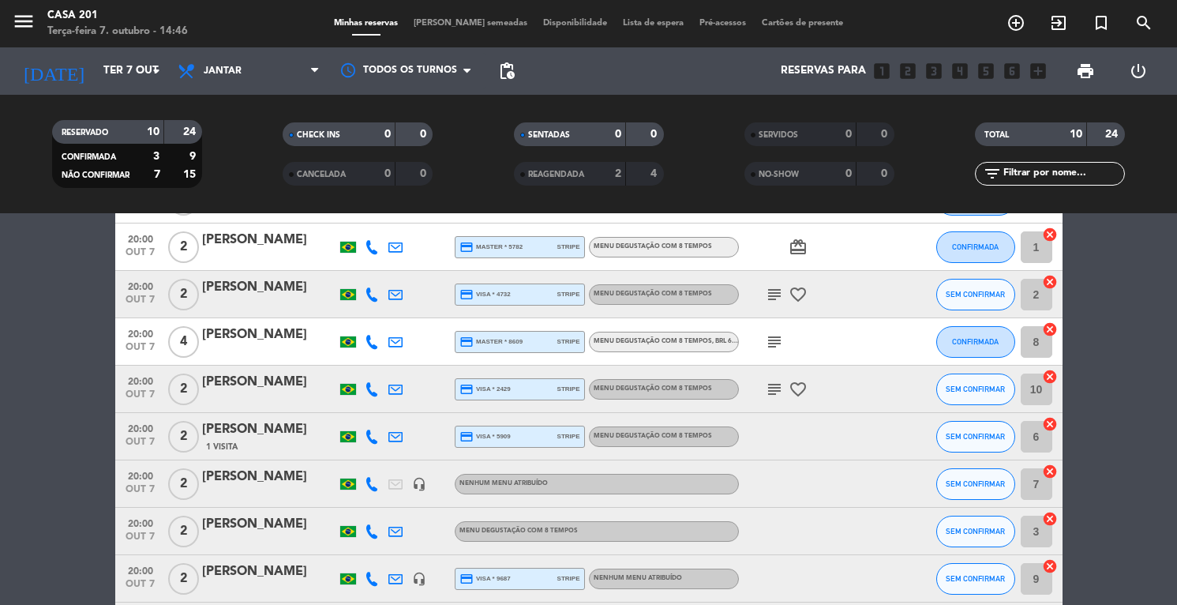
type input "Qua 8 out"
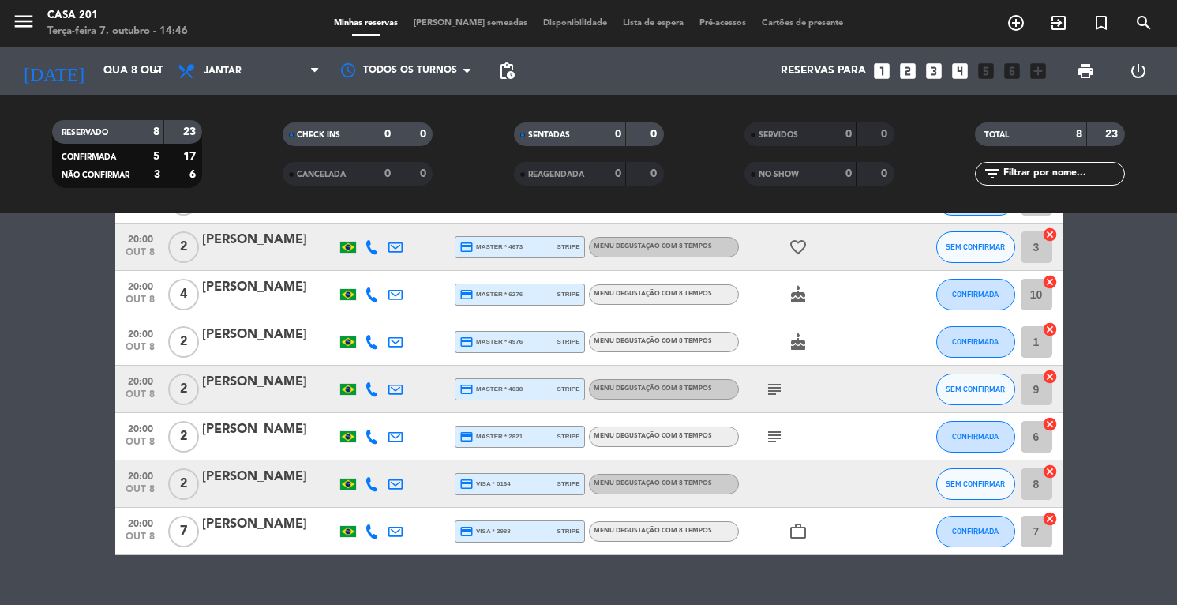
click at [246, 527] on div "[PERSON_NAME]" at bounding box center [269, 524] width 134 height 21
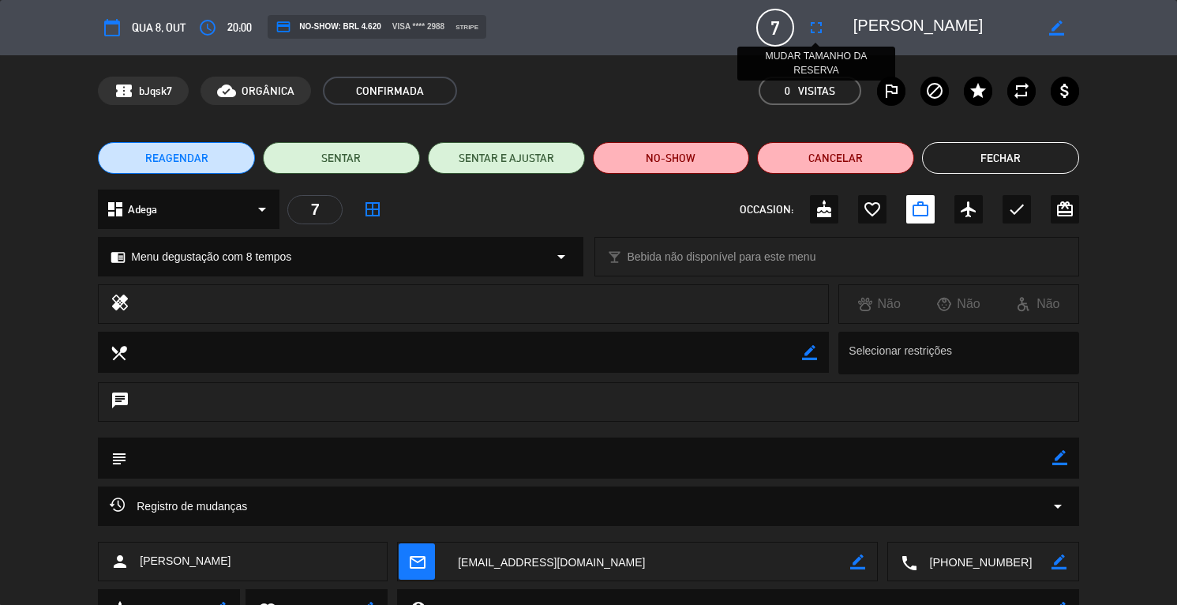
click at [815, 27] on icon "fullscreen" at bounding box center [816, 27] width 19 height 19
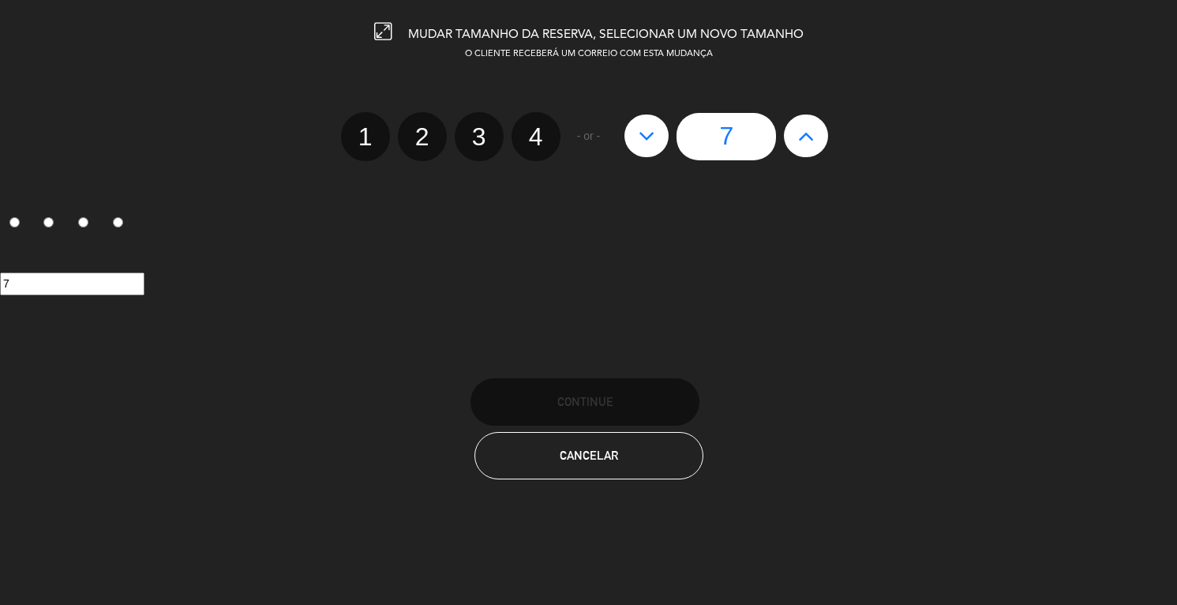
click at [805, 141] on icon at bounding box center [806, 135] width 17 height 25
type input "8"
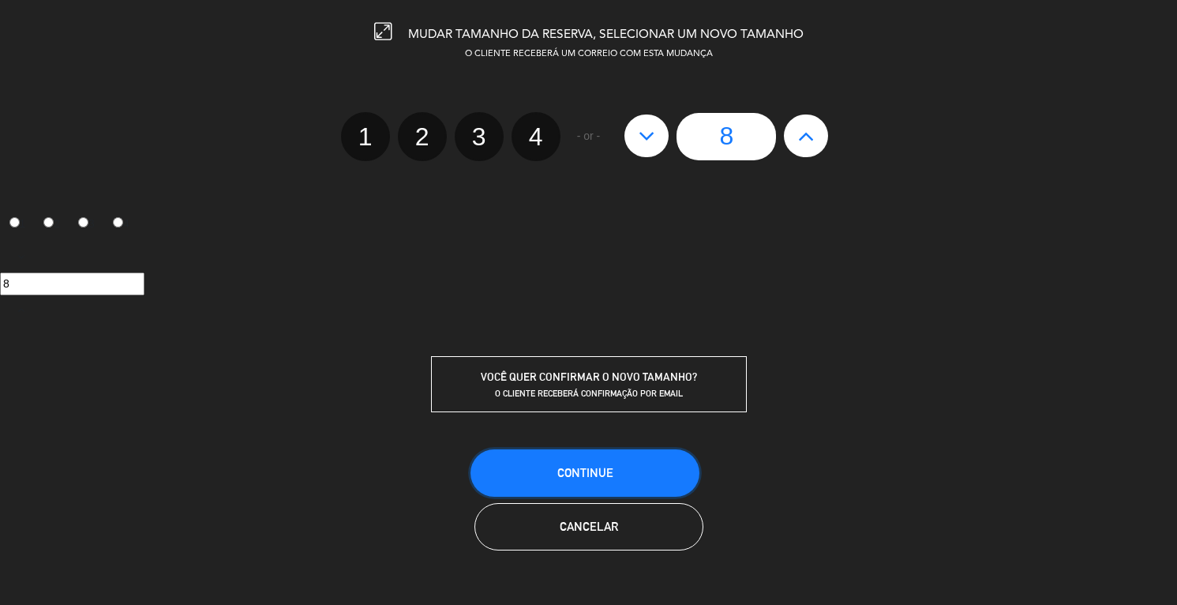
click at [594, 473] on span "CONTINUE" at bounding box center [585, 472] width 56 height 13
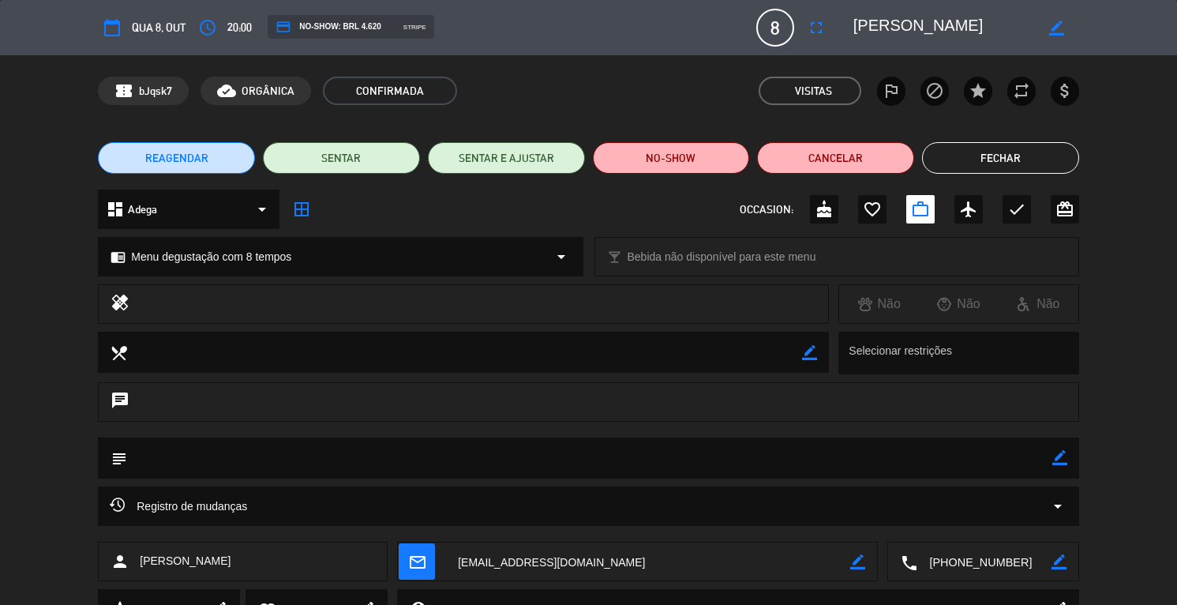
click at [1009, 156] on button "Fechar" at bounding box center [1000, 158] width 157 height 32
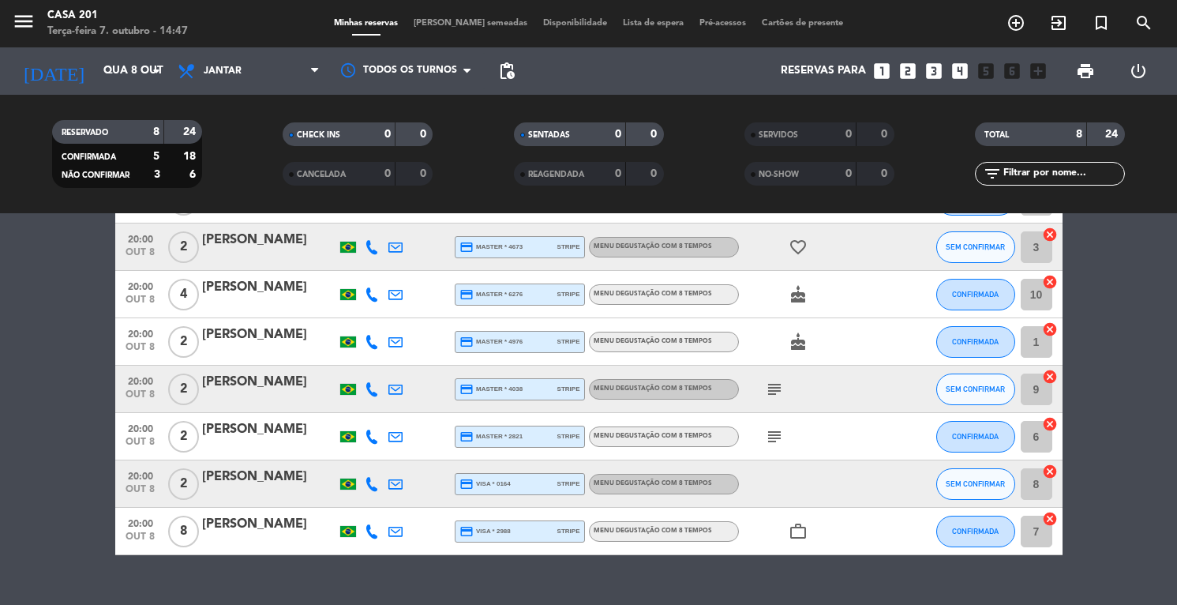
scroll to position [0, 0]
